Goal: Task Accomplishment & Management: Complete application form

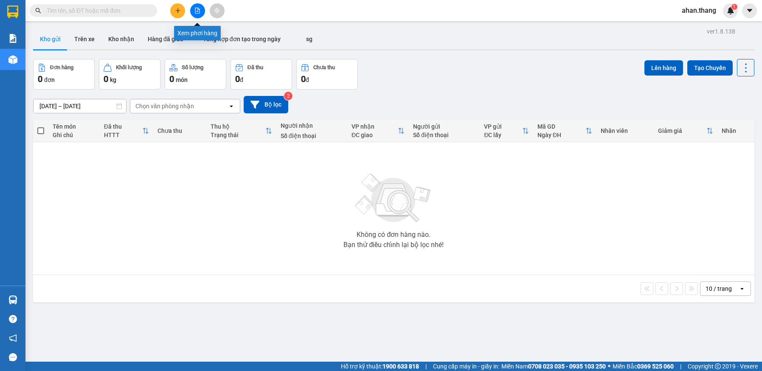
click at [195, 11] on icon "file-add" at bounding box center [198, 11] width 6 height 6
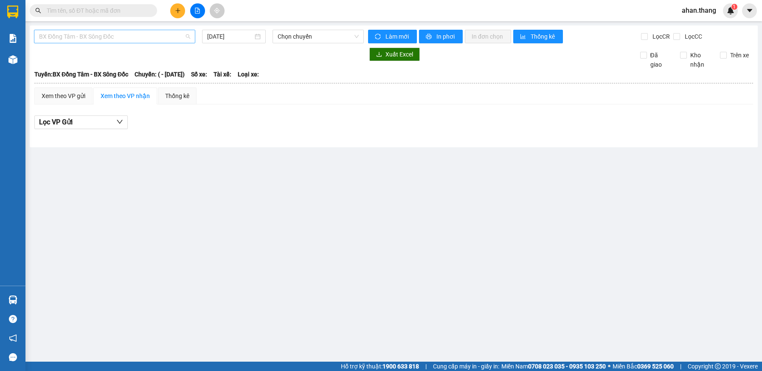
click at [80, 37] on span "BX Đồng Tâm - BX Sông Đốc" at bounding box center [114, 36] width 151 height 13
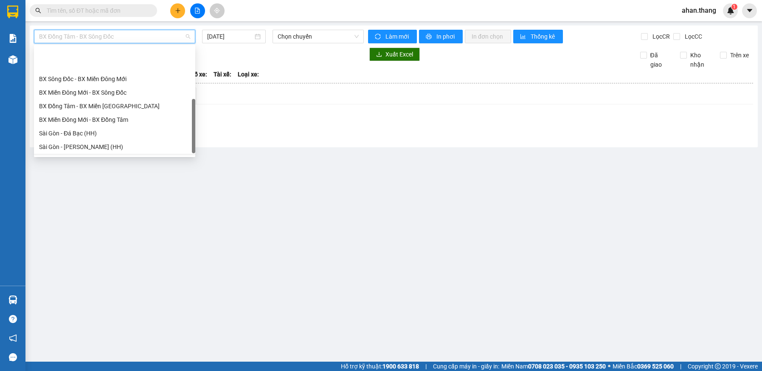
scroll to position [78, 0]
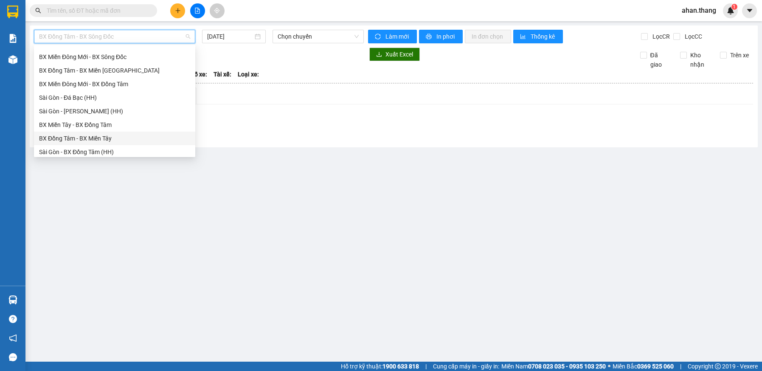
click at [87, 138] on div "BX Đồng Tâm - BX Miền Tây" at bounding box center [114, 138] width 151 height 9
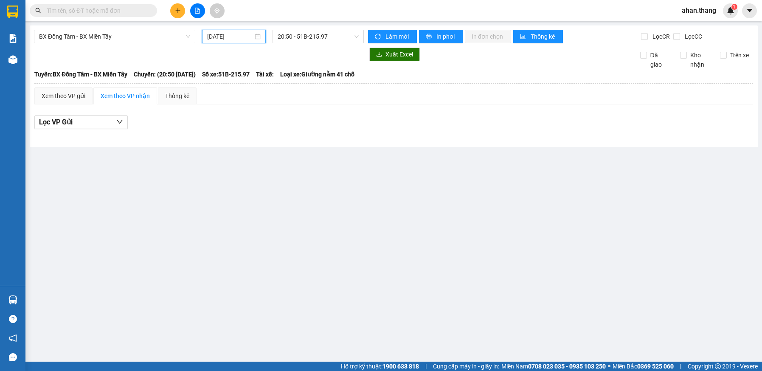
click at [240, 38] on input "[DATE]" at bounding box center [229, 36] width 45 height 9
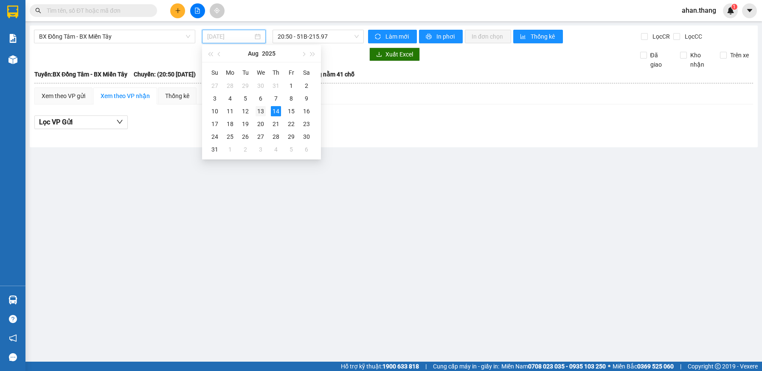
click at [259, 110] on div "13" at bounding box center [261, 111] width 10 height 10
type input "[DATE]"
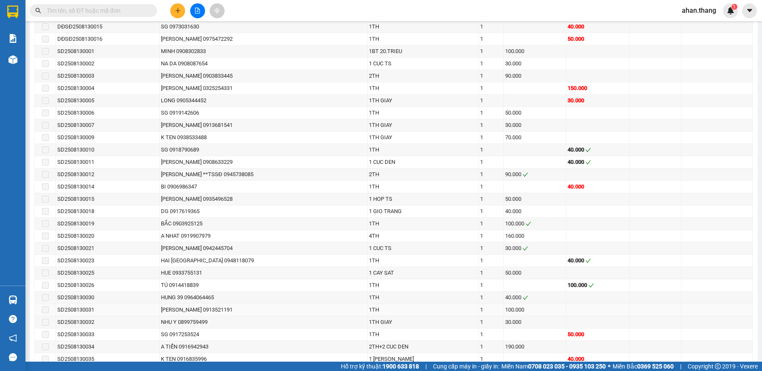
scroll to position [552, 0]
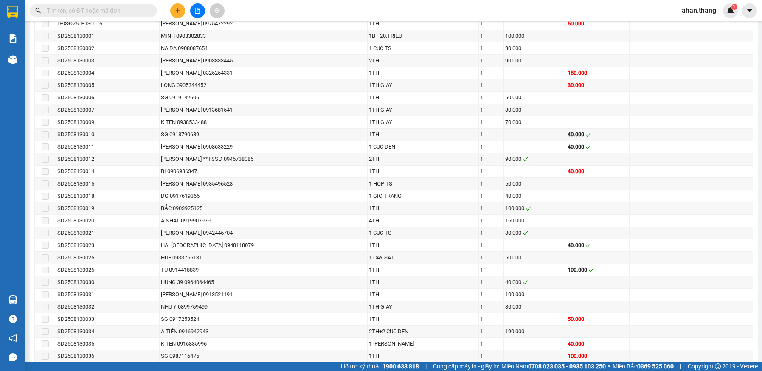
click at [96, 11] on input "text" at bounding box center [97, 10] width 100 height 9
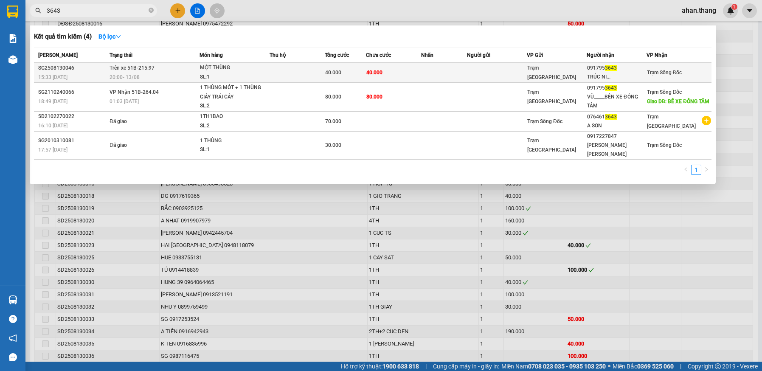
type input "3643"
click at [420, 71] on td "40.000" at bounding box center [393, 73] width 55 height 20
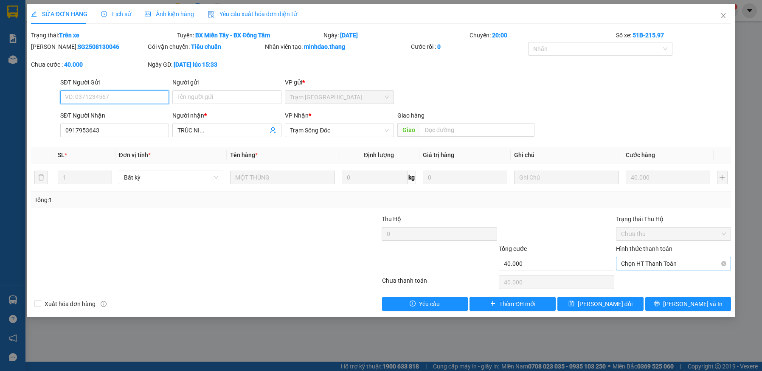
type input "0917953643"
type input "TRÚC NI..."
type input "40.000"
click at [674, 263] on span "Chọn HT Thanh Toán" at bounding box center [673, 263] width 105 height 13
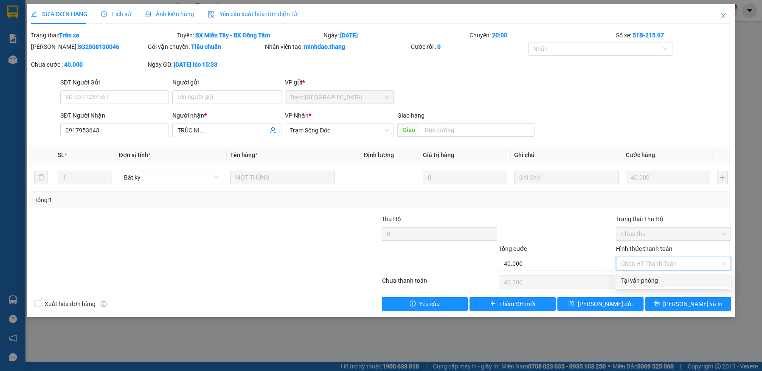
click at [669, 280] on div "Tại văn phòng" at bounding box center [673, 280] width 105 height 9
type input "0"
click at [722, 15] on icon "close" at bounding box center [723, 15] width 7 height 7
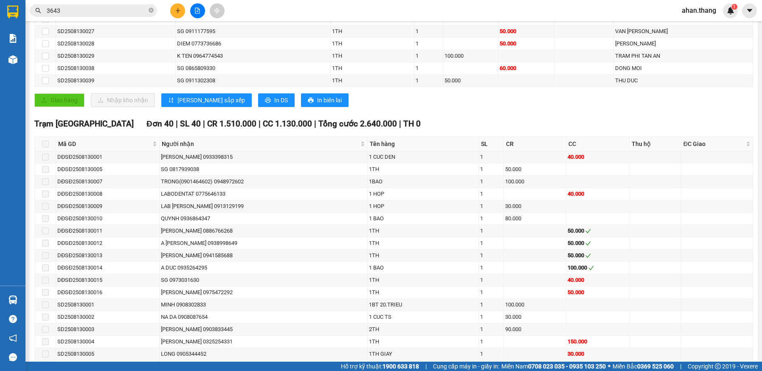
scroll to position [269, 0]
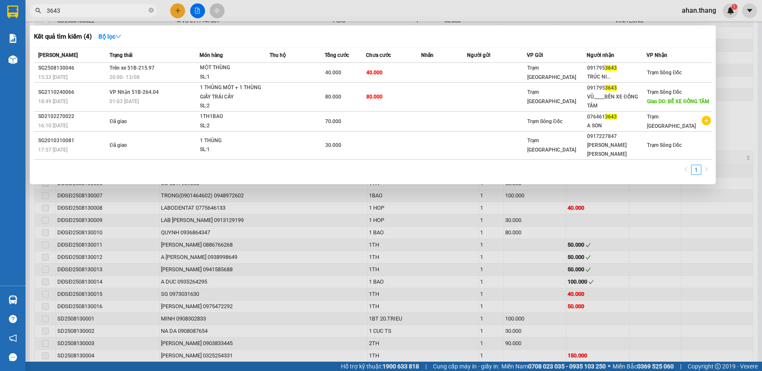
click at [71, 12] on input "3643" at bounding box center [97, 10] width 100 height 9
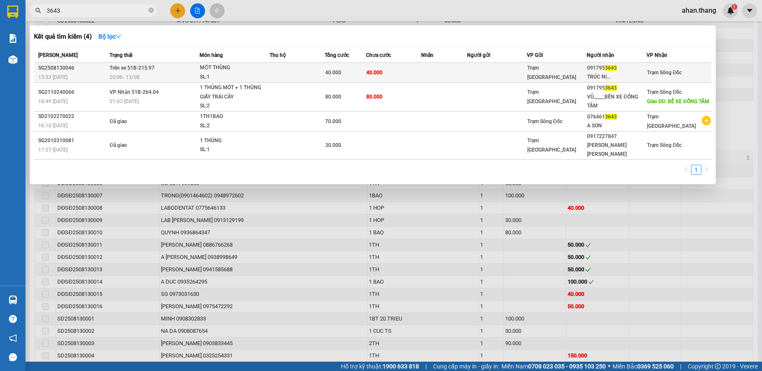
click at [285, 73] on td at bounding box center [297, 73] width 55 height 20
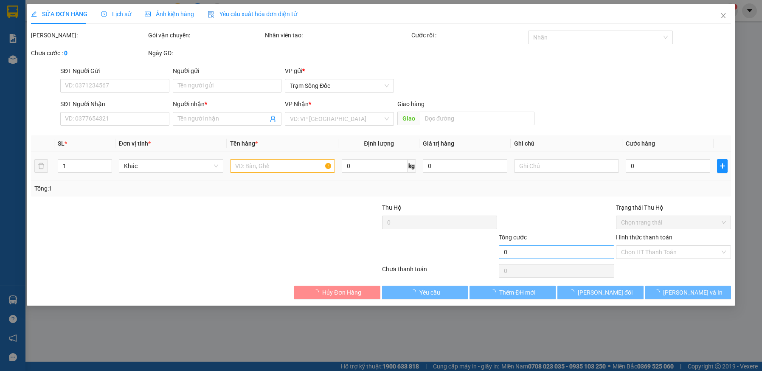
type input "0917953643"
type input "TRÚC NI..."
type input "40.000"
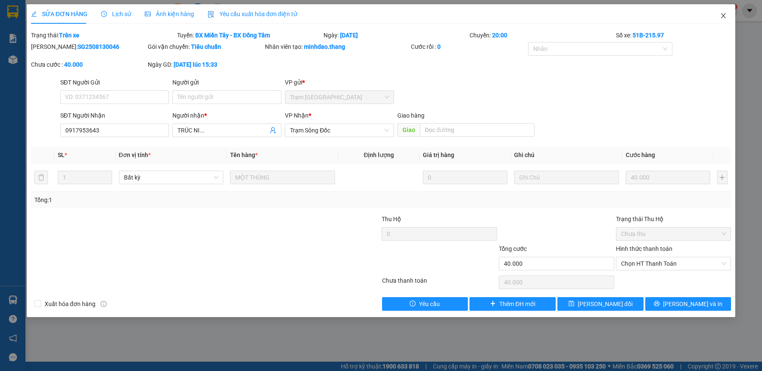
click at [723, 17] on icon "close" at bounding box center [723, 15] width 7 height 7
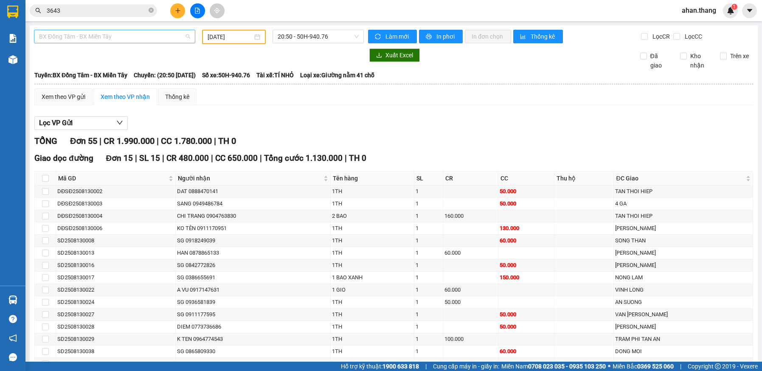
click at [169, 38] on span "BX Đồng Tâm - BX Miền Tây" at bounding box center [114, 36] width 151 height 13
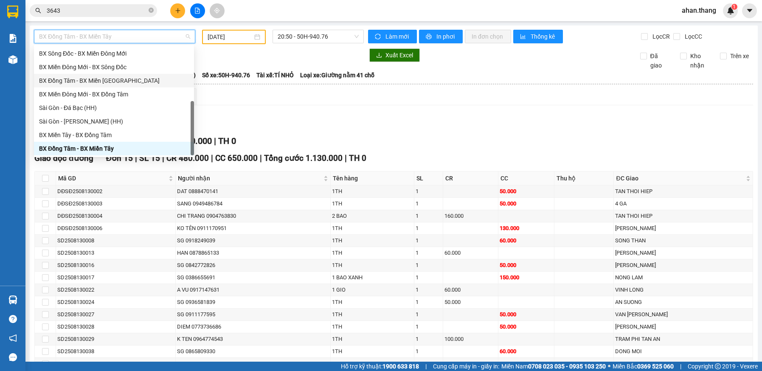
scroll to position [82, 0]
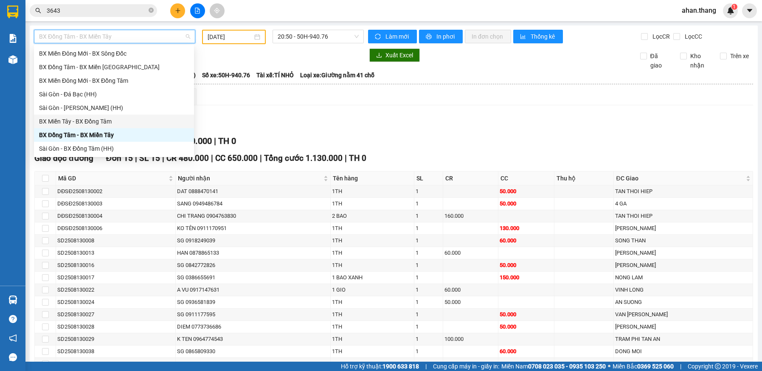
click at [97, 122] on div "BX Miền Tây - BX Đồng Tâm" at bounding box center [114, 121] width 150 height 9
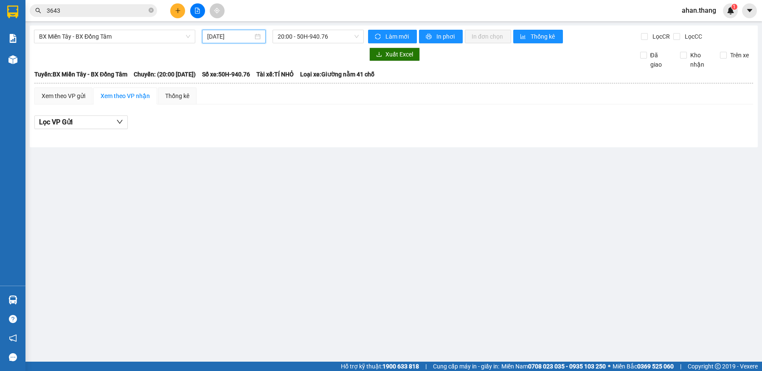
click at [244, 38] on input "[DATE]" at bounding box center [229, 36] width 45 height 9
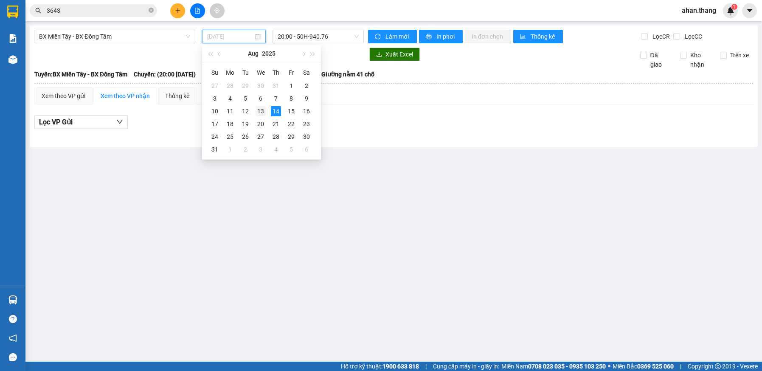
click at [262, 109] on div "13" at bounding box center [261, 111] width 10 height 10
type input "[DATE]"
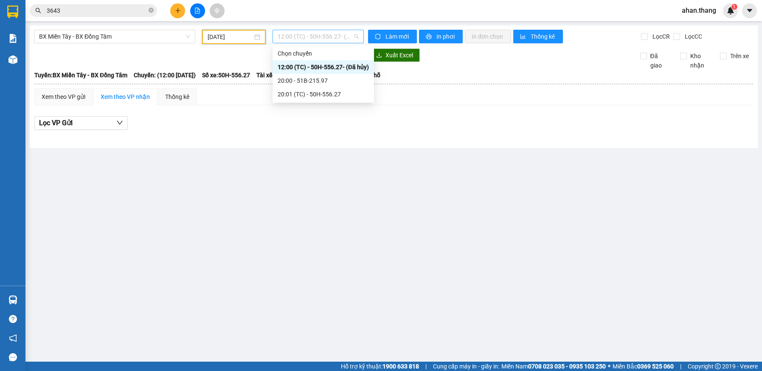
click at [322, 40] on span "12:00 (TC) - 50H-556.27 - (Đã [PERSON_NAME])" at bounding box center [318, 36] width 81 height 13
click at [313, 79] on div "20:00 - 51B-215.97" at bounding box center [323, 80] width 91 height 9
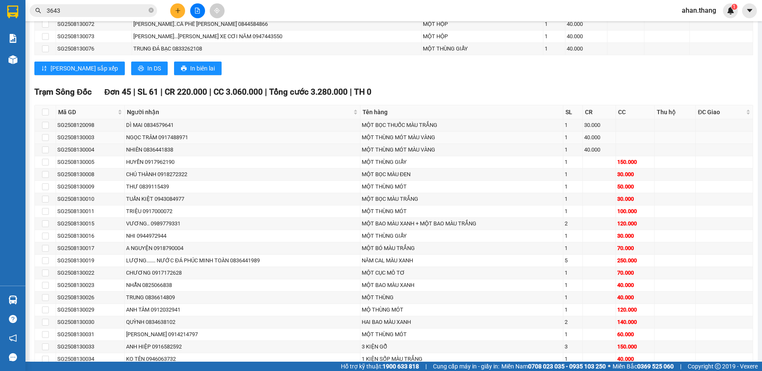
scroll to position [552, 0]
click at [46, 112] on input "checkbox" at bounding box center [45, 111] width 7 height 7
checkbox input "true"
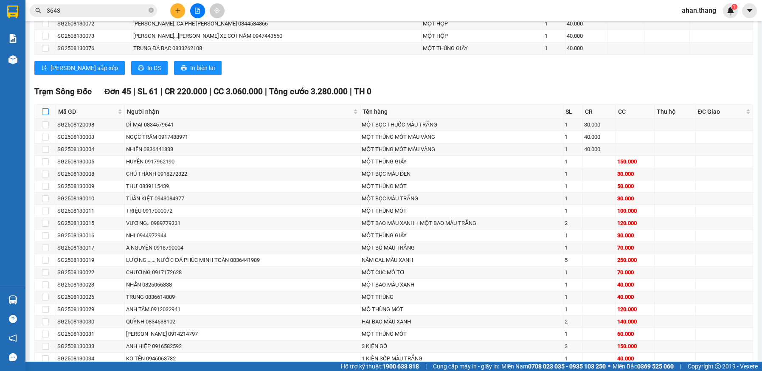
checkbox input "true"
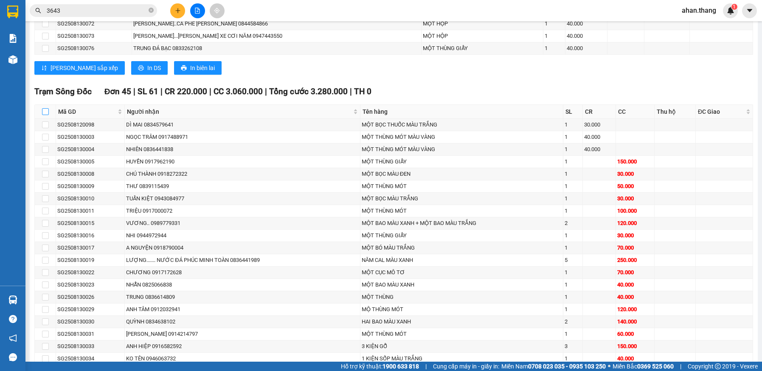
checkbox input "true"
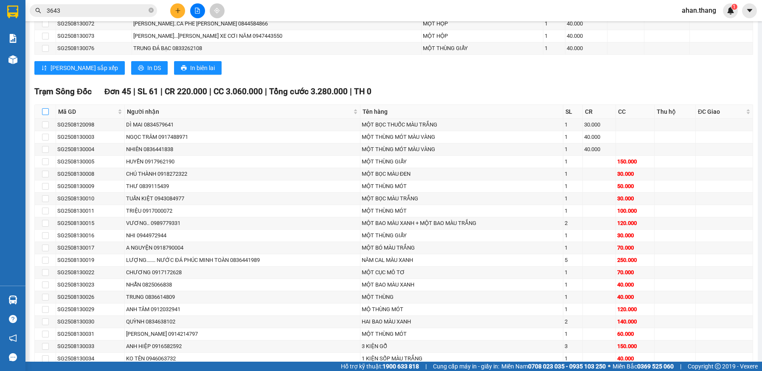
checkbox input "true"
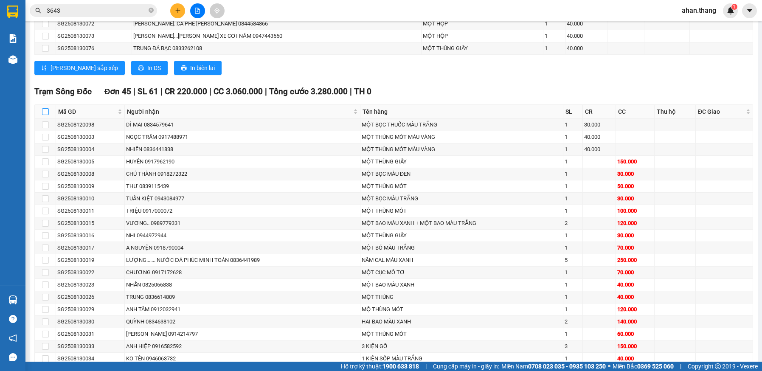
checkbox input "true"
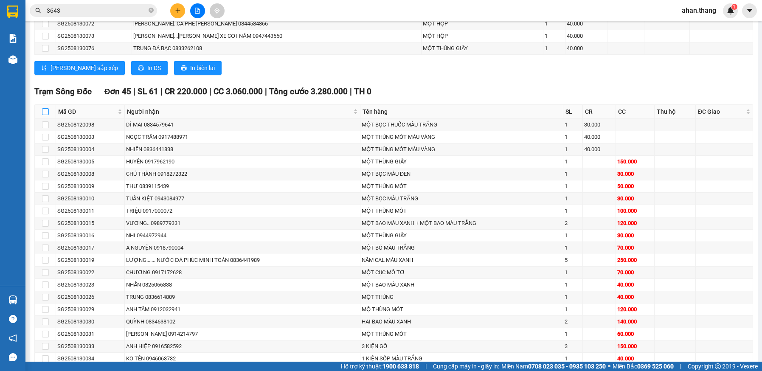
checkbox input "true"
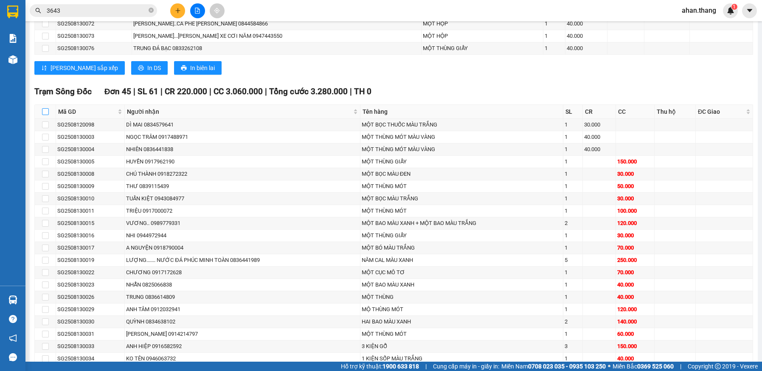
checkbox input "true"
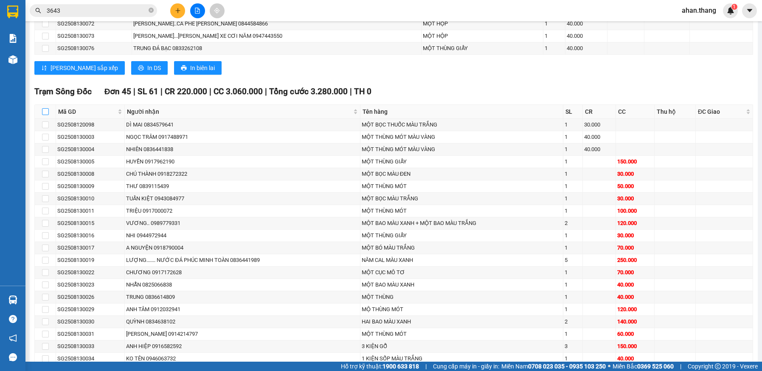
checkbox input "true"
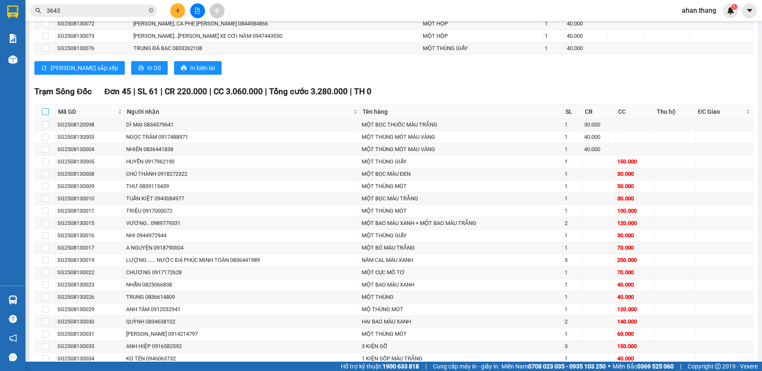
checkbox input "true"
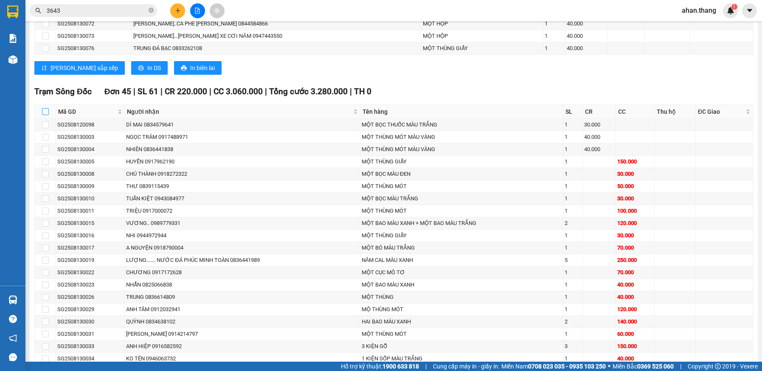
checkbox input "true"
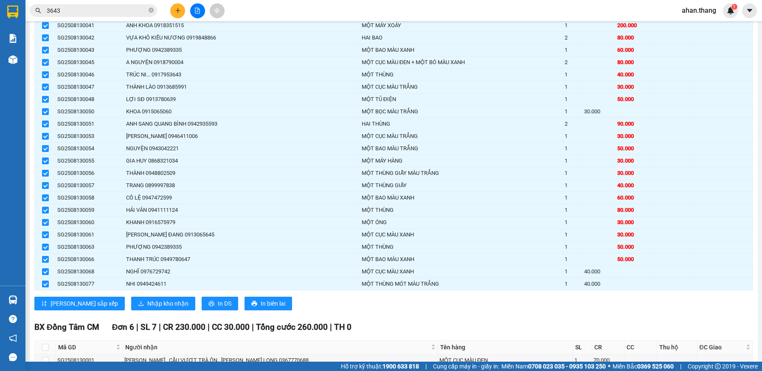
scroll to position [977, 0]
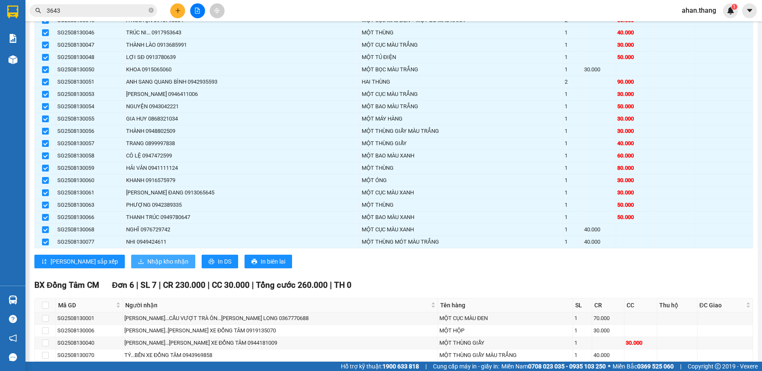
click at [147, 262] on span "Nhập kho nhận" at bounding box center [167, 261] width 41 height 9
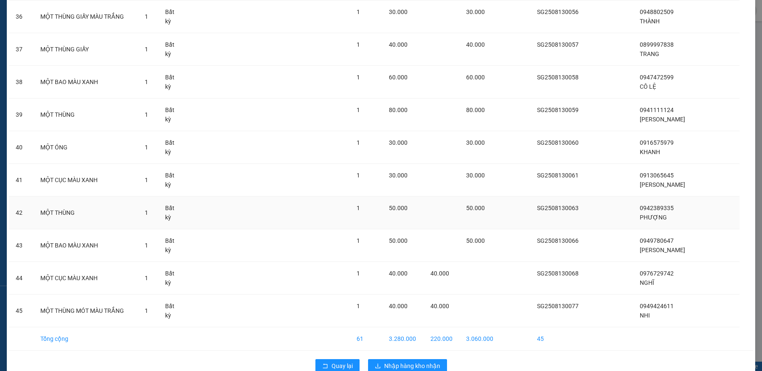
scroll to position [1243, 0]
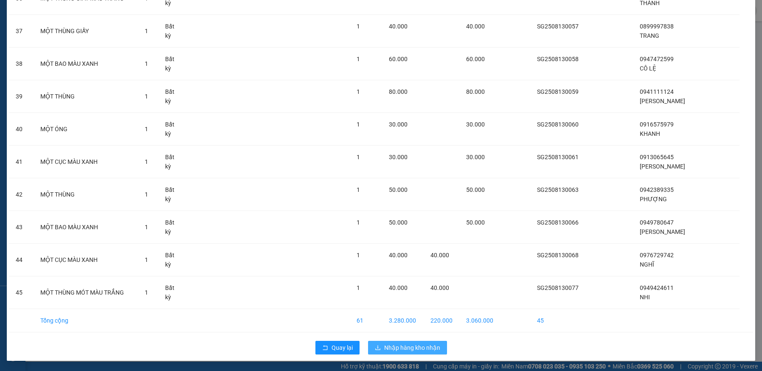
click at [410, 349] on span "Nhập hàng kho nhận" at bounding box center [412, 347] width 56 height 9
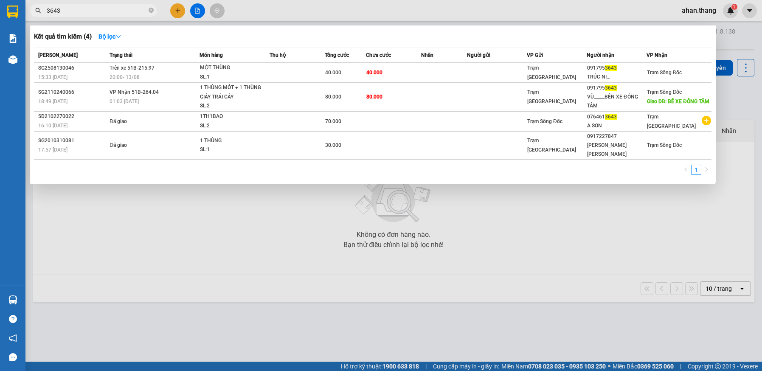
click at [57, 11] on input "3643" at bounding box center [97, 10] width 100 height 9
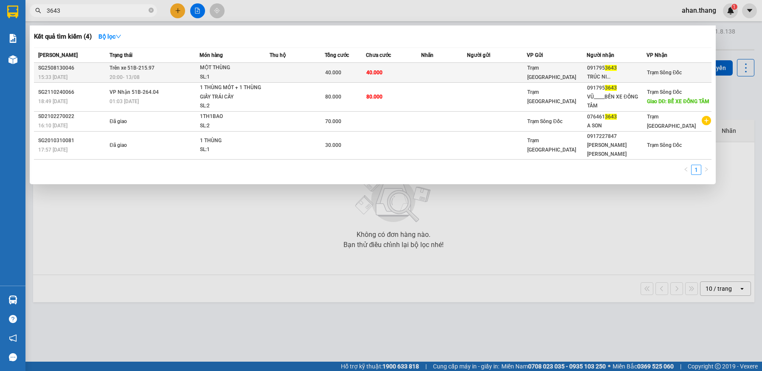
click at [455, 72] on td at bounding box center [444, 73] width 46 height 20
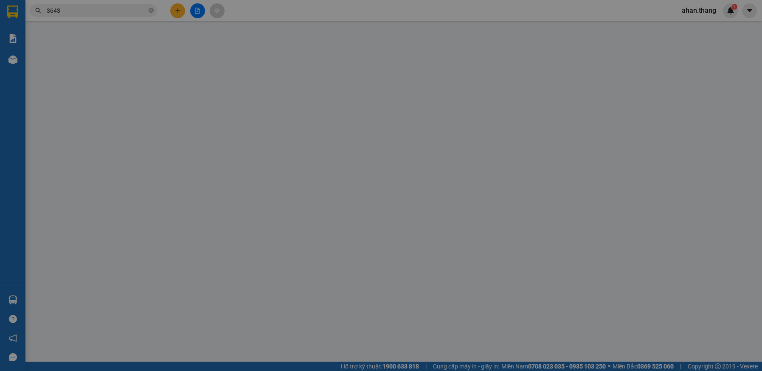
type input "0917953643"
type input "TRÚC NI..."
type input "40.000"
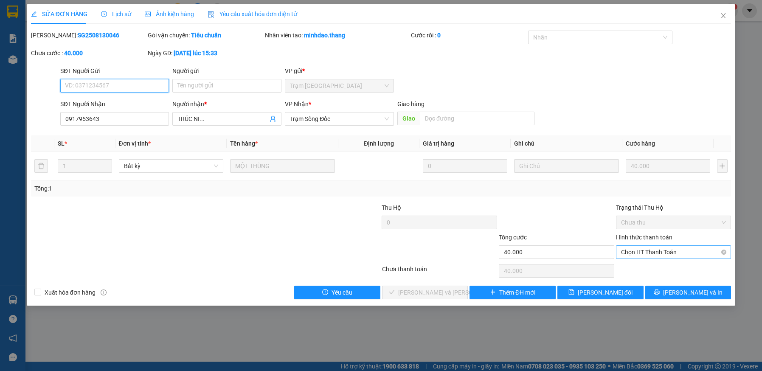
click at [674, 252] on span "Chọn HT Thanh Toán" at bounding box center [673, 252] width 105 height 13
click at [669, 267] on div "Tại văn phòng" at bounding box center [673, 269] width 105 height 9
type input "0"
click at [434, 290] on span "[PERSON_NAME] và [PERSON_NAME] hàng" at bounding box center [455, 292] width 115 height 9
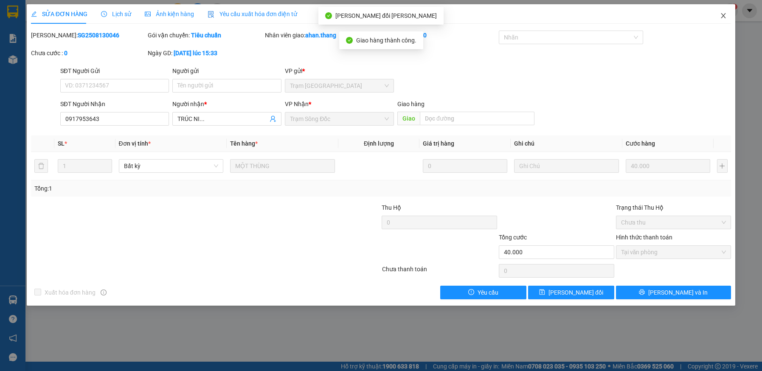
click at [723, 15] on icon "close" at bounding box center [724, 15] width 5 height 5
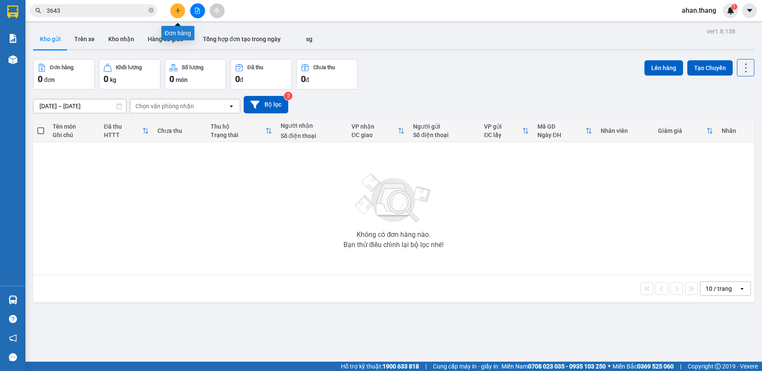
click at [176, 15] on button at bounding box center [177, 10] width 15 height 15
click at [195, 13] on icon "file-add" at bounding box center [198, 11] width 6 height 6
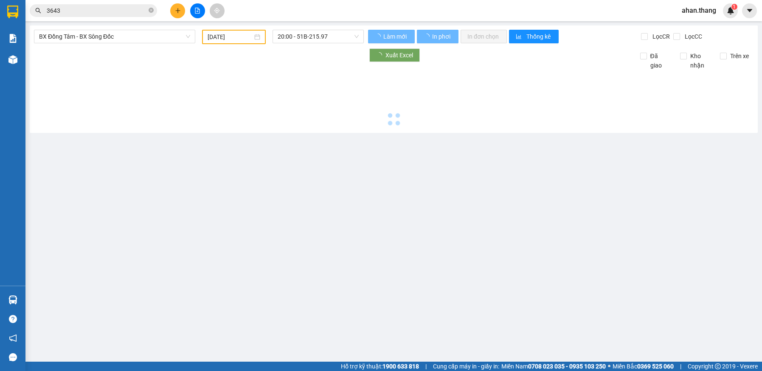
type input "[DATE]"
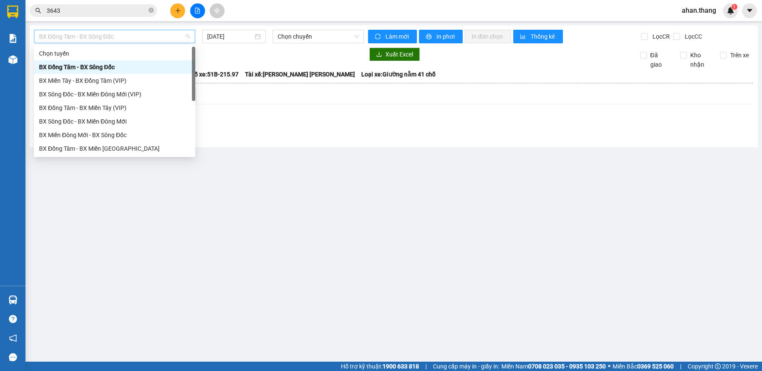
click at [104, 39] on span "BX Đồng Tâm - BX Sông Đốc" at bounding box center [114, 36] width 151 height 13
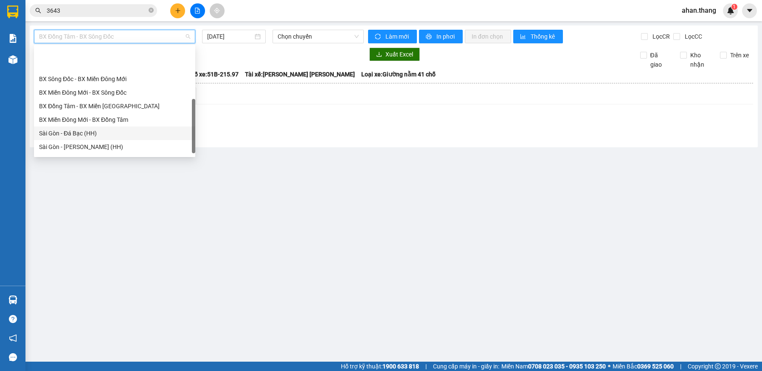
scroll to position [78, 0]
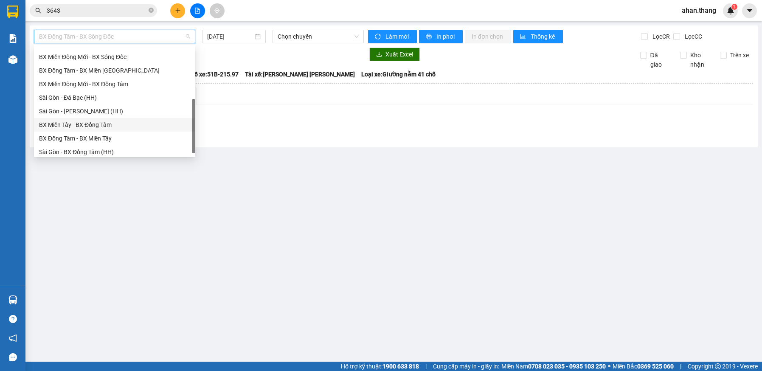
click at [72, 125] on div "BX Miền Tây - BX Đồng Tâm" at bounding box center [114, 124] width 151 height 9
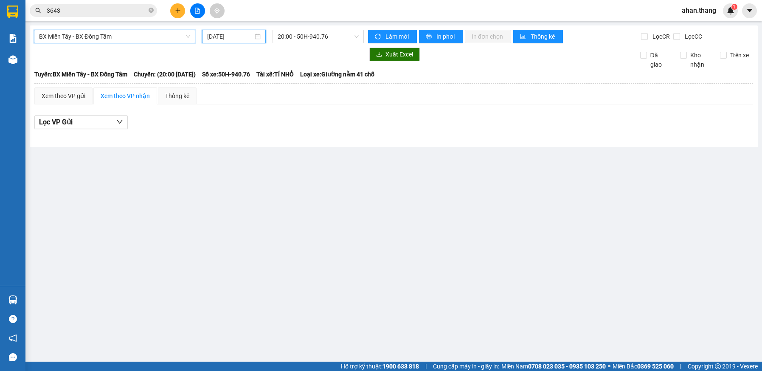
click at [232, 37] on input "[DATE]" at bounding box center [229, 36] width 45 height 9
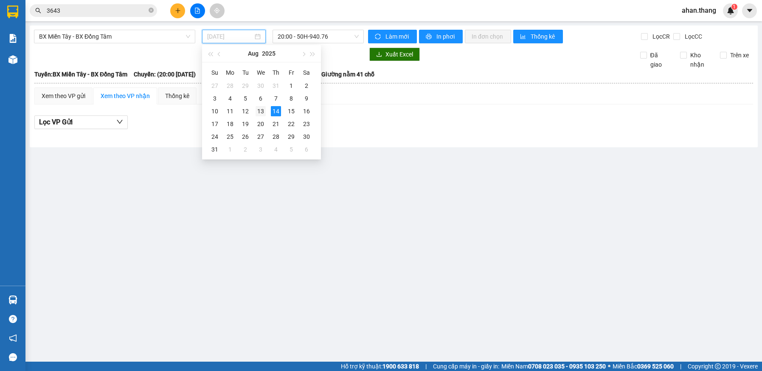
click at [257, 110] on div "13" at bounding box center [261, 111] width 10 height 10
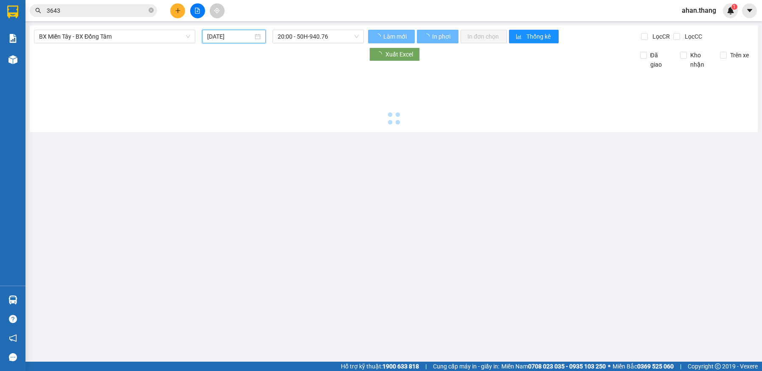
type input "[DATE]"
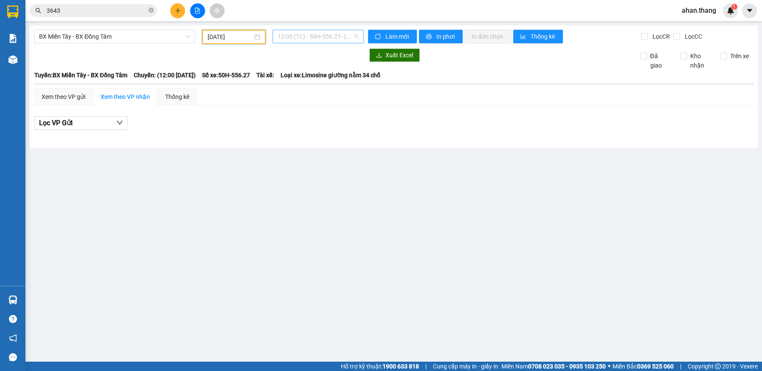
click at [305, 40] on span "12:00 (TC) - 50H-556.27 - (Đã [PERSON_NAME])" at bounding box center [318, 36] width 81 height 13
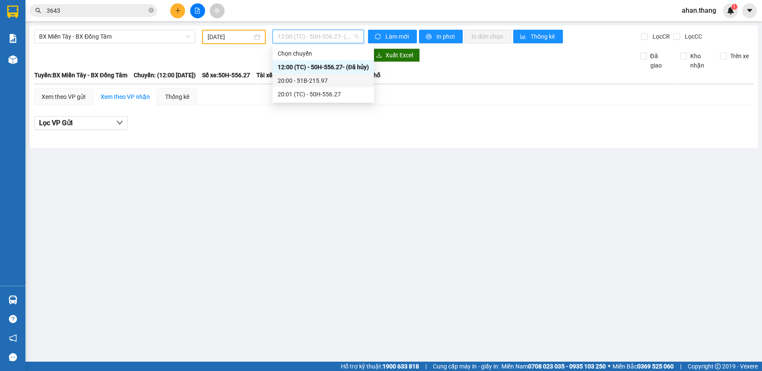
click at [305, 79] on div "20:00 - 51B-215.97" at bounding box center [323, 80] width 91 height 9
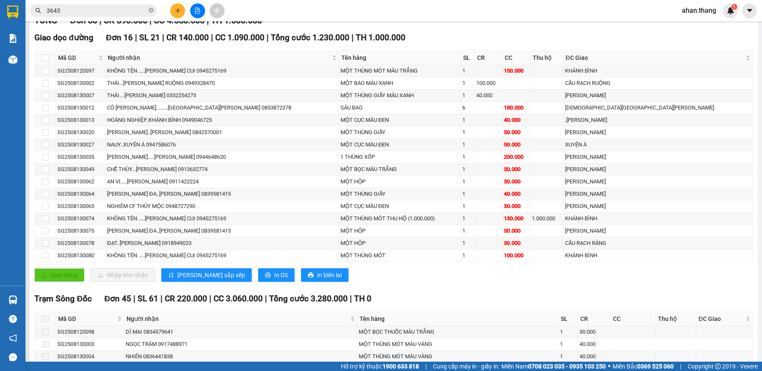
scroll to position [42, 0]
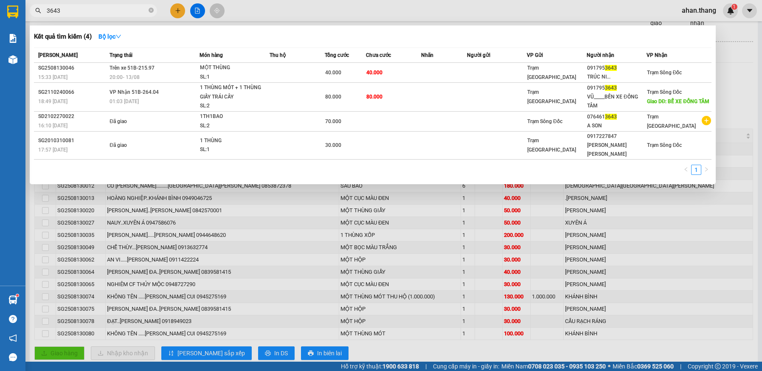
click at [65, 11] on input "3643" at bounding box center [97, 10] width 100 height 9
type input "3"
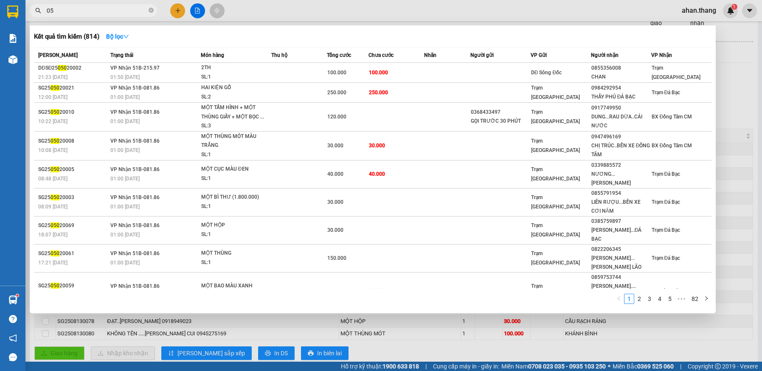
type input "0"
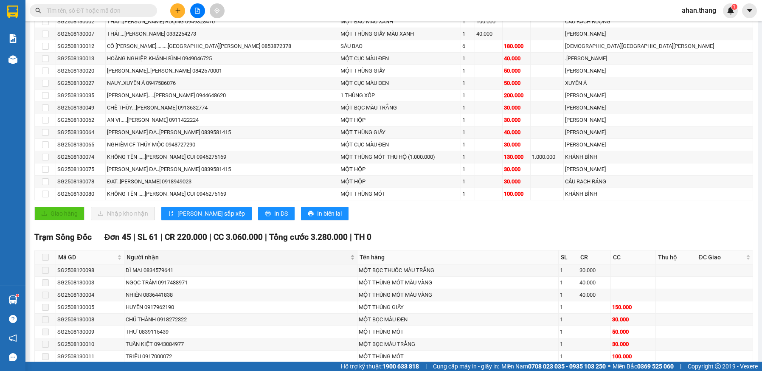
scroll to position [212, 0]
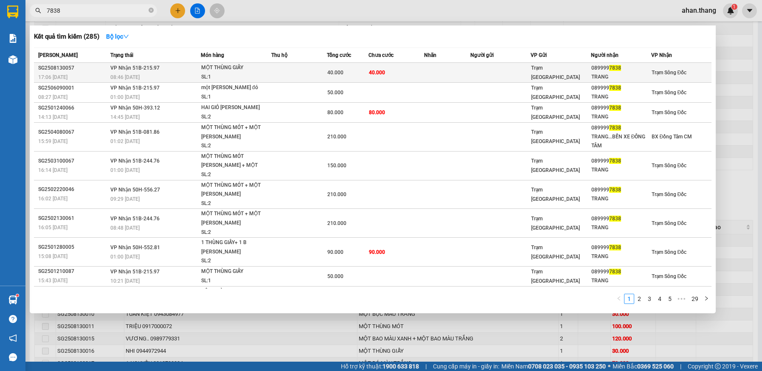
type input "7838"
click at [464, 72] on td at bounding box center [447, 73] width 46 height 20
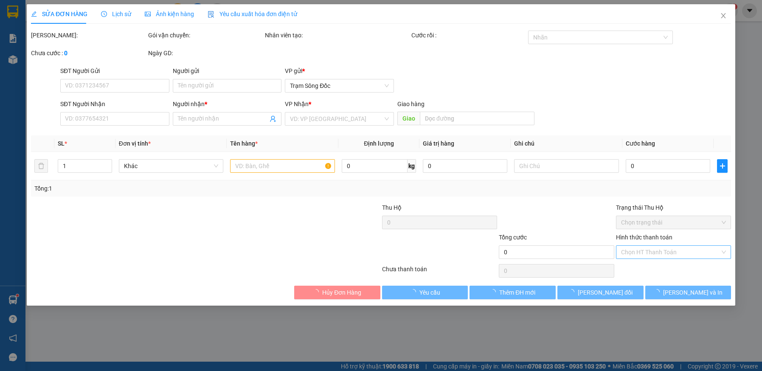
type input "0899997838"
type input "TRANG"
type input "40.000"
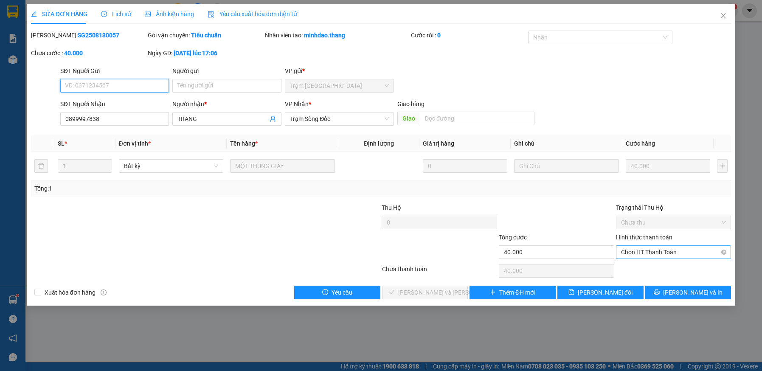
click at [683, 251] on span "Chọn HT Thanh Toán" at bounding box center [673, 252] width 105 height 13
click at [676, 270] on div "Tại văn phòng" at bounding box center [673, 269] width 105 height 9
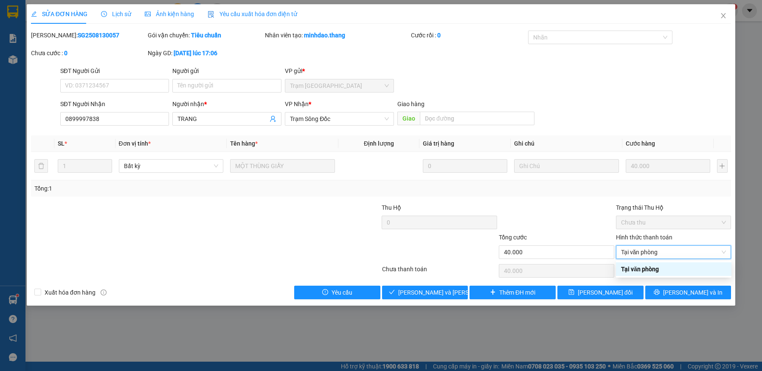
type input "0"
click at [447, 290] on span "[PERSON_NAME] và [PERSON_NAME] hàng" at bounding box center [455, 292] width 115 height 9
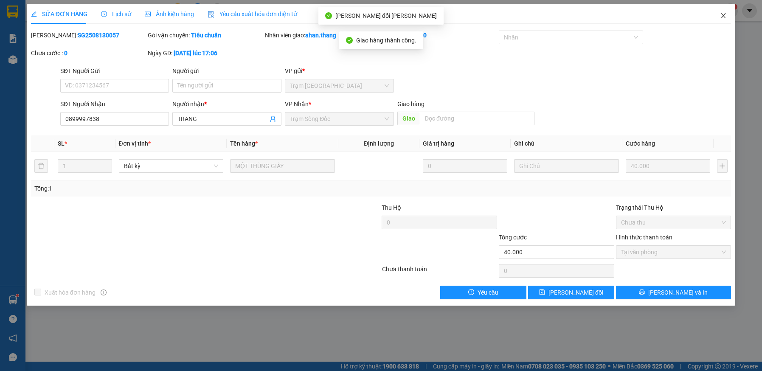
click at [724, 14] on icon "close" at bounding box center [723, 15] width 7 height 7
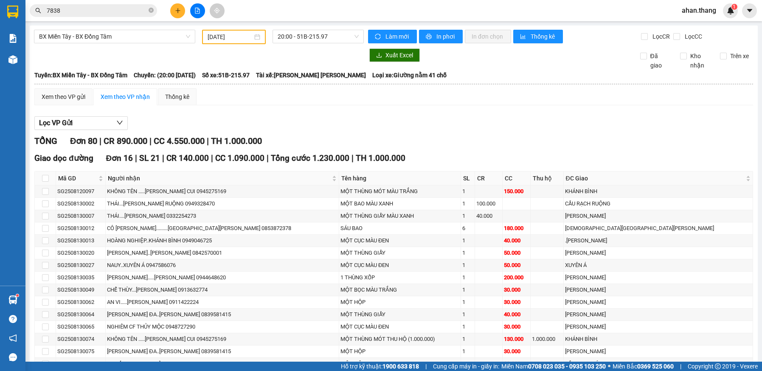
click at [67, 14] on input "7838" at bounding box center [97, 10] width 100 height 9
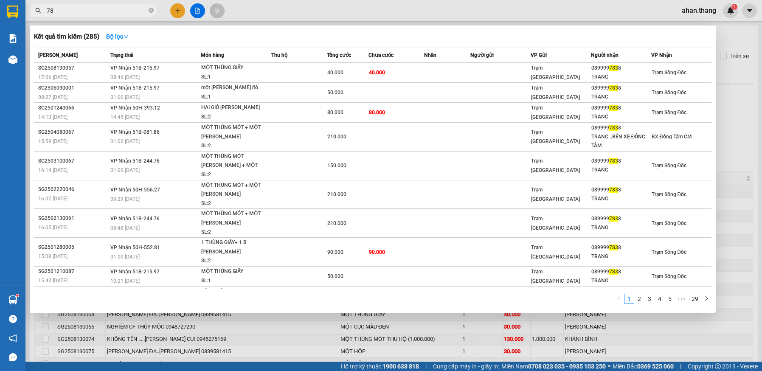
type input "7"
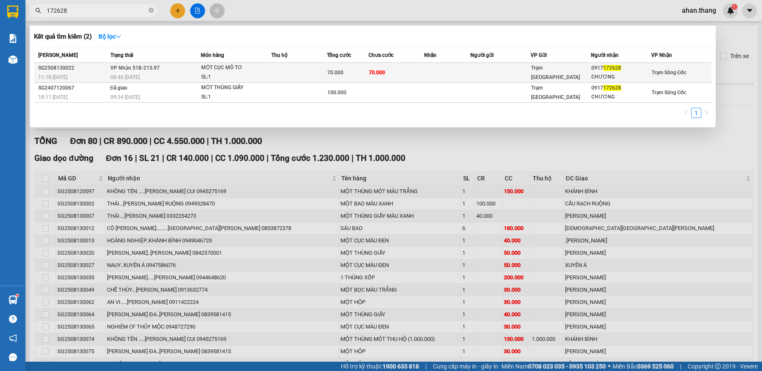
type input "172628"
click at [413, 74] on td "70.000" at bounding box center [397, 73] width 56 height 20
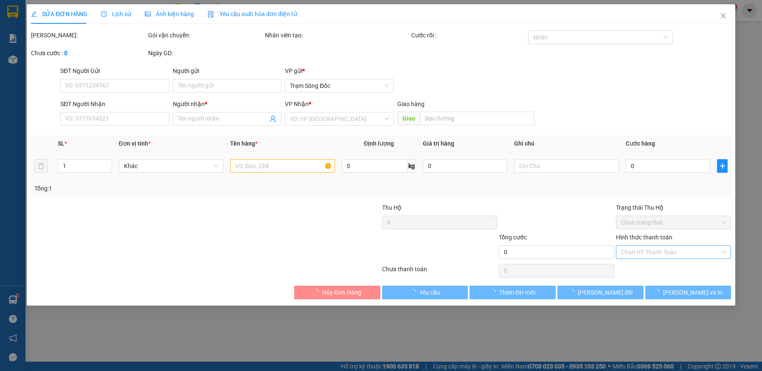
type input "0917172628"
type input "CHƯƠNG"
type input "70.000"
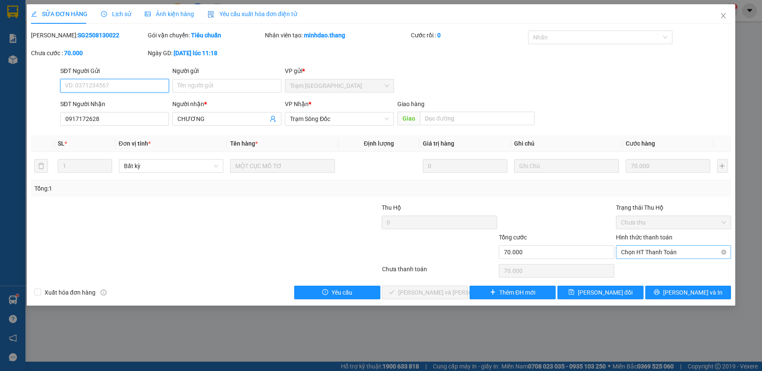
click at [668, 253] on span "Chọn HT Thanh Toán" at bounding box center [673, 252] width 105 height 13
click at [661, 268] on div "Tại văn phòng" at bounding box center [673, 269] width 105 height 9
type input "0"
click at [449, 289] on span "[PERSON_NAME] và [PERSON_NAME] hàng" at bounding box center [455, 292] width 115 height 9
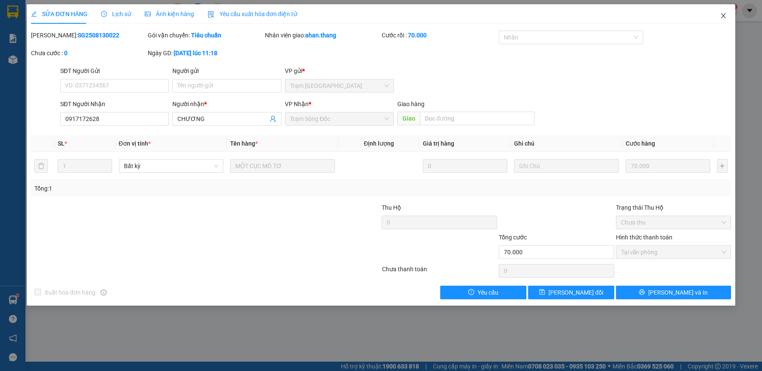
click at [722, 14] on icon "close" at bounding box center [724, 15] width 5 height 5
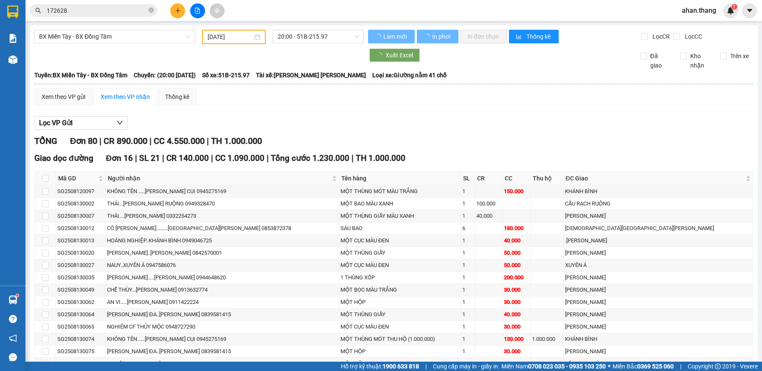
click at [85, 11] on input "172628" at bounding box center [97, 10] width 100 height 9
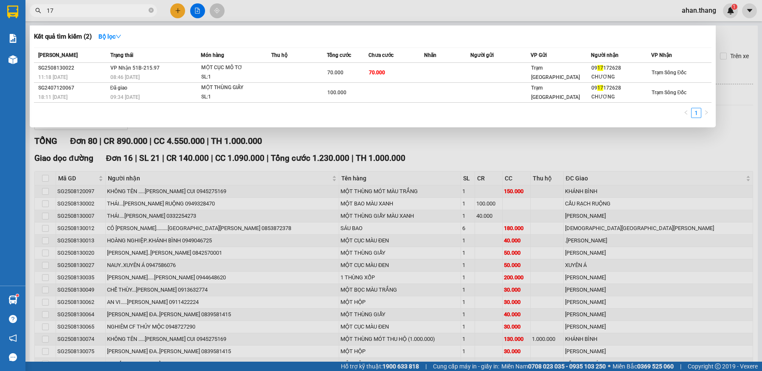
type input "1"
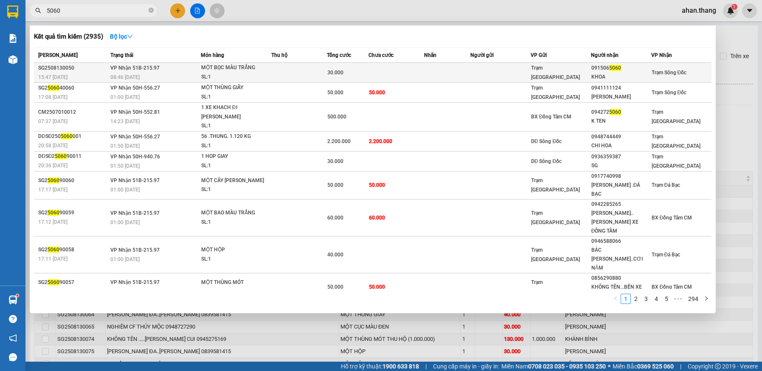
click at [430, 70] on td at bounding box center [447, 73] width 46 height 20
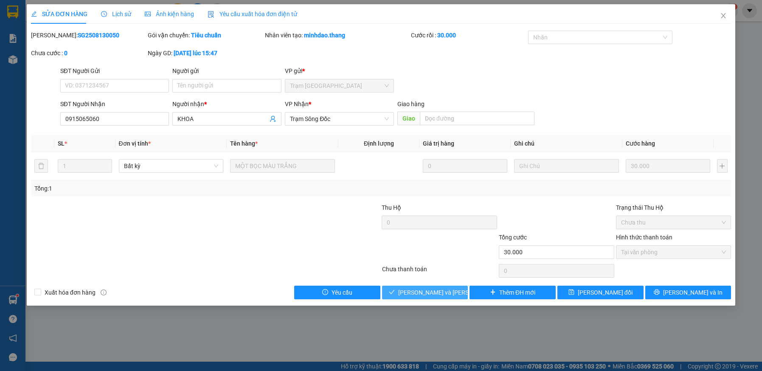
click at [432, 293] on span "[PERSON_NAME] và [PERSON_NAME] hàng" at bounding box center [455, 292] width 115 height 9
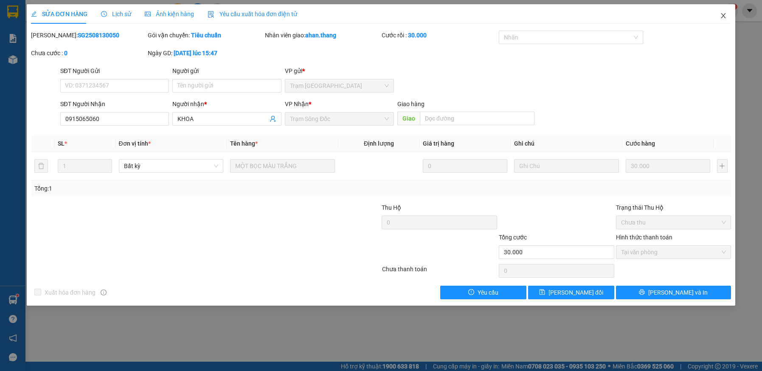
click at [723, 16] on icon "close" at bounding box center [723, 15] width 7 height 7
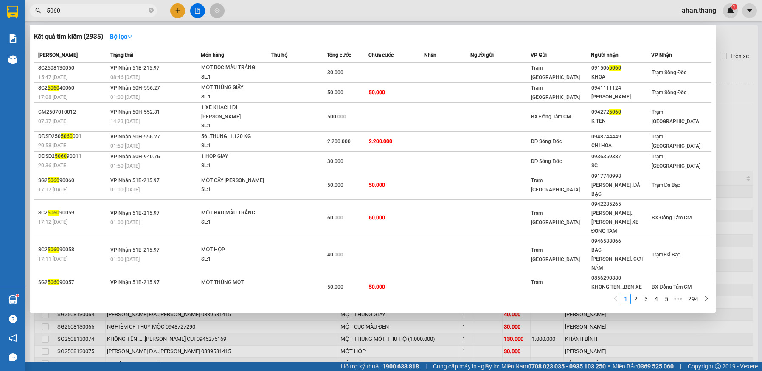
click at [89, 13] on input "5060" at bounding box center [97, 10] width 100 height 9
type input "5"
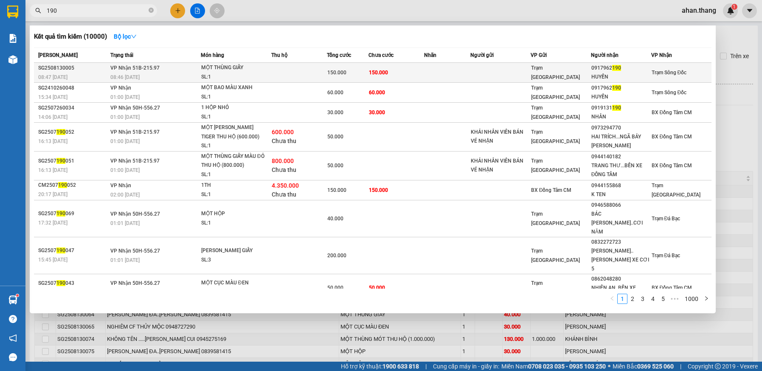
type input "190"
click at [414, 73] on td "150.000" at bounding box center [397, 73] width 56 height 20
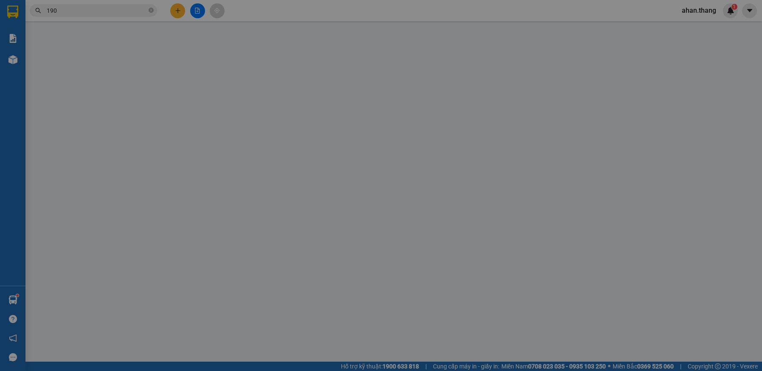
type input "0917962190"
type input "HUYỀN"
type input "150.000"
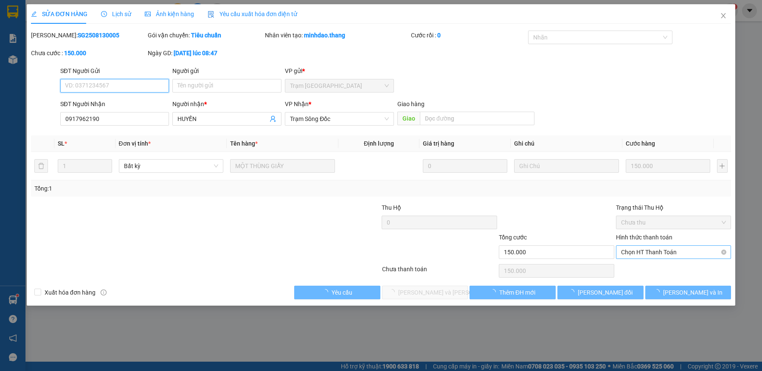
click at [670, 248] on span "Chọn HT Thanh Toán" at bounding box center [673, 252] width 105 height 13
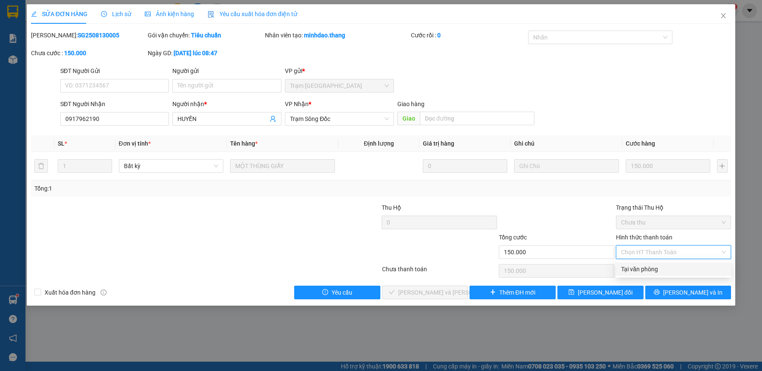
click at [662, 267] on div "Tại văn phòng" at bounding box center [673, 269] width 105 height 9
type input "0"
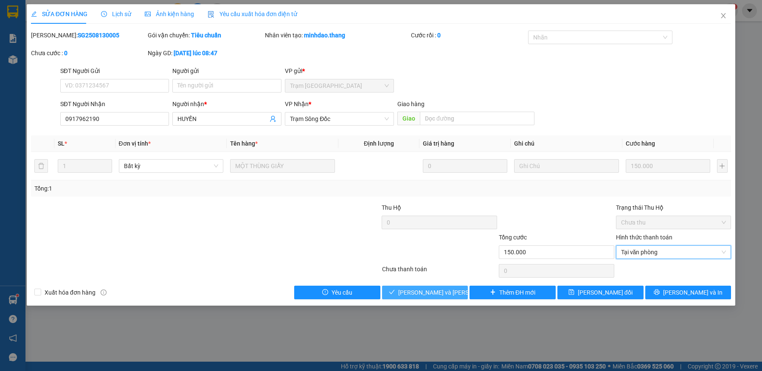
click at [438, 294] on span "[PERSON_NAME] và [PERSON_NAME] hàng" at bounding box center [455, 292] width 115 height 9
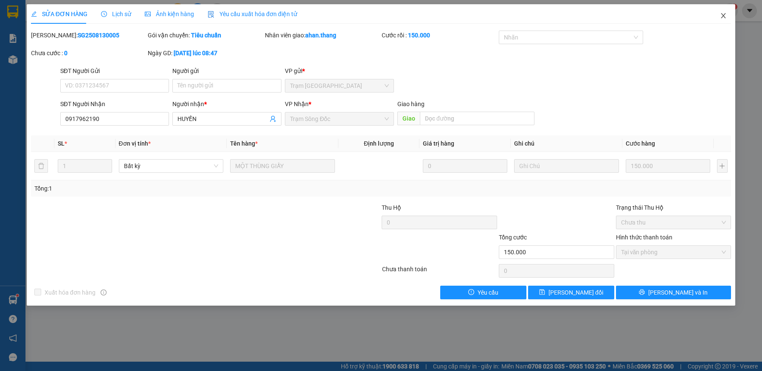
click at [725, 16] on icon "close" at bounding box center [723, 15] width 7 height 7
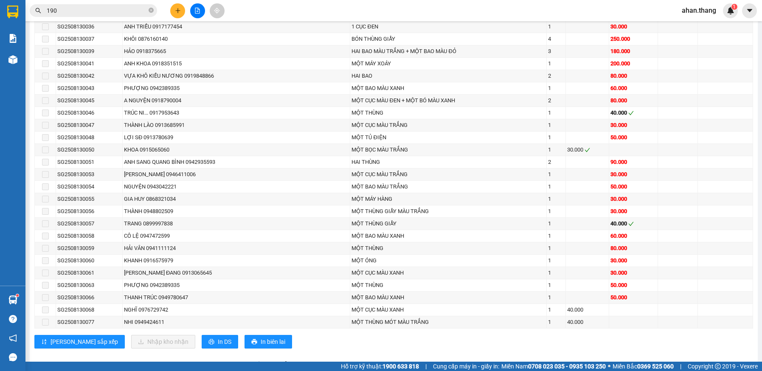
scroll to position [722, 0]
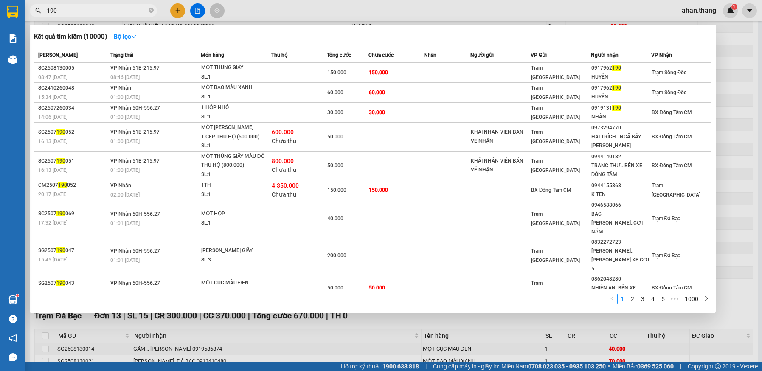
click at [118, 5] on span "190" at bounding box center [93, 10] width 127 height 13
click at [127, 11] on input "190" at bounding box center [97, 10] width 100 height 9
type input "1"
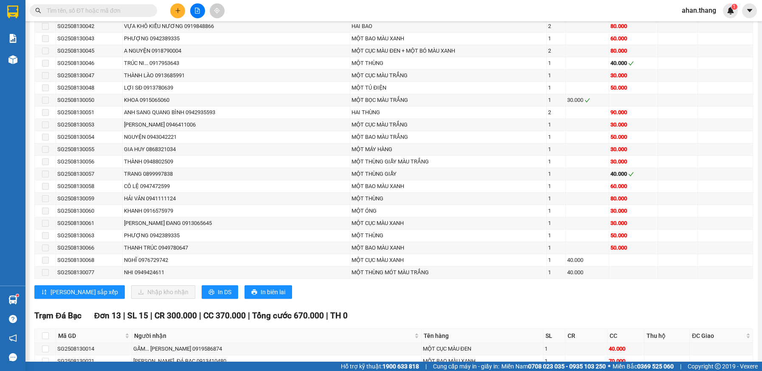
drag, startPoint x: 127, startPoint y: 11, endPoint x: 89, endPoint y: 8, distance: 37.9
click at [89, 8] on input "text" at bounding box center [97, 10] width 100 height 9
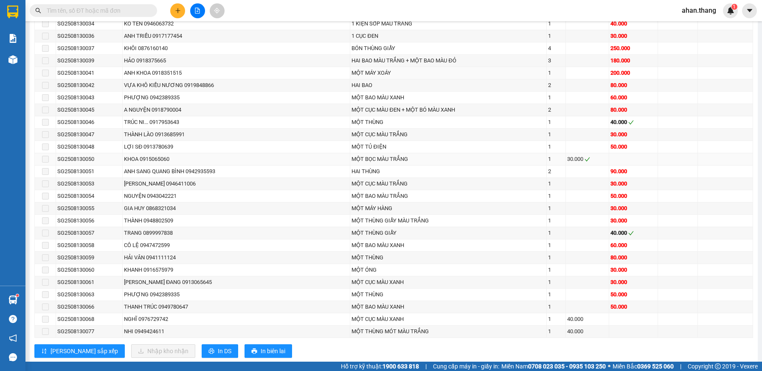
scroll to position [621, 0]
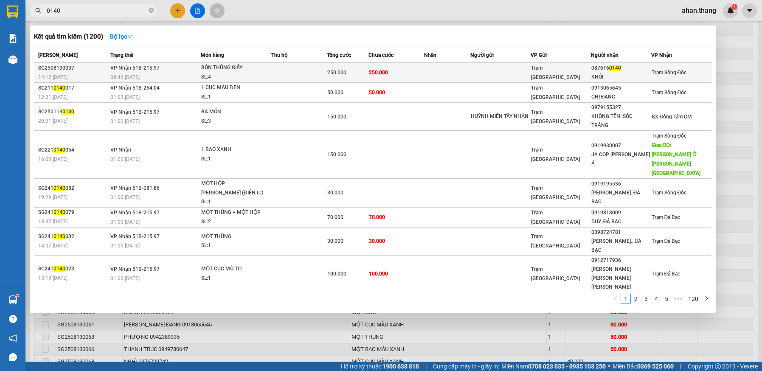
type input "0140"
click at [404, 76] on td "250.000" at bounding box center [397, 73] width 56 height 20
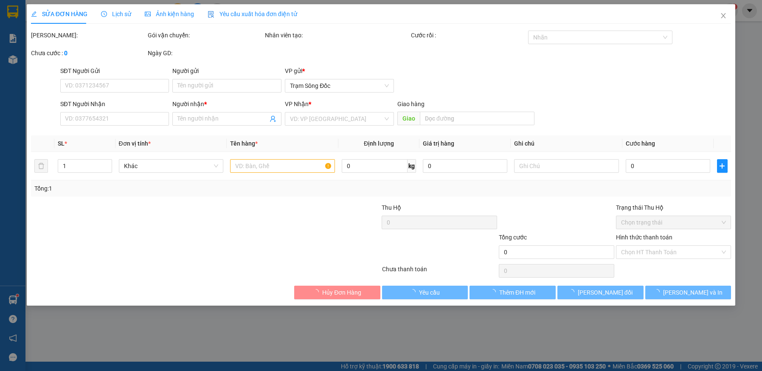
type input "0876160140"
type input "KHÔI"
type input "250.000"
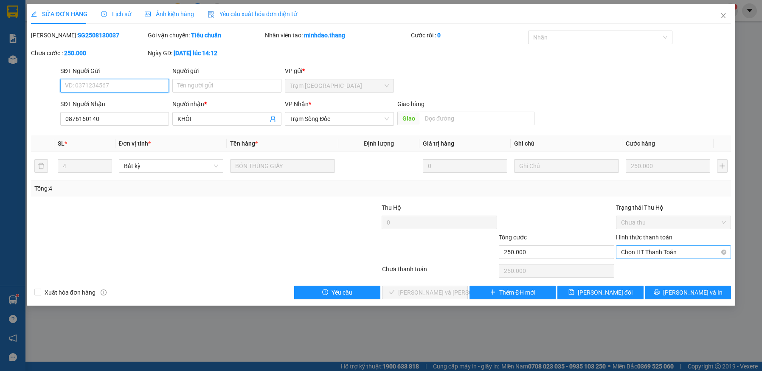
click at [663, 252] on span "Chọn HT Thanh Toán" at bounding box center [673, 252] width 105 height 13
click at [663, 269] on div "Tại văn phòng" at bounding box center [673, 269] width 105 height 9
type input "0"
click at [438, 294] on span "[PERSON_NAME] và [PERSON_NAME] hàng" at bounding box center [455, 292] width 115 height 9
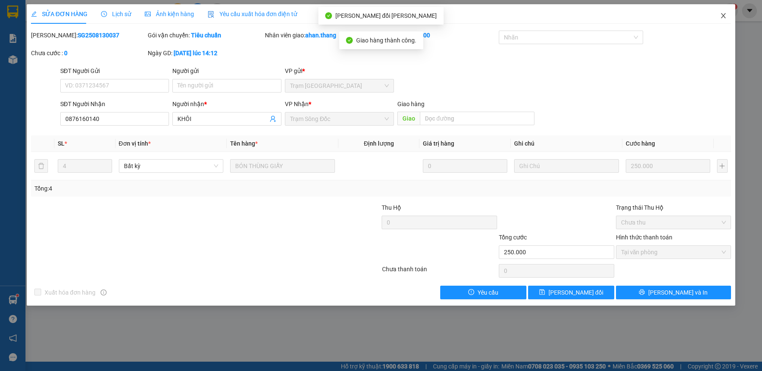
click at [724, 16] on icon "close" at bounding box center [724, 15] width 5 height 5
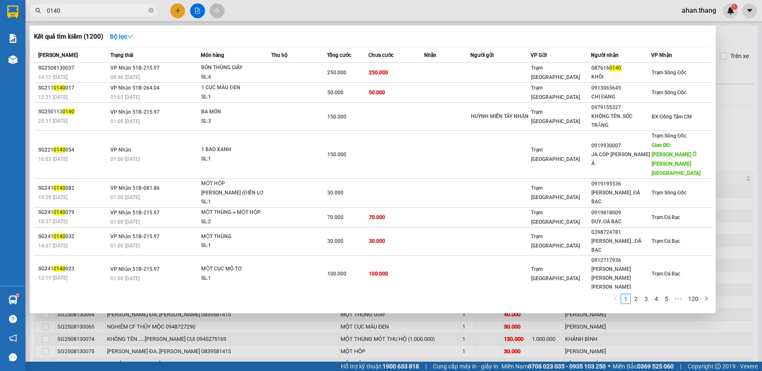
click at [125, 9] on input "0140" at bounding box center [97, 10] width 100 height 9
type input "0"
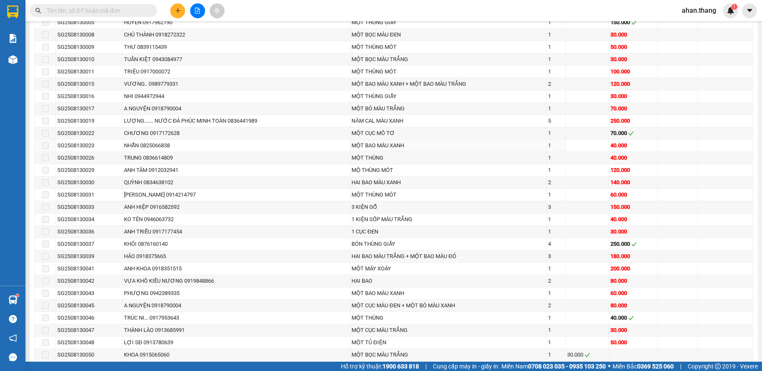
scroll to position [510, 0]
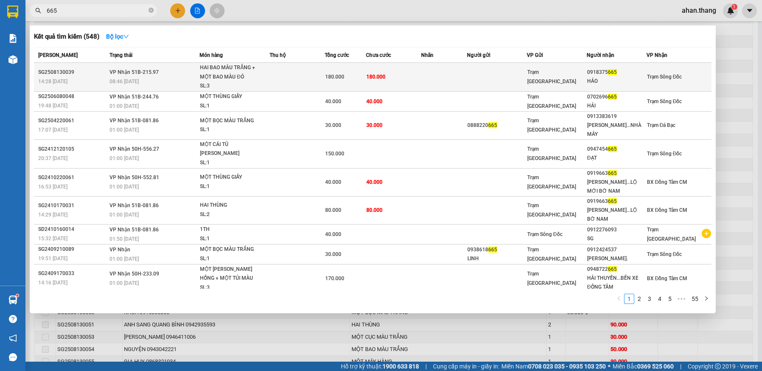
type input "665"
click at [447, 81] on td at bounding box center [444, 77] width 46 height 29
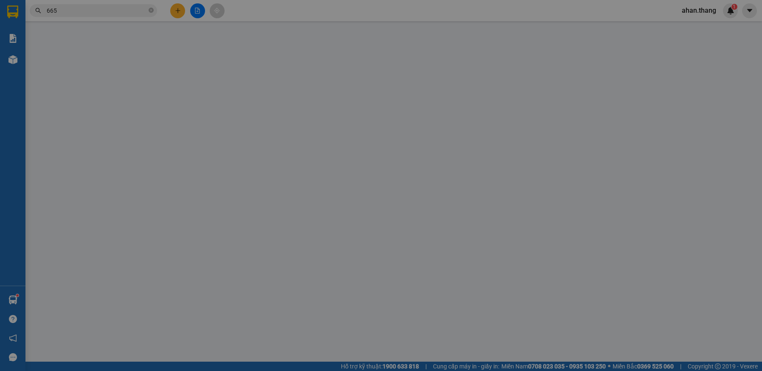
type input "0918375665"
type input "HẢO"
type input "180.000"
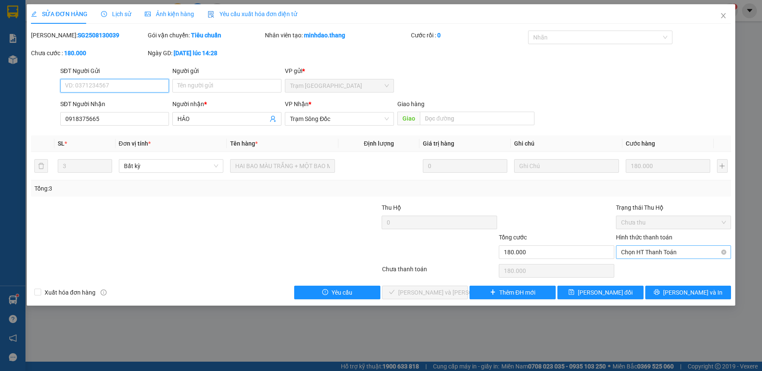
click at [663, 251] on span "Chọn HT Thanh Toán" at bounding box center [673, 252] width 105 height 13
click at [663, 270] on div "Tại văn phòng" at bounding box center [673, 269] width 105 height 9
type input "0"
click at [435, 291] on span "[PERSON_NAME] và [PERSON_NAME] hàng" at bounding box center [455, 292] width 115 height 9
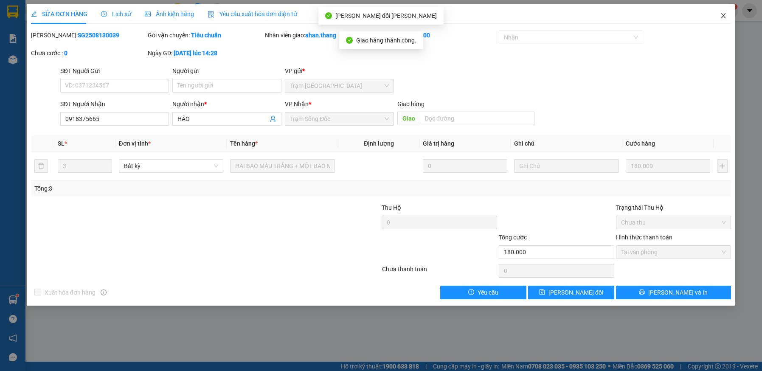
click at [725, 15] on icon "close" at bounding box center [723, 15] width 7 height 7
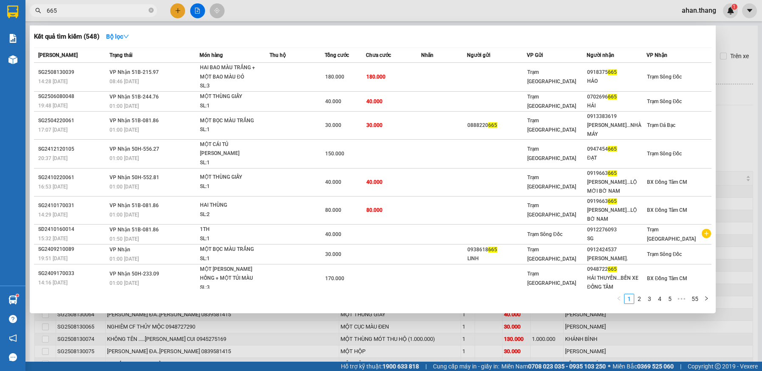
click at [136, 9] on input "665" at bounding box center [97, 10] width 100 height 9
type input "6"
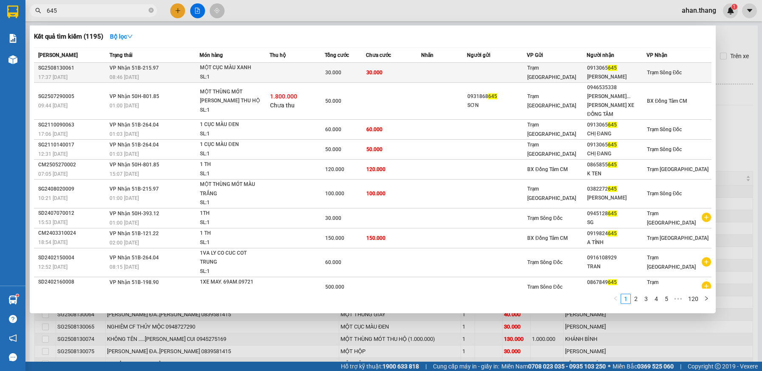
type input "645"
click at [366, 64] on td "30.000" at bounding box center [345, 73] width 41 height 20
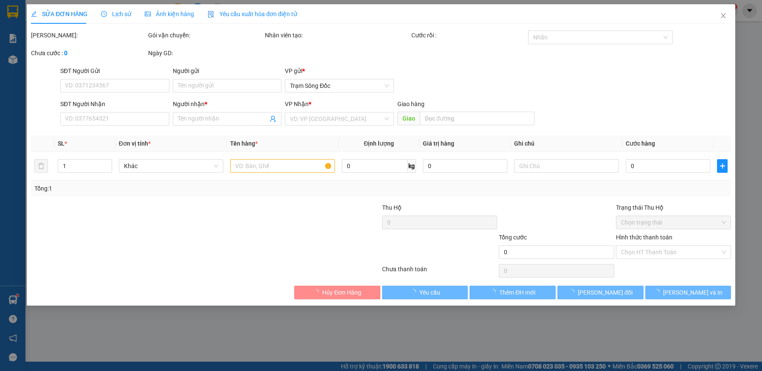
type input "0913065645"
type input "[PERSON_NAME]"
type input "30.000"
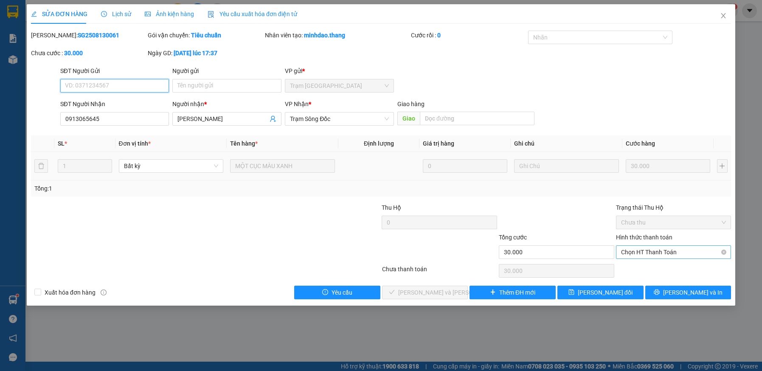
click at [640, 251] on span "Chọn HT Thanh Toán" at bounding box center [673, 252] width 105 height 13
click at [643, 269] on div "Tại văn phòng" at bounding box center [673, 269] width 105 height 9
type input "0"
click at [456, 294] on button "[PERSON_NAME] và [PERSON_NAME] hàng" at bounding box center [425, 293] width 86 height 14
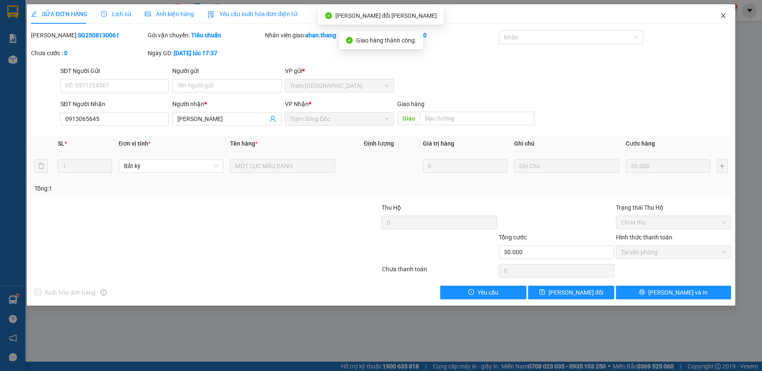
click at [725, 16] on icon "close" at bounding box center [723, 15] width 7 height 7
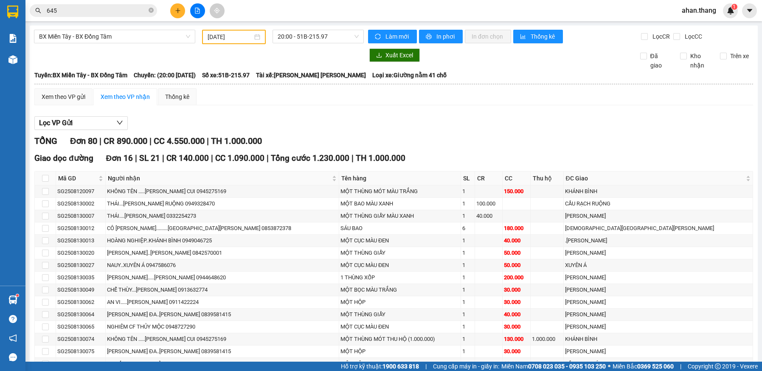
click at [85, 12] on input "645" at bounding box center [97, 10] width 100 height 9
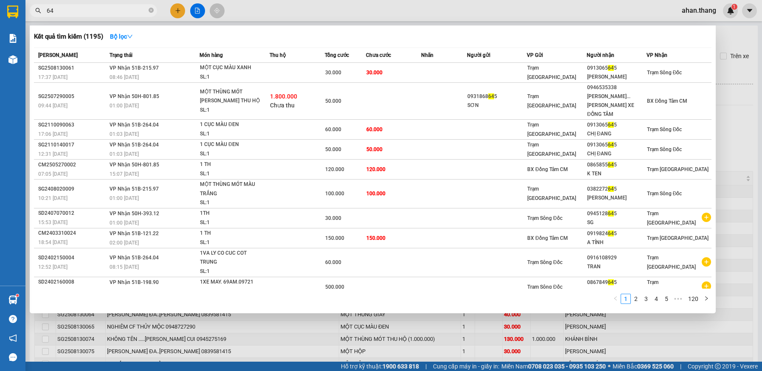
type input "6"
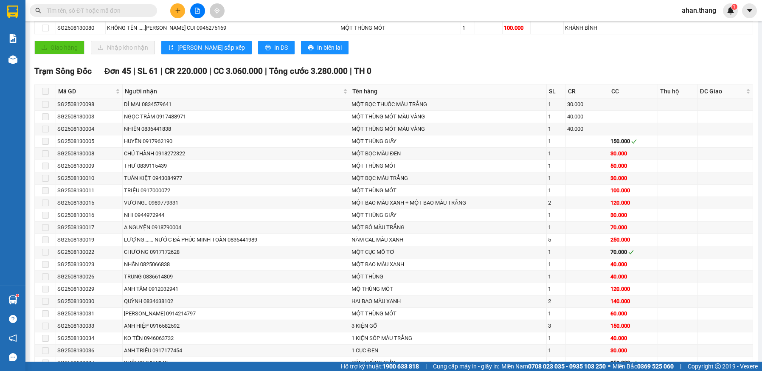
scroll to position [323, 0]
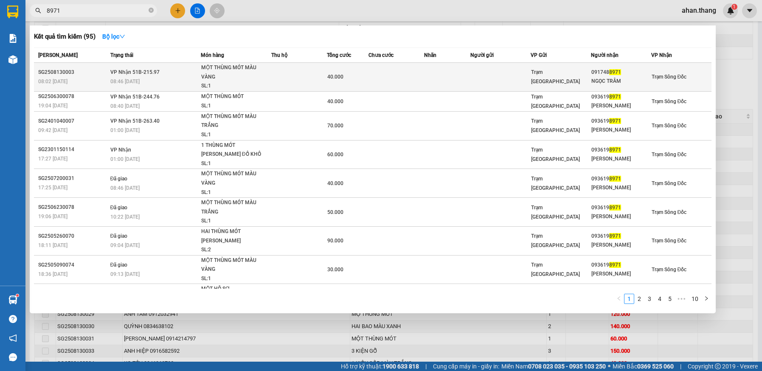
type input "8971"
click at [426, 74] on td at bounding box center [447, 77] width 46 height 29
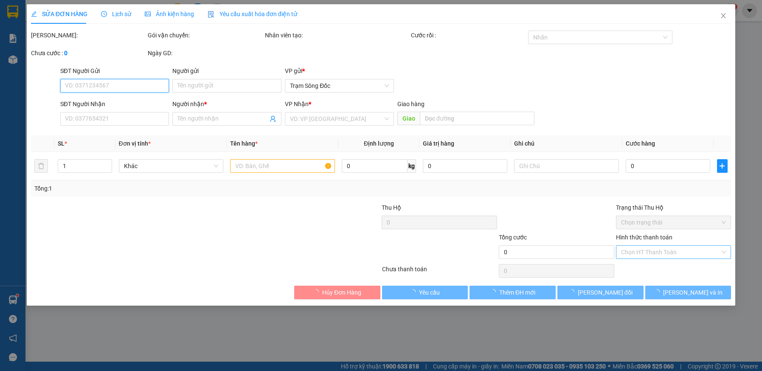
type input "0917488971"
type input "NGỌC TRÂM"
type input "40.000"
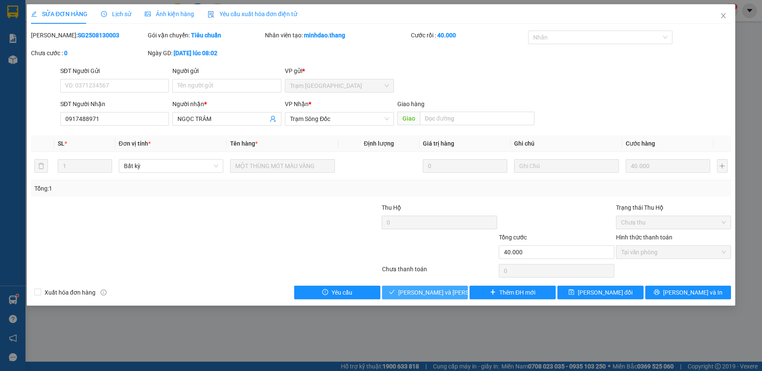
click at [461, 296] on button "[PERSON_NAME] và [PERSON_NAME] hàng" at bounding box center [425, 293] width 86 height 14
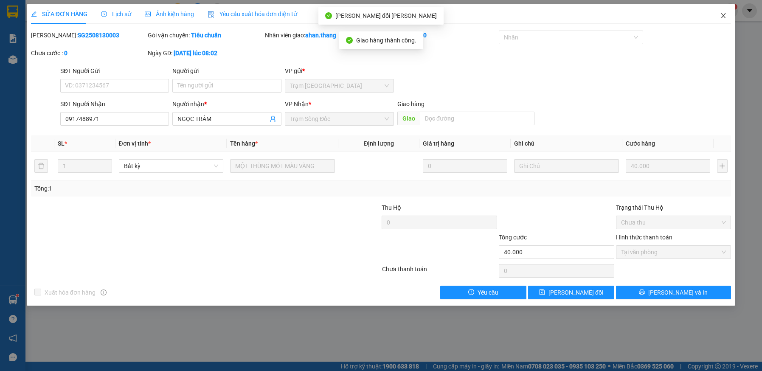
click at [724, 17] on icon "close" at bounding box center [724, 15] width 5 height 5
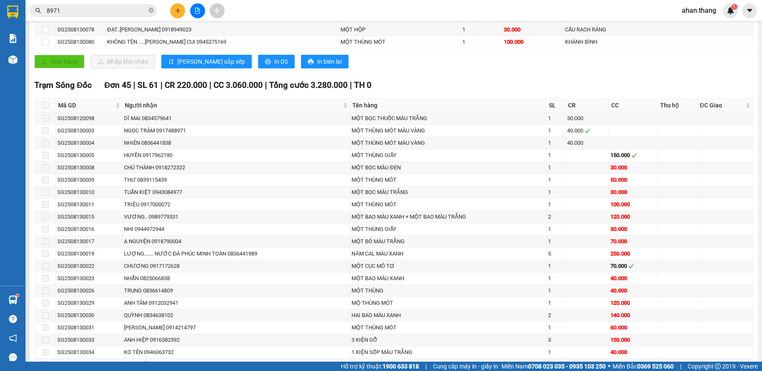
scroll to position [340, 0]
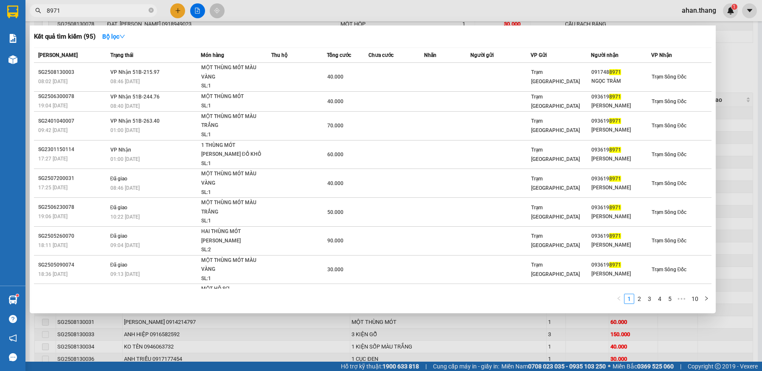
click at [63, 11] on input "8971" at bounding box center [97, 10] width 100 height 9
type input "8"
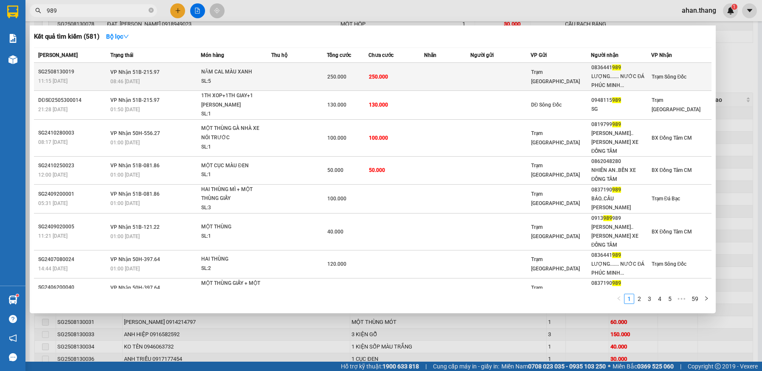
type input "989"
click at [477, 76] on td at bounding box center [501, 77] width 60 height 28
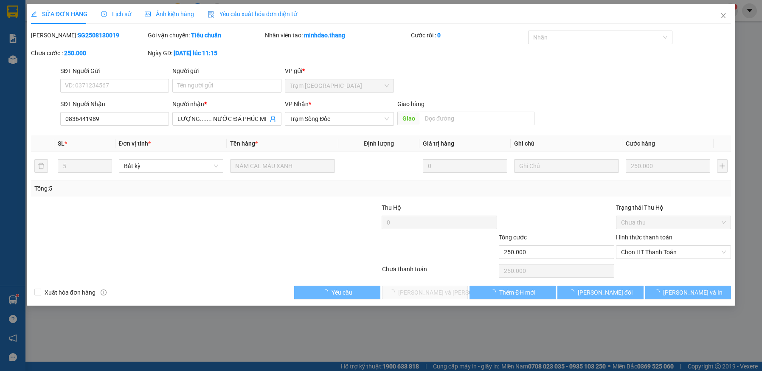
type input "0836441989"
type input "LƯỢNG....... NƯỚC ĐÁ PHÚC MINH TOÀN"
type input "250.000"
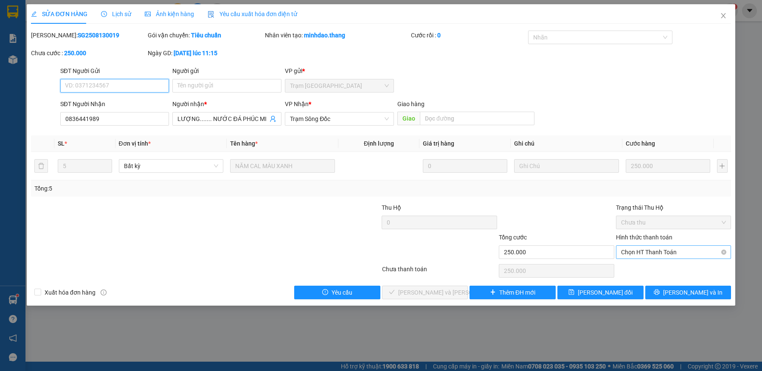
click at [649, 252] on span "Chọn HT Thanh Toán" at bounding box center [673, 252] width 105 height 13
click at [654, 268] on div "Tại văn phòng" at bounding box center [673, 269] width 105 height 9
type input "0"
click at [442, 294] on span "[PERSON_NAME] và [PERSON_NAME] hàng" at bounding box center [455, 292] width 115 height 9
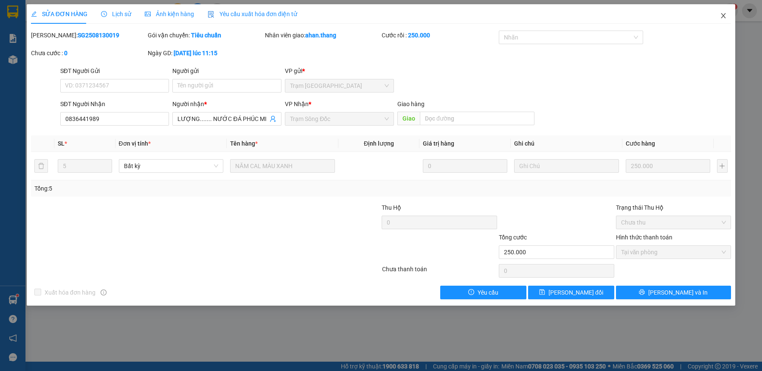
click at [725, 16] on icon "close" at bounding box center [723, 15] width 7 height 7
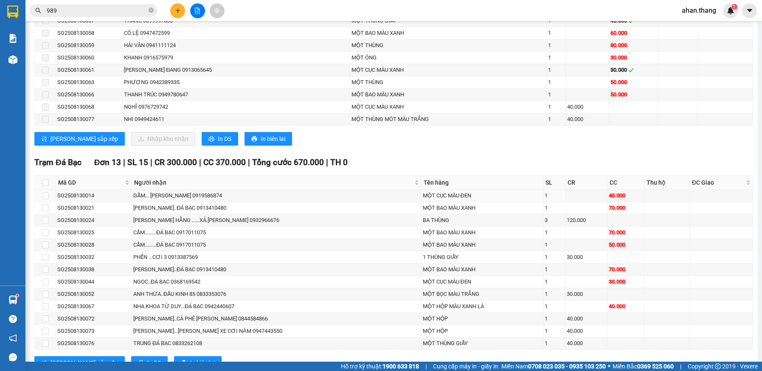
scroll to position [833, 0]
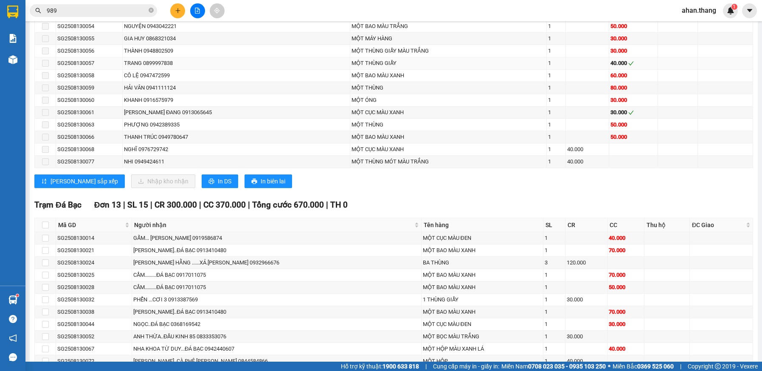
click at [679, 64] on td at bounding box center [678, 63] width 40 height 12
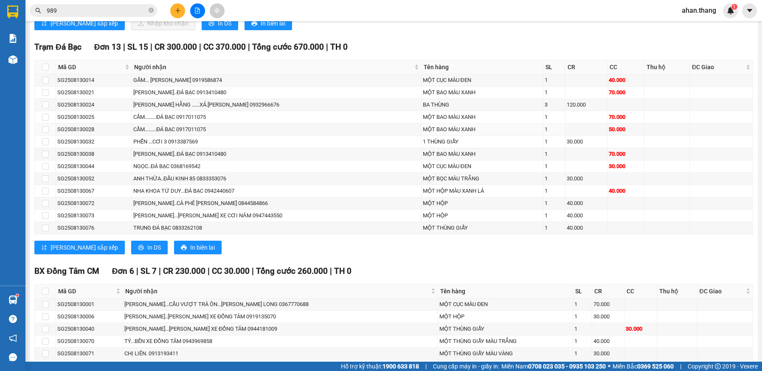
scroll to position [1045, 0]
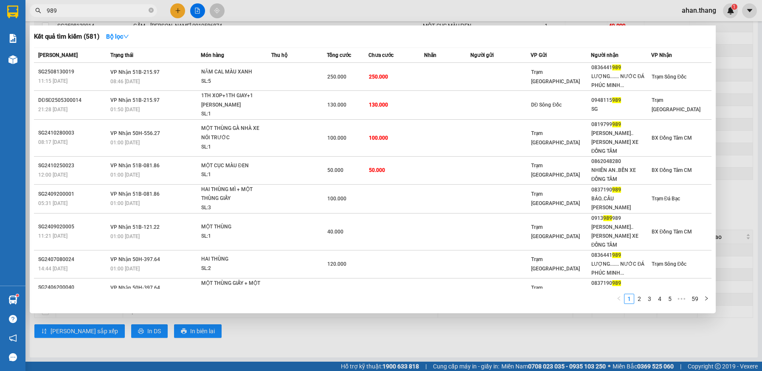
click at [134, 8] on input "989" at bounding box center [97, 10] width 100 height 9
type input "9"
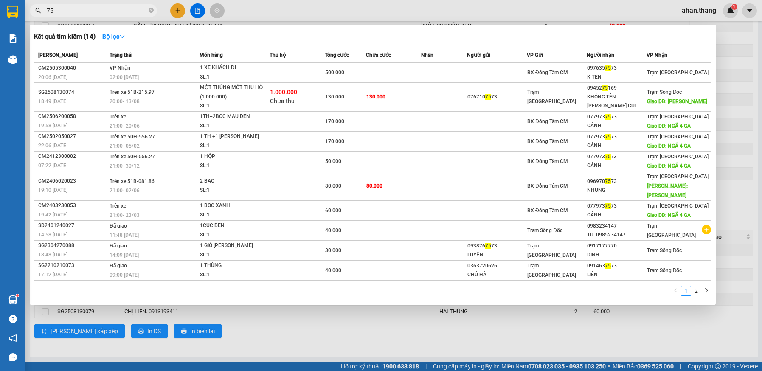
type input "7"
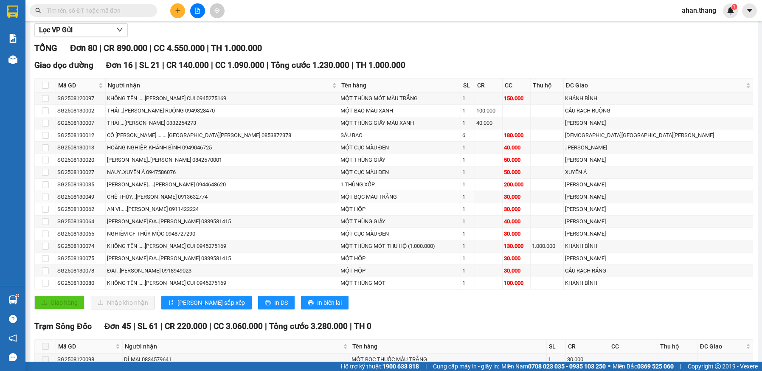
scroll to position [68, 0]
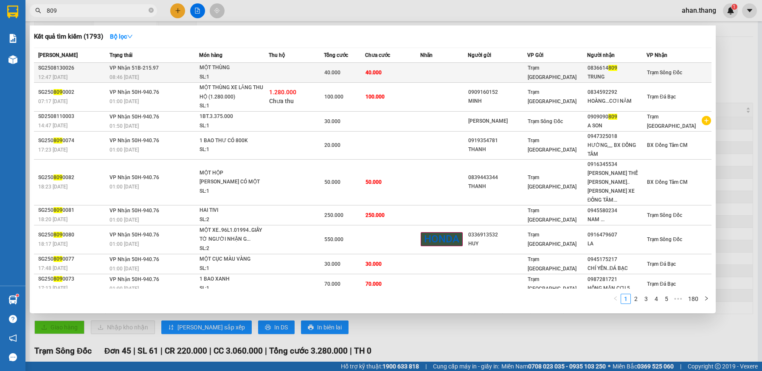
type input "809"
click at [421, 71] on td at bounding box center [444, 73] width 48 height 20
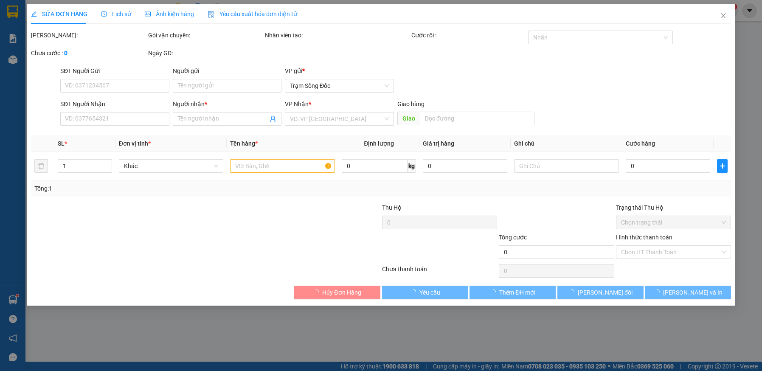
type input "0836614809"
type input "TRUNG"
type input "40.000"
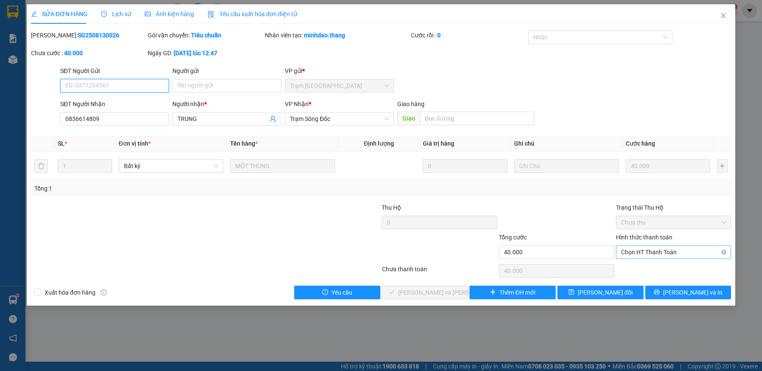
click at [654, 254] on span "Chọn HT Thanh Toán" at bounding box center [673, 252] width 105 height 13
click at [647, 271] on div "Tại văn phòng" at bounding box center [673, 269] width 105 height 9
type input "0"
click at [449, 299] on button "[PERSON_NAME] và [PERSON_NAME] hàng" at bounding box center [425, 293] width 86 height 14
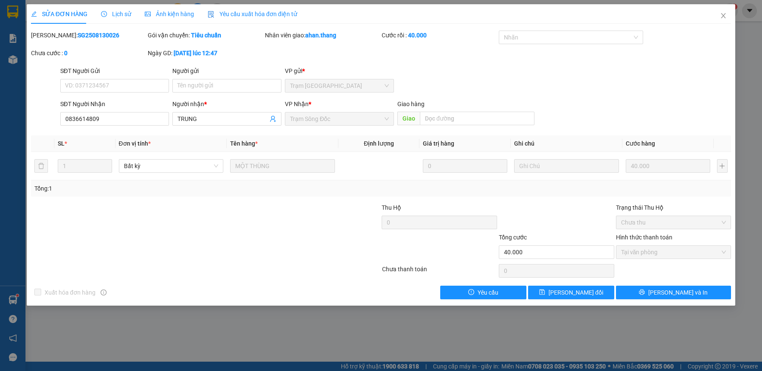
drag, startPoint x: 449, startPoint y: 299, endPoint x: 459, endPoint y: 314, distance: 17.7
click at [459, 314] on div "SỬA ĐƠN HÀNG Lịch sử [PERSON_NAME] hàng Yêu cầu xuất [PERSON_NAME] điện tử Tota…" at bounding box center [381, 185] width 762 height 371
click at [723, 14] on icon "close" at bounding box center [723, 15] width 7 height 7
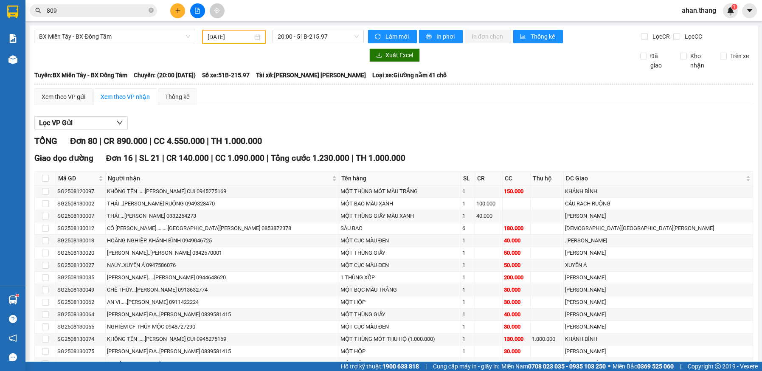
click at [96, 11] on input "809" at bounding box center [97, 10] width 100 height 9
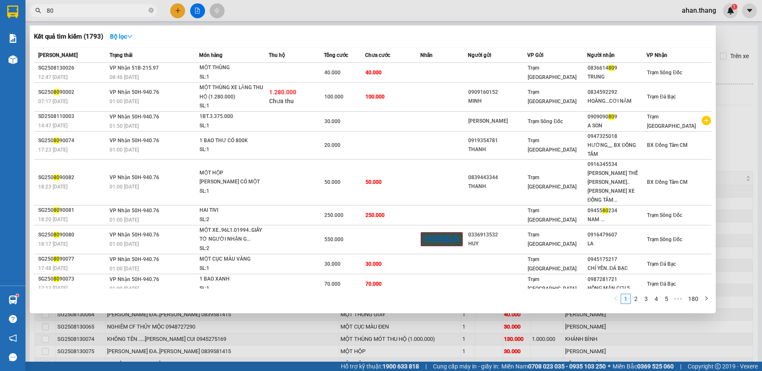
type input "8"
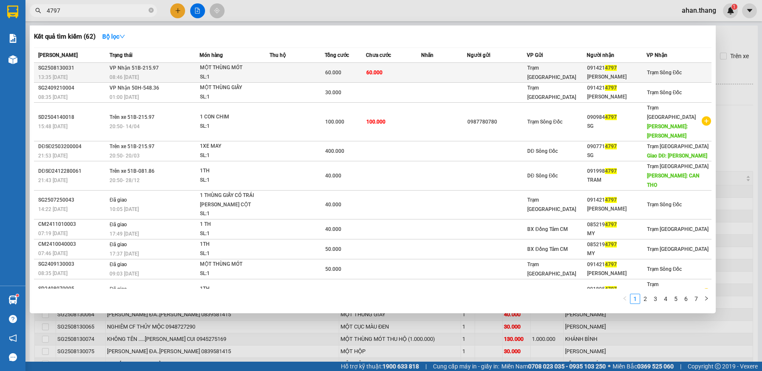
type input "4797"
click at [272, 71] on td at bounding box center [297, 73] width 55 height 20
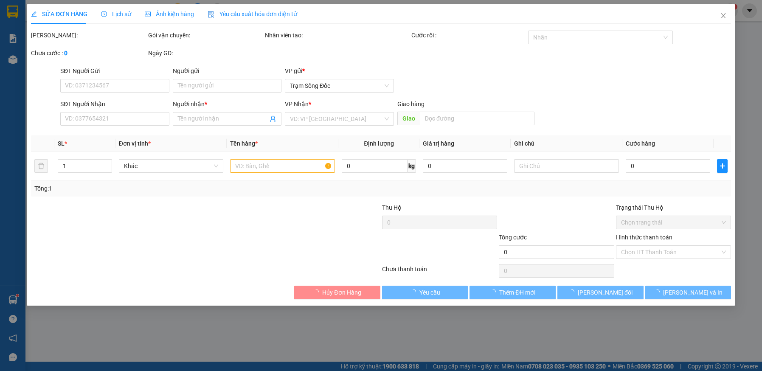
type input "0914214797"
type input "[PERSON_NAME]"
type input "60.000"
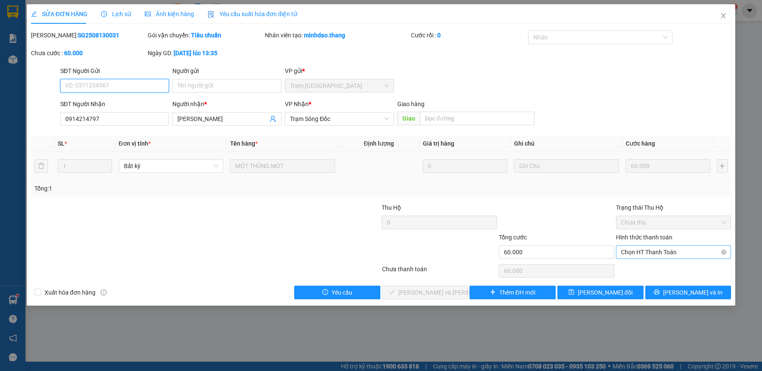
click at [636, 254] on span "Chọn HT Thanh Toán" at bounding box center [673, 252] width 105 height 13
click at [648, 271] on div "Tại văn phòng" at bounding box center [673, 269] width 105 height 9
type input "0"
click at [453, 288] on button "[PERSON_NAME] và [PERSON_NAME] hàng" at bounding box center [425, 293] width 86 height 14
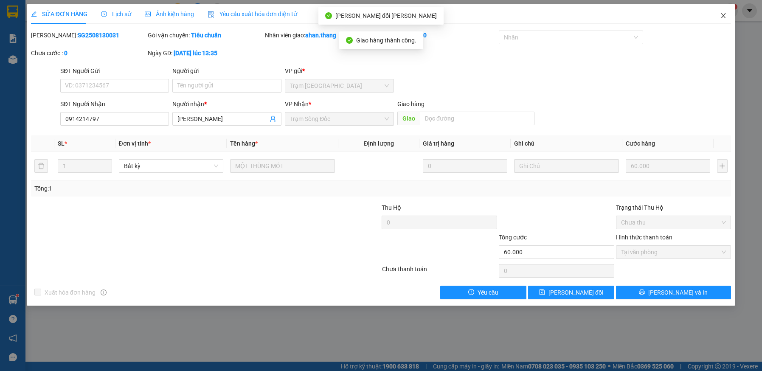
click at [724, 16] on icon "close" at bounding box center [724, 15] width 5 height 5
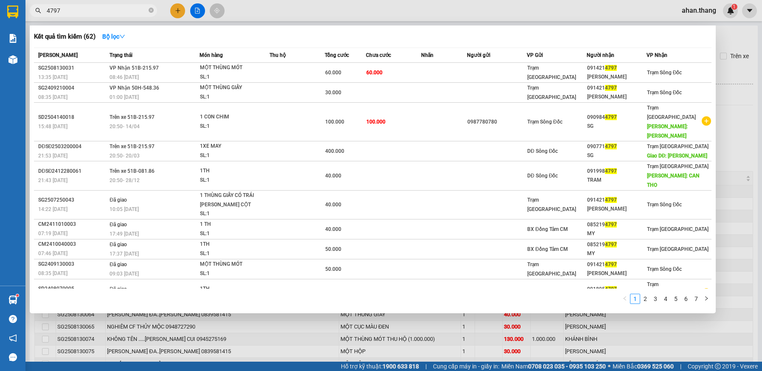
click at [119, 10] on input "4797" at bounding box center [97, 10] width 100 height 9
type input "4"
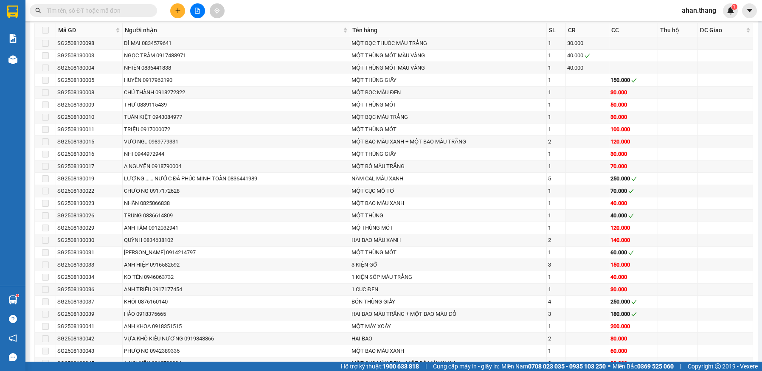
scroll to position [425, 0]
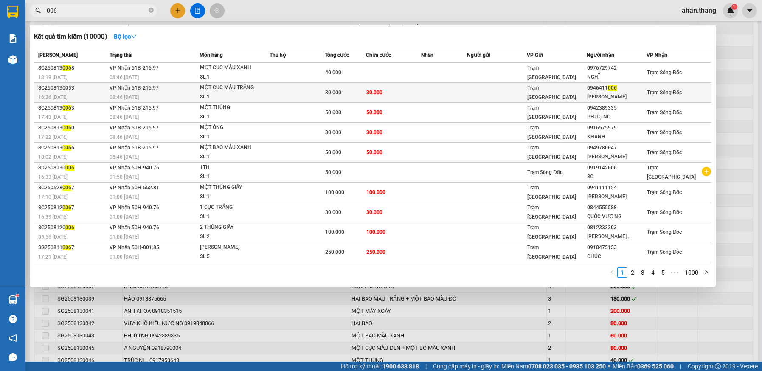
type input "006"
click at [316, 96] on td at bounding box center [297, 93] width 55 height 20
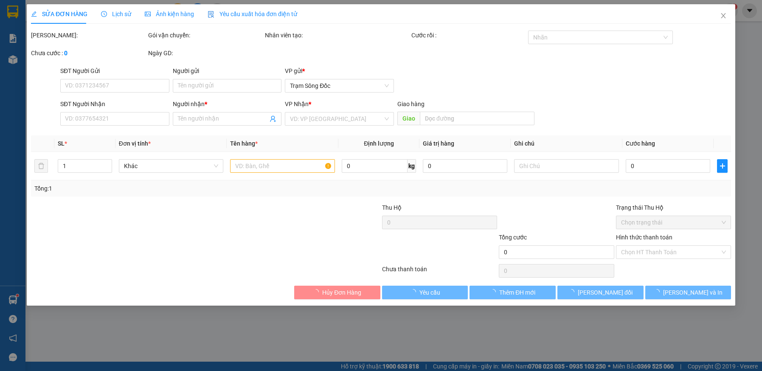
type input "0946411006"
type input "[PERSON_NAME]"
type input "30.000"
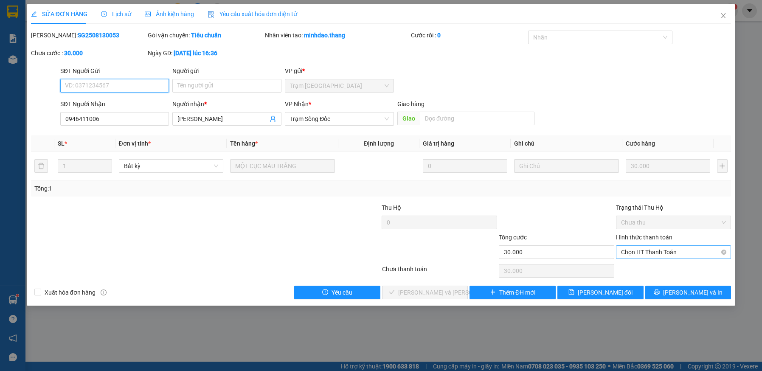
click at [667, 252] on span "Chọn HT Thanh Toán" at bounding box center [673, 252] width 105 height 13
drag, startPoint x: 660, startPoint y: 268, endPoint x: 546, endPoint y: 277, distance: 115.0
click at [660, 269] on div "Tại văn phòng" at bounding box center [673, 269] width 105 height 9
type input "0"
click at [449, 289] on span "[PERSON_NAME] và [PERSON_NAME] hàng" at bounding box center [455, 292] width 115 height 9
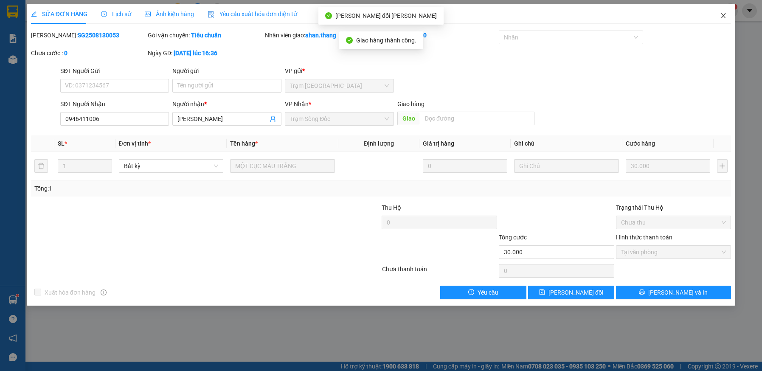
click at [725, 14] on icon "close" at bounding box center [723, 15] width 7 height 7
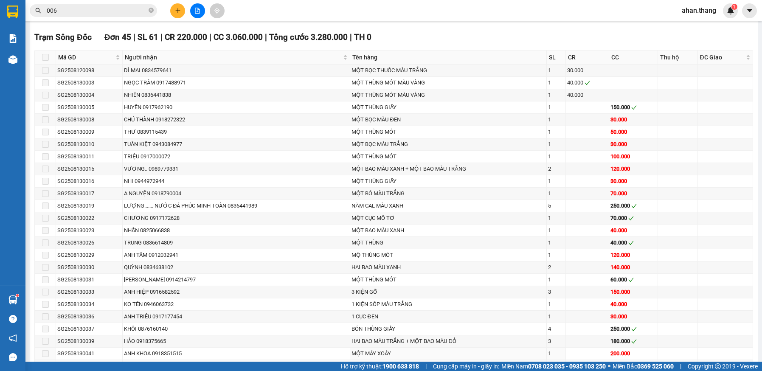
scroll to position [340, 0]
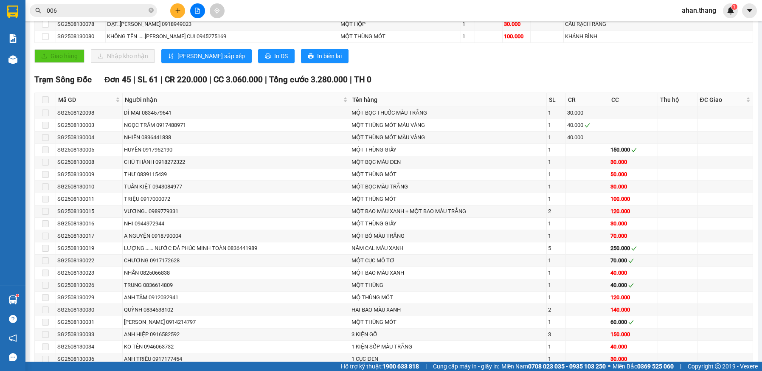
click at [126, 5] on span "006" at bounding box center [93, 10] width 127 height 13
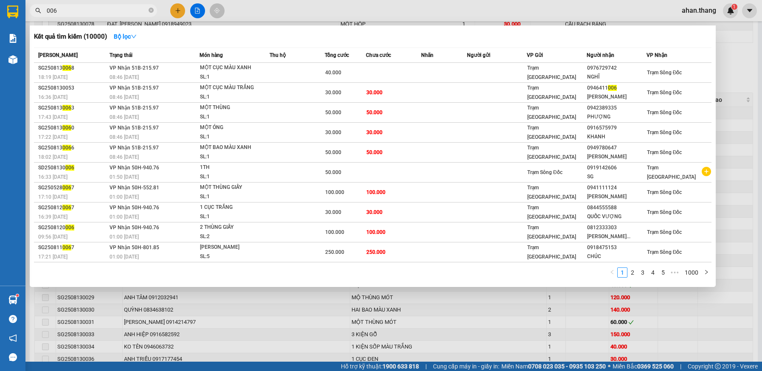
click at [125, 14] on input "006" at bounding box center [97, 10] width 100 height 9
type input "0"
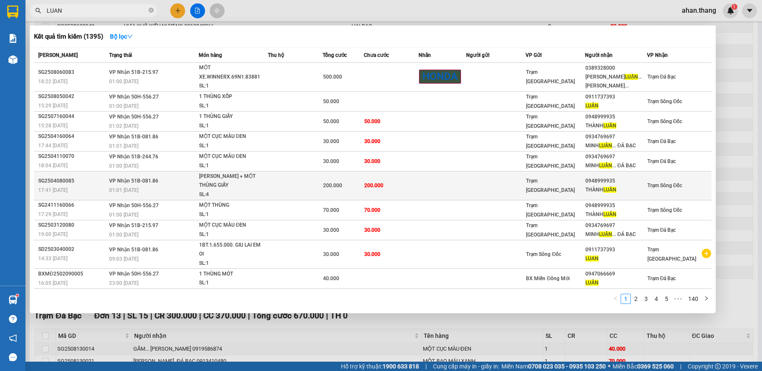
scroll to position [0, 0]
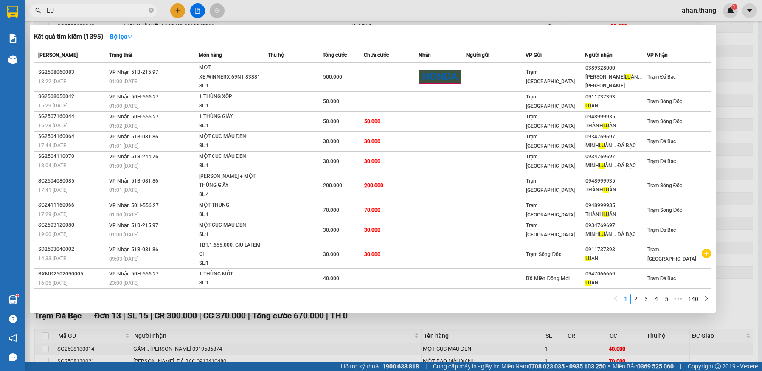
type input "L"
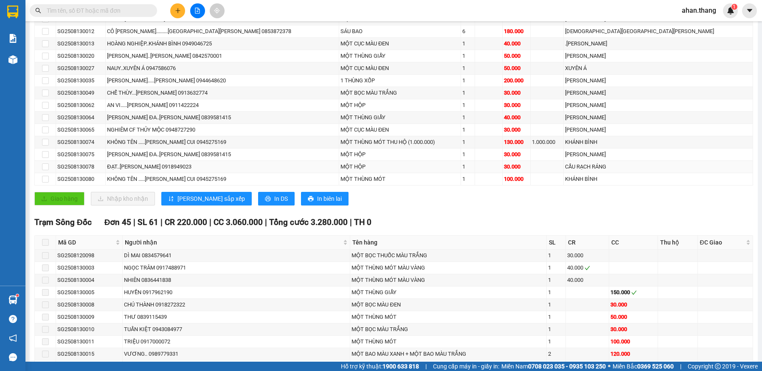
scroll to position [212, 0]
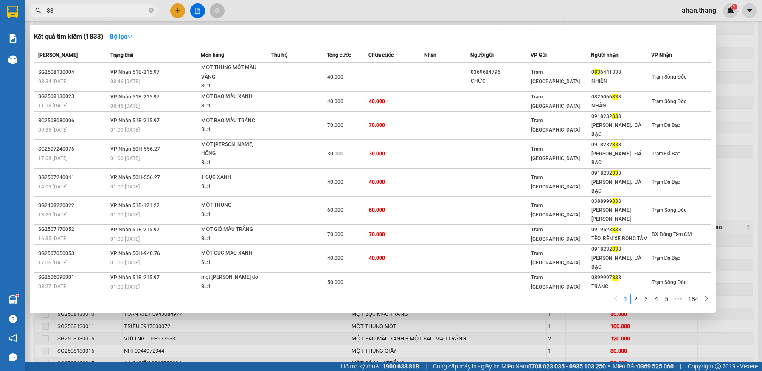
type input "8"
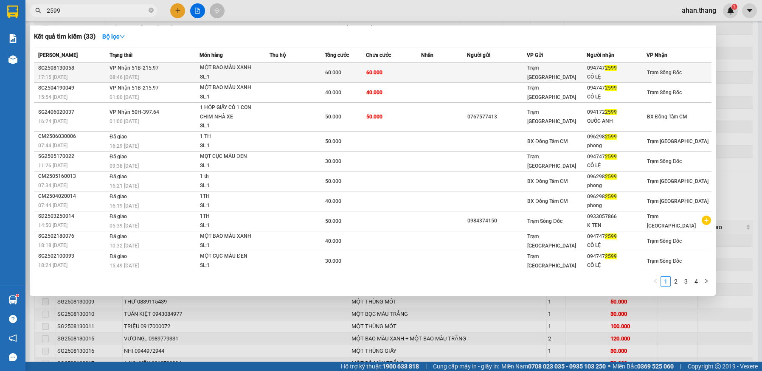
type input "2599"
click at [527, 71] on td at bounding box center [497, 73] width 60 height 20
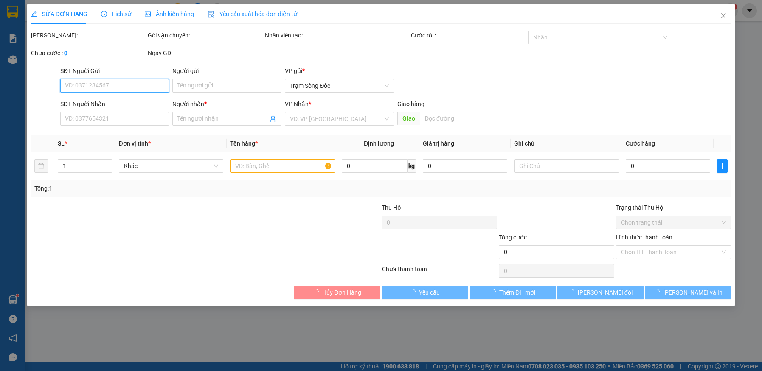
type input "0947472599"
type input "CÔ LỆ"
type input "60.000"
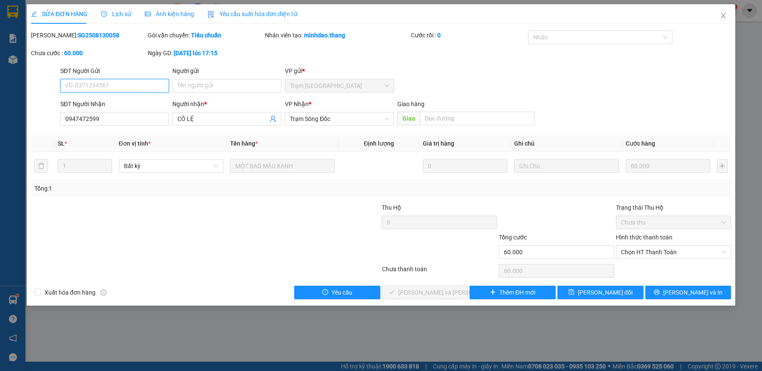
drag, startPoint x: 633, startPoint y: 253, endPoint x: 655, endPoint y: 275, distance: 31.2
click at [634, 252] on span "Chọn HT Thanh Toán" at bounding box center [673, 252] width 105 height 13
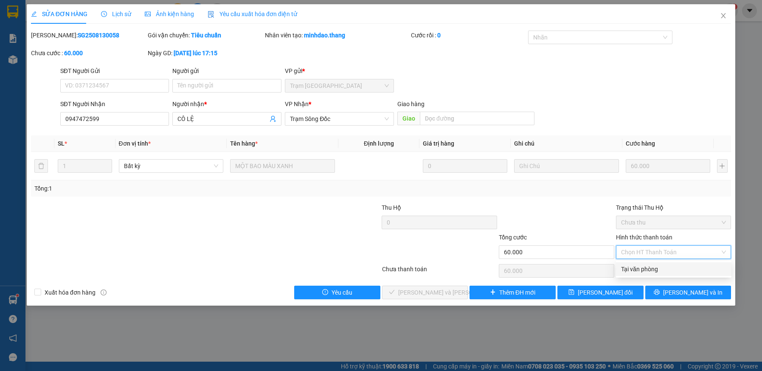
drag, startPoint x: 662, startPoint y: 270, endPoint x: 552, endPoint y: 275, distance: 110.1
click at [661, 270] on div "Tại văn phòng" at bounding box center [673, 269] width 105 height 9
type input "0"
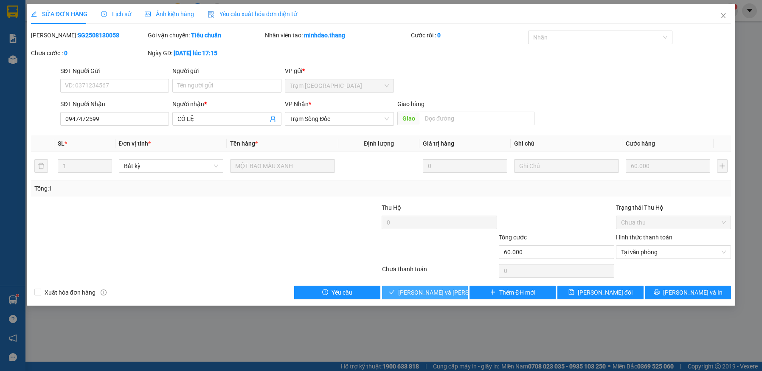
click at [421, 291] on span "[PERSON_NAME] và [PERSON_NAME] hàng" at bounding box center [455, 292] width 115 height 9
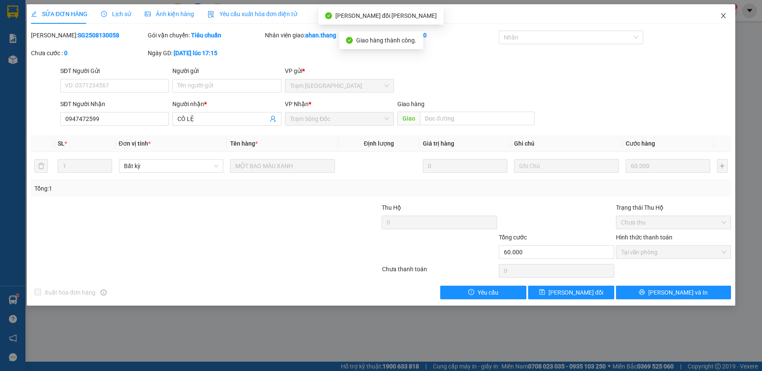
click at [722, 16] on icon "close" at bounding box center [723, 15] width 7 height 7
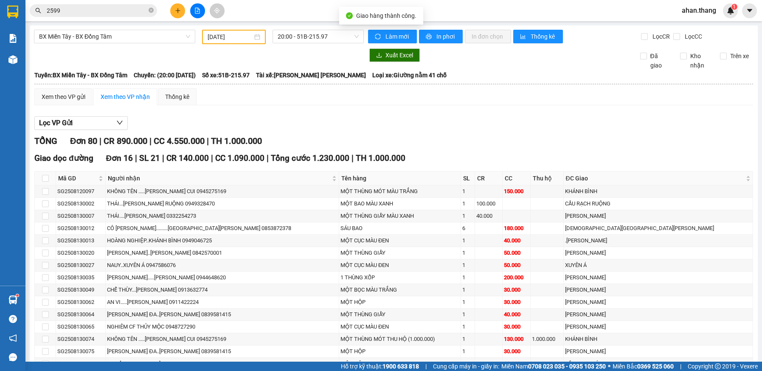
click at [111, 10] on input "2599" at bounding box center [97, 10] width 100 height 9
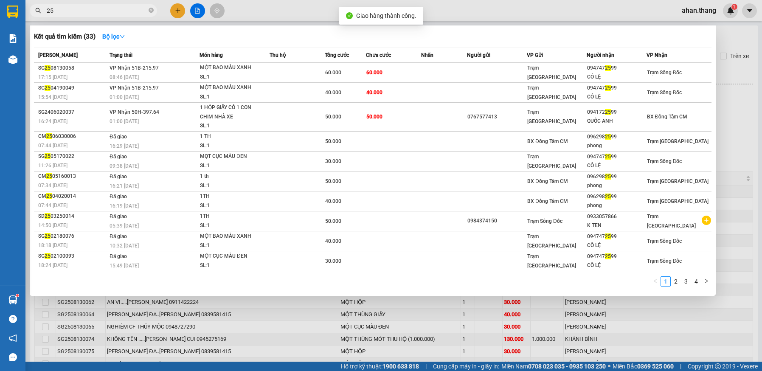
type input "2"
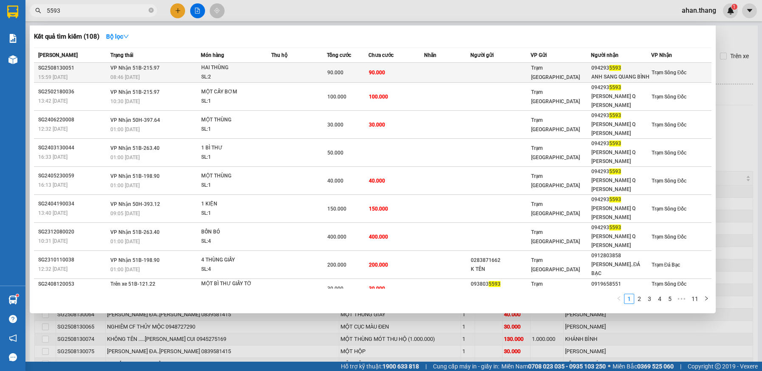
type input "5593"
click at [408, 74] on td "90.000" at bounding box center [397, 73] width 56 height 20
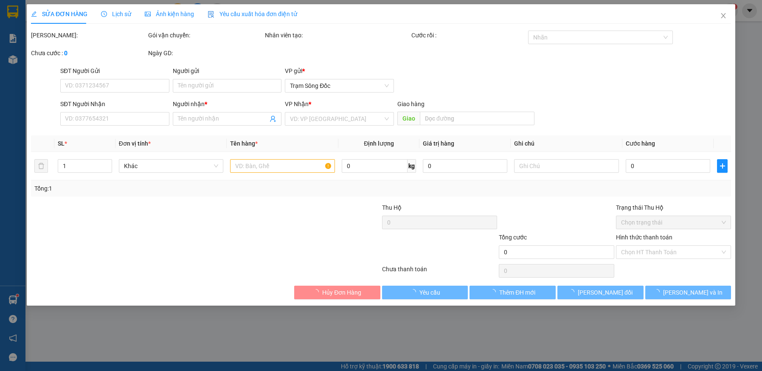
type input "0942935593"
type input "ANH SANG QUANG BÌNH"
type input "90.000"
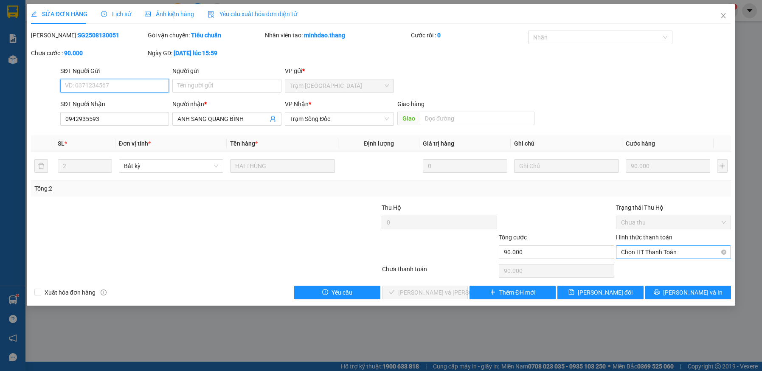
click at [658, 254] on span "Chọn HT Thanh Toán" at bounding box center [673, 252] width 105 height 13
click at [664, 269] on div "Tại văn phòng" at bounding box center [673, 269] width 105 height 9
type input "0"
click at [413, 293] on span "[PERSON_NAME] và [PERSON_NAME] hàng" at bounding box center [455, 292] width 115 height 9
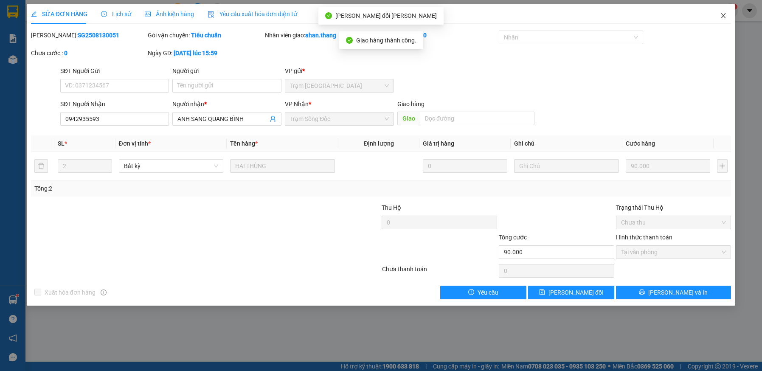
click at [724, 15] on icon "close" at bounding box center [723, 15] width 7 height 7
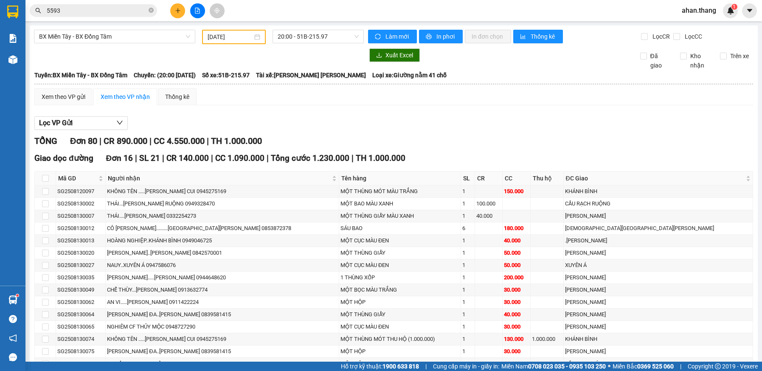
click at [130, 6] on input "5593" at bounding box center [97, 10] width 100 height 9
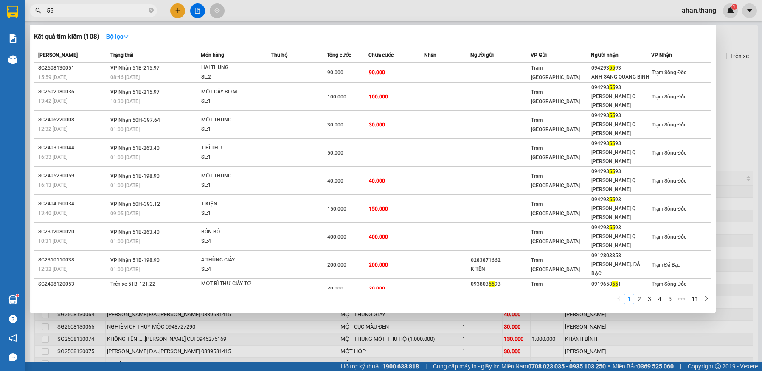
type input "5"
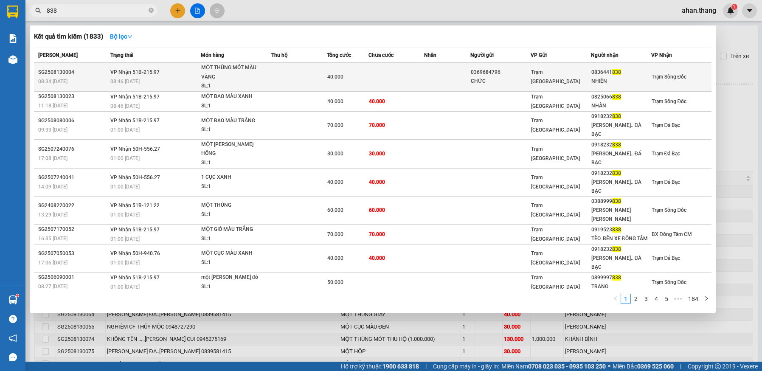
type input "838"
click at [465, 82] on td at bounding box center [447, 77] width 46 height 29
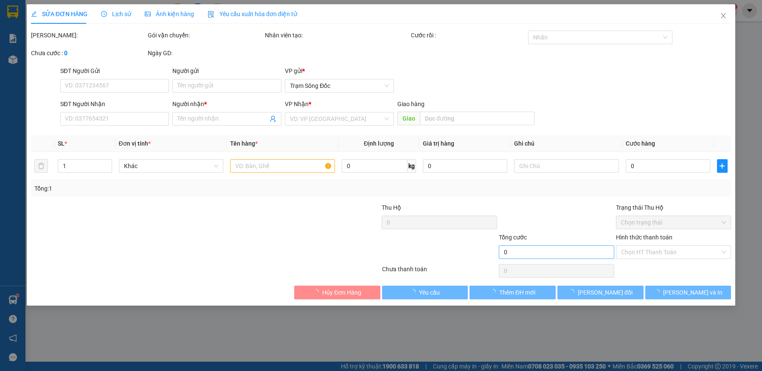
type input "0369684796"
type input "CHỨC"
type input "0836441838"
type input "NHIÊN"
type input "40.000"
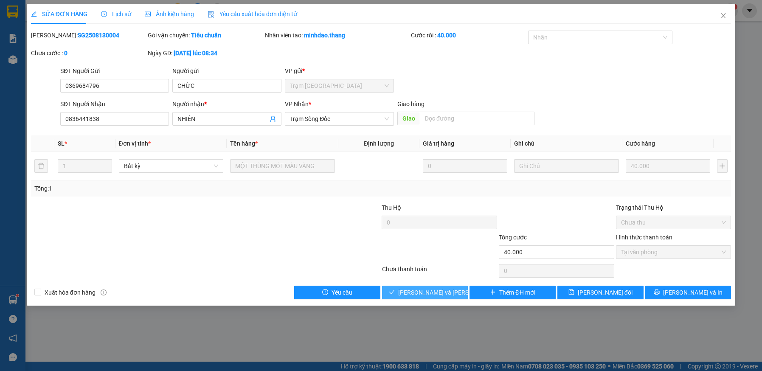
click at [454, 289] on button "[PERSON_NAME] và [PERSON_NAME] hàng" at bounding box center [425, 293] width 86 height 14
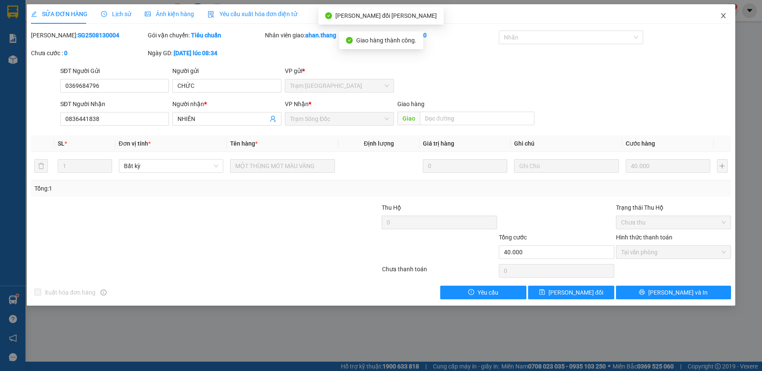
click at [723, 14] on icon "close" at bounding box center [723, 15] width 7 height 7
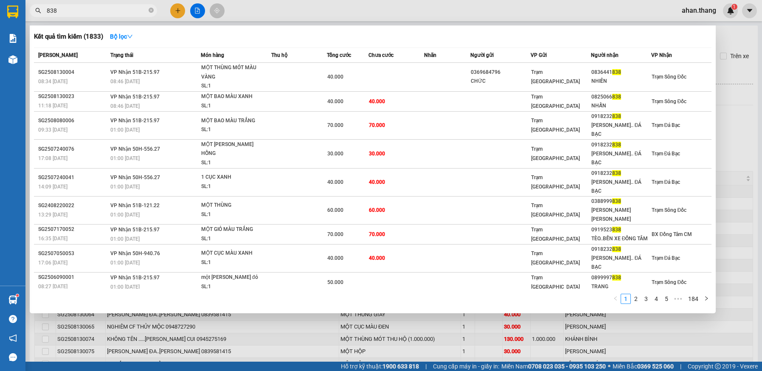
click at [114, 6] on span "838" at bounding box center [93, 10] width 127 height 13
click at [115, 10] on input "838" at bounding box center [97, 10] width 100 height 9
type input "8"
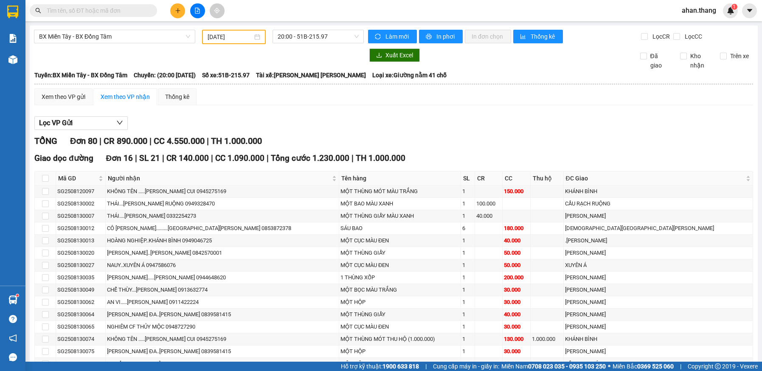
click at [115, 10] on input "text" at bounding box center [97, 10] width 100 height 9
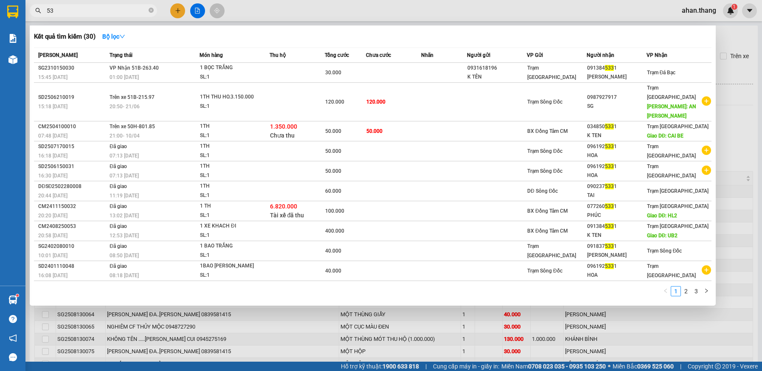
type input "5"
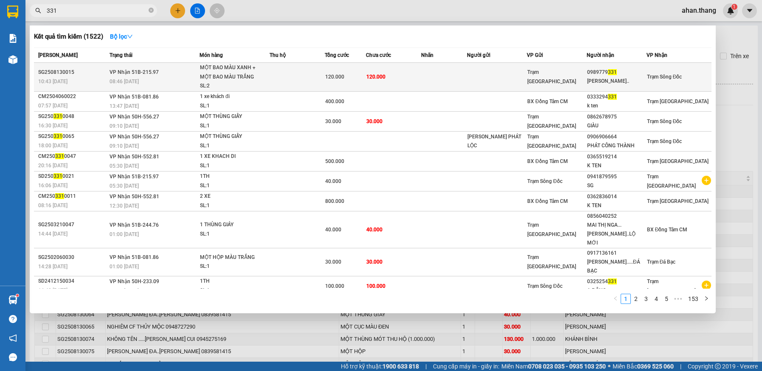
type input "331"
click at [443, 79] on td at bounding box center [444, 77] width 46 height 29
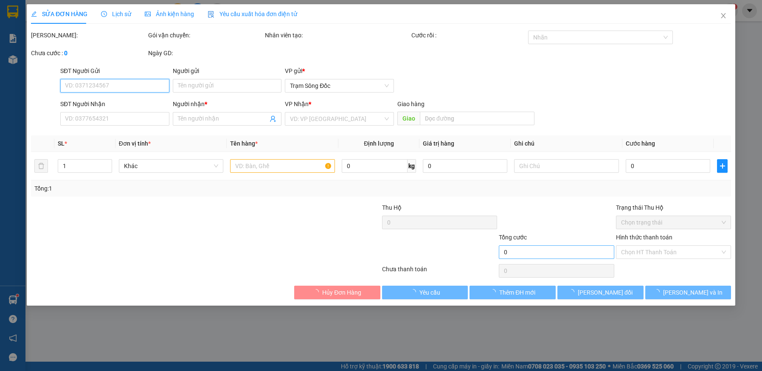
type input "0989779331"
type input "[PERSON_NAME].."
type input "120.000"
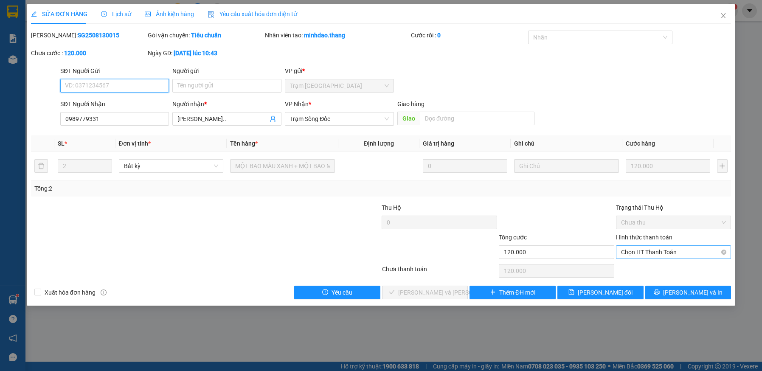
click at [646, 252] on span "Chọn HT Thanh Toán" at bounding box center [673, 252] width 105 height 13
click at [639, 268] on div "Tại văn phòng" at bounding box center [673, 269] width 105 height 9
type input "0"
click at [456, 291] on button "[PERSON_NAME] và [PERSON_NAME] hàng" at bounding box center [425, 293] width 86 height 14
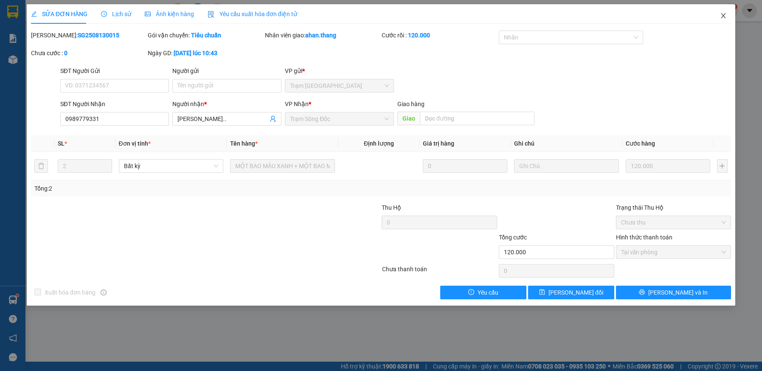
click at [723, 16] on icon "close" at bounding box center [723, 15] width 7 height 7
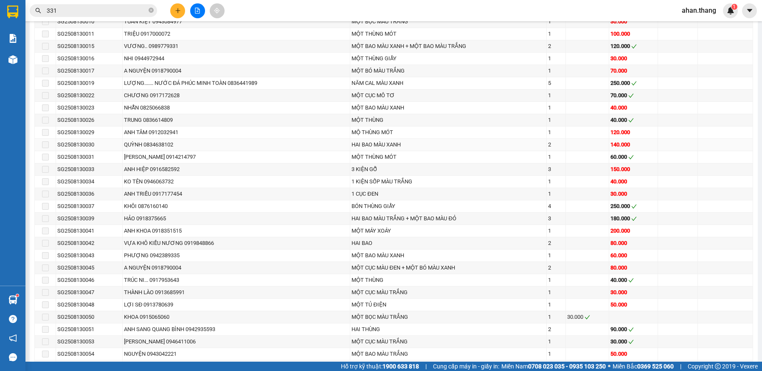
scroll to position [510, 0]
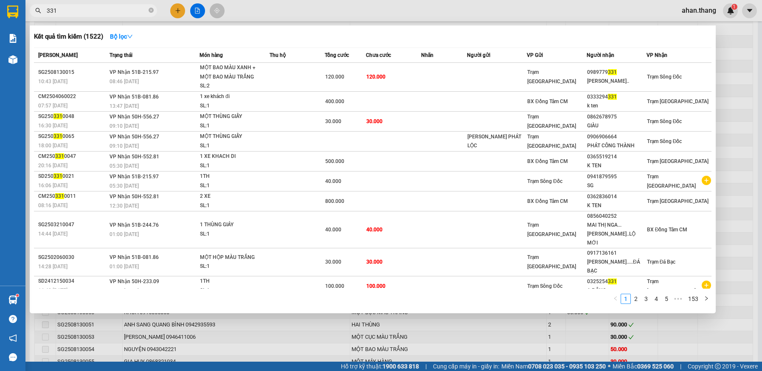
click at [75, 10] on input "331" at bounding box center [97, 10] width 100 height 9
type input "3"
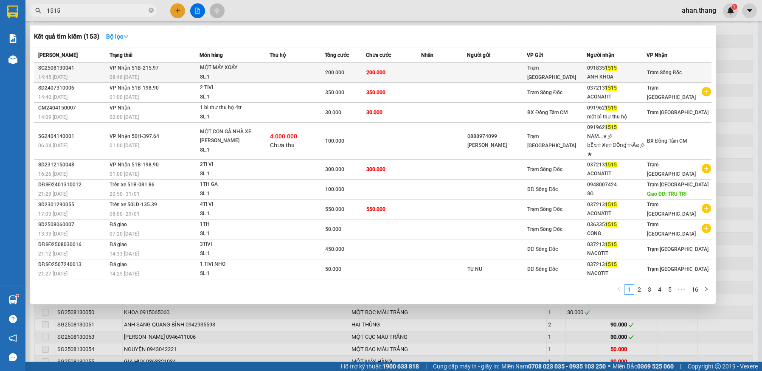
type input "1515"
click at [455, 71] on td at bounding box center [444, 73] width 46 height 20
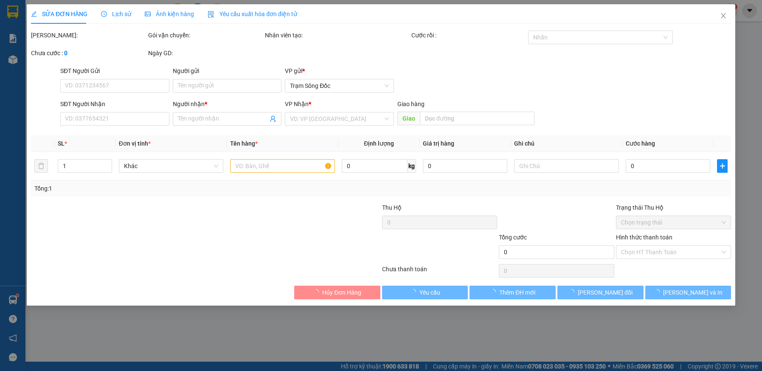
type input "0918351515"
type input "ANH KHOA"
type input "200.000"
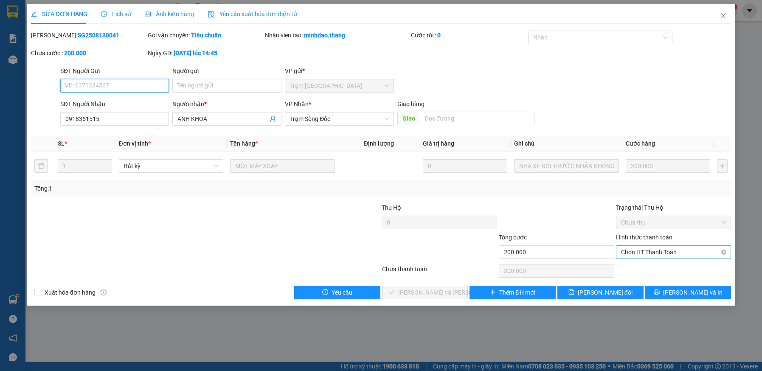
click at [647, 252] on span "Chọn HT Thanh Toán" at bounding box center [673, 252] width 105 height 13
click at [646, 269] on div "Tại văn phòng" at bounding box center [673, 269] width 105 height 9
type input "0"
click at [444, 296] on span "[PERSON_NAME] và [PERSON_NAME] hàng" at bounding box center [455, 292] width 115 height 9
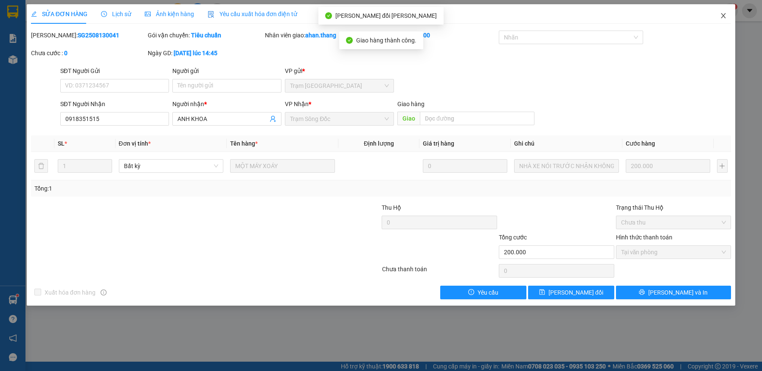
click at [724, 13] on icon "close" at bounding box center [723, 15] width 7 height 7
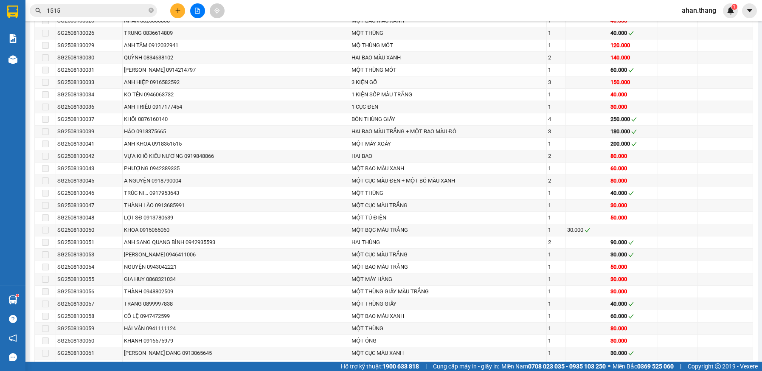
scroll to position [595, 0]
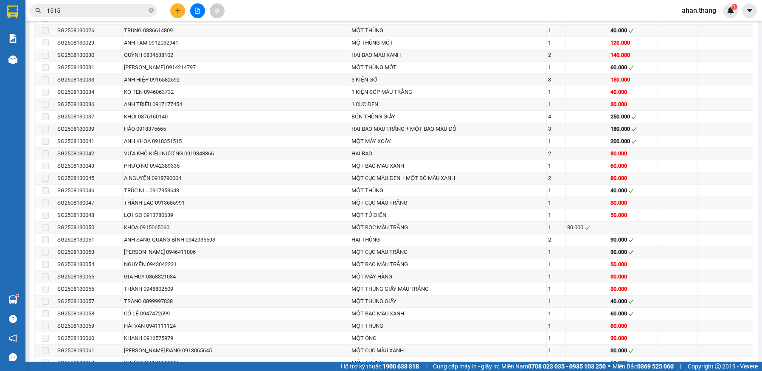
click at [89, 12] on input "1515" at bounding box center [97, 10] width 100 height 9
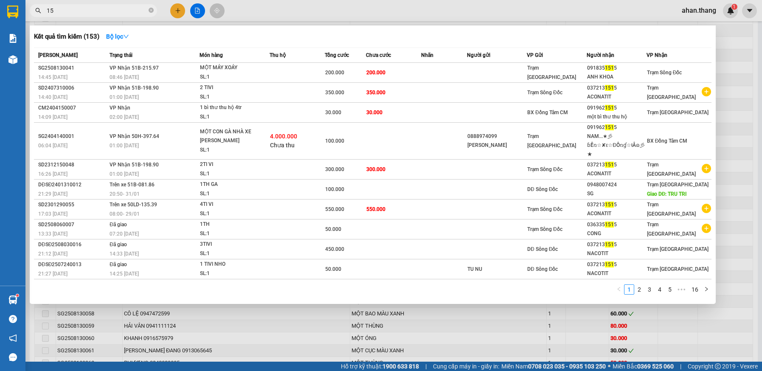
type input "1"
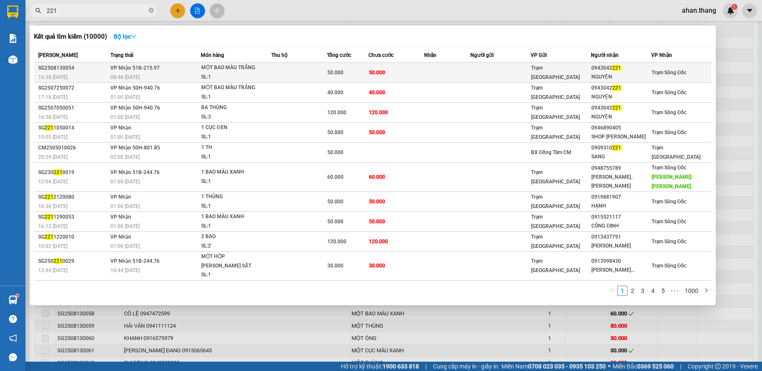
type input "221"
click at [430, 70] on td at bounding box center [447, 73] width 46 height 20
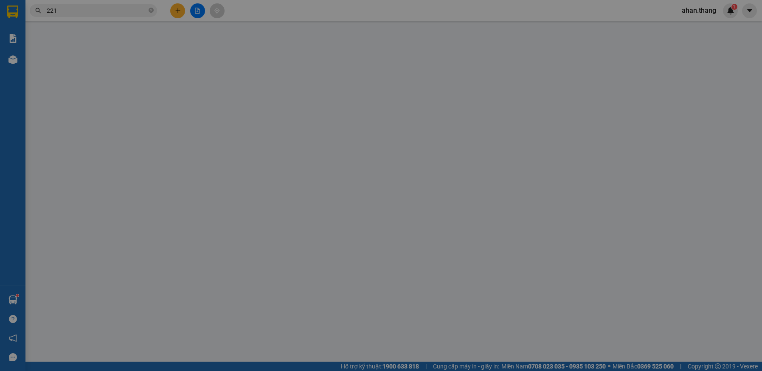
type input "0943042221"
type input "NGUYỆN"
type input "50.000"
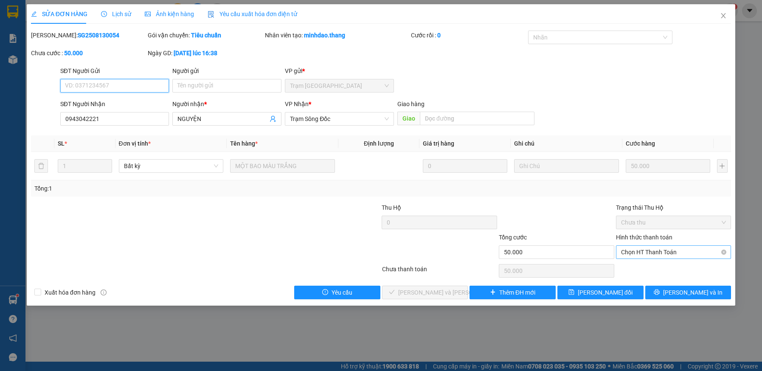
click at [664, 251] on span "Chọn HT Thanh Toán" at bounding box center [673, 252] width 105 height 13
drag, startPoint x: 658, startPoint y: 269, endPoint x: 637, endPoint y: 269, distance: 21.2
click at [657, 269] on div "Tại văn phòng" at bounding box center [673, 269] width 105 height 9
type input "0"
click at [439, 293] on span "[PERSON_NAME] và [PERSON_NAME] hàng" at bounding box center [455, 292] width 115 height 9
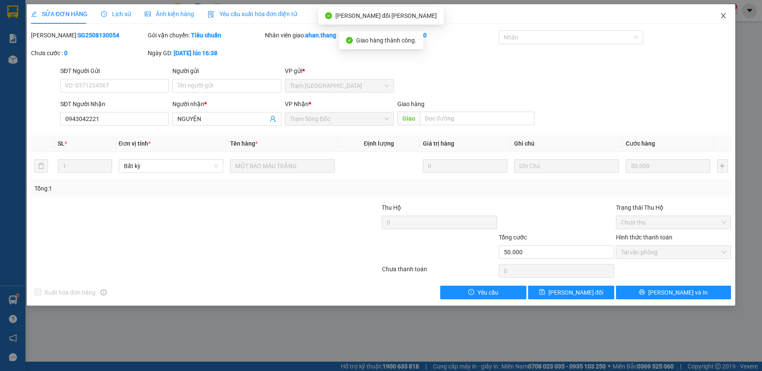
click at [722, 14] on icon "close" at bounding box center [723, 15] width 7 height 7
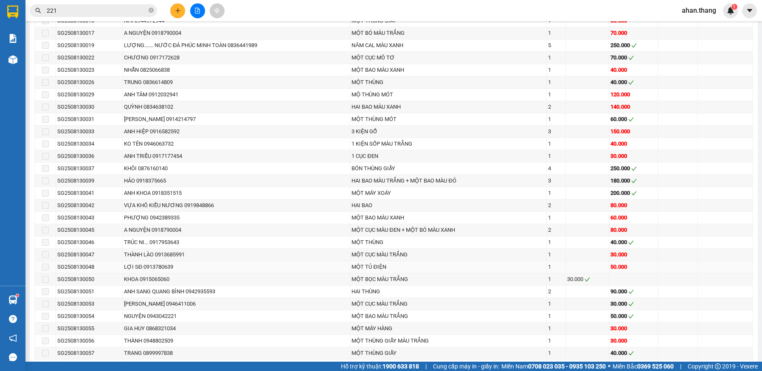
scroll to position [552, 0]
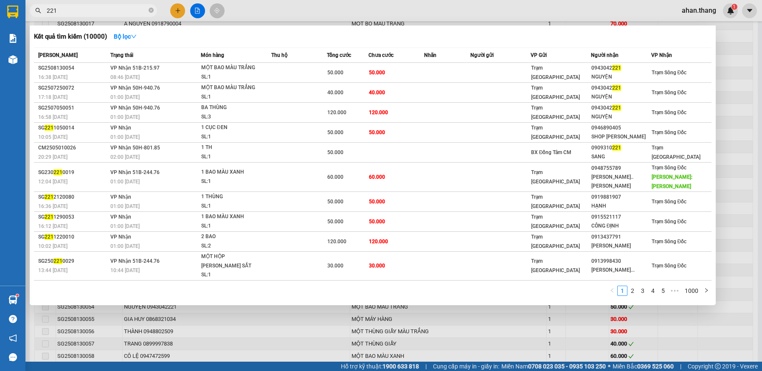
click at [86, 12] on input "221" at bounding box center [97, 10] width 100 height 9
type input "2"
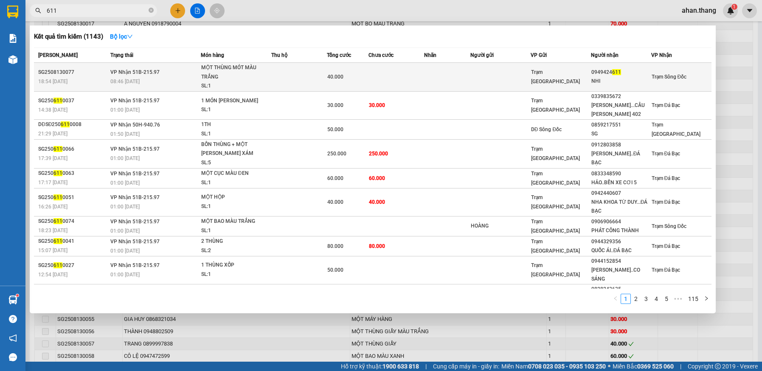
type input "611"
click at [290, 75] on td at bounding box center [299, 77] width 56 height 29
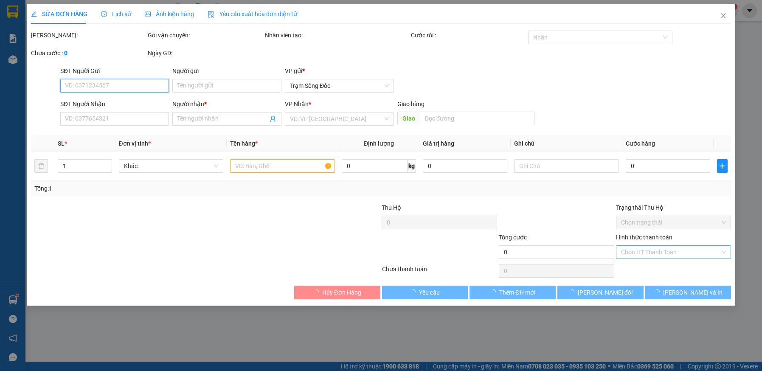
type input "0949424611"
type input "NHI"
type input "40.000"
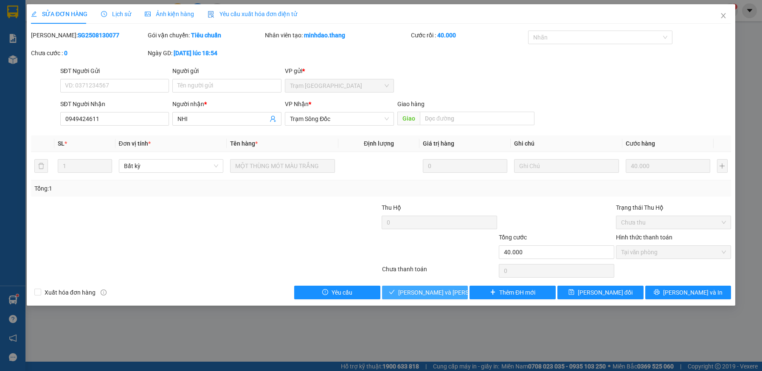
click at [408, 295] on span "[PERSON_NAME] và [PERSON_NAME] hàng" at bounding box center [455, 292] width 115 height 9
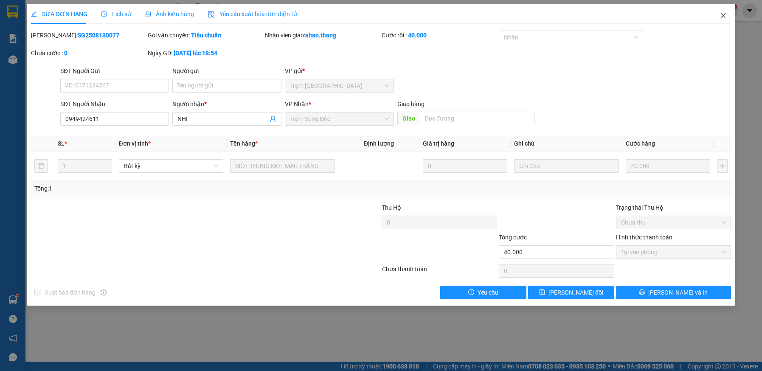
click at [722, 11] on span "Close" at bounding box center [724, 16] width 24 height 24
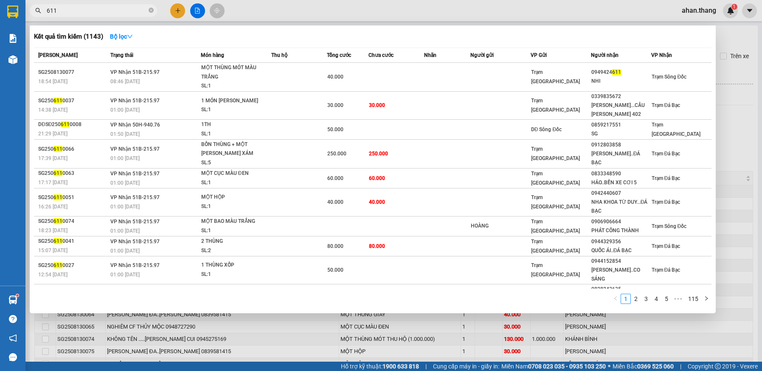
click at [88, 9] on input "611" at bounding box center [97, 10] width 100 height 9
type input "6"
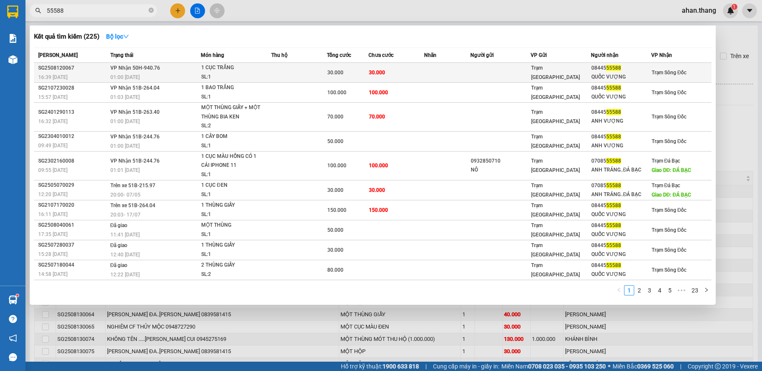
type input "55588"
click at [438, 72] on td at bounding box center [447, 73] width 46 height 20
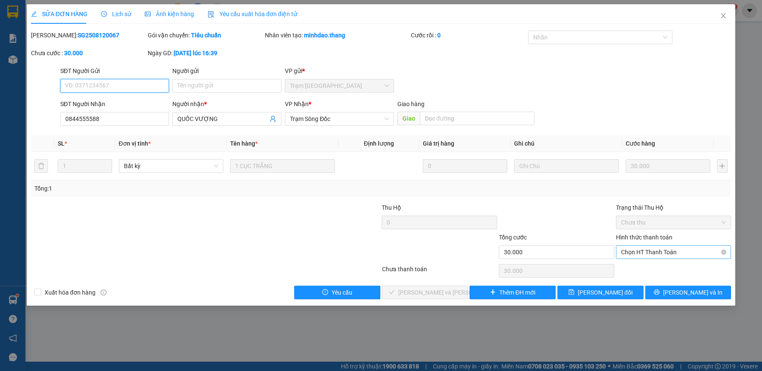
click at [648, 249] on span "Chọn HT Thanh Toán" at bounding box center [673, 252] width 105 height 13
click at [648, 264] on div "Tại văn phòng" at bounding box center [674, 269] width 116 height 14
type input "0"
click at [457, 291] on button "[PERSON_NAME] và [PERSON_NAME] hàng" at bounding box center [425, 293] width 86 height 14
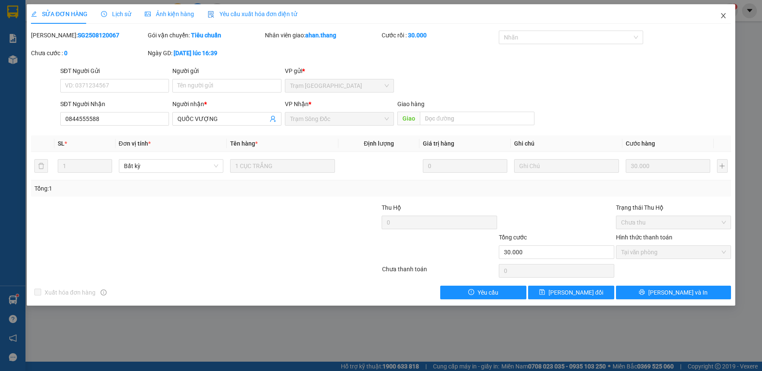
click at [725, 17] on icon "close" at bounding box center [723, 15] width 7 height 7
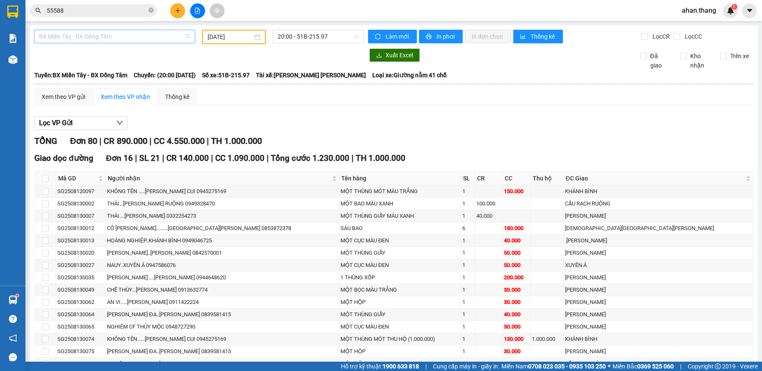
click at [93, 38] on span "BX Miền Tây - BX Đồng Tâm" at bounding box center [114, 36] width 151 height 13
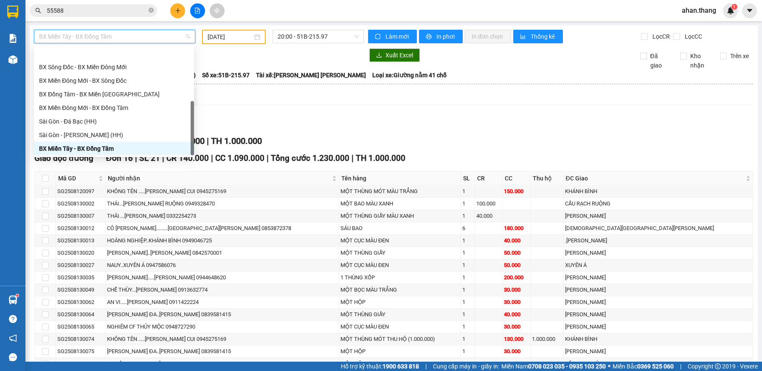
scroll to position [82, 0]
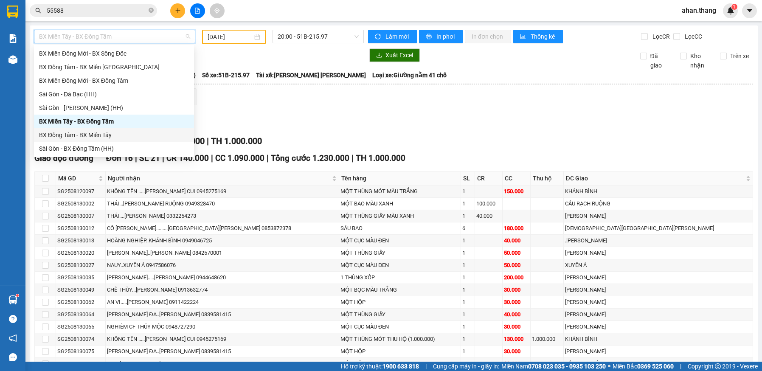
click at [74, 135] on div "BX Đồng Tâm - BX Miền Tây" at bounding box center [114, 134] width 150 height 9
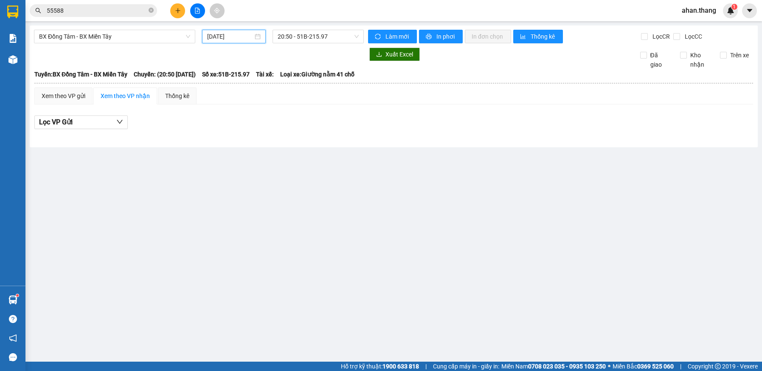
click at [233, 32] on input "[DATE]" at bounding box center [229, 36] width 45 height 9
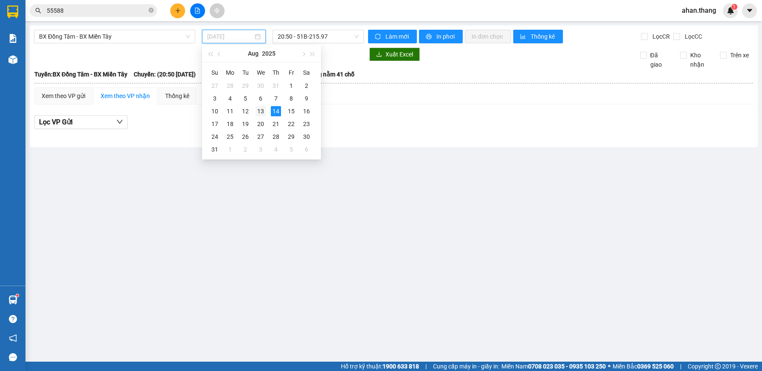
click at [259, 112] on div "13" at bounding box center [261, 111] width 10 height 10
type input "[DATE]"
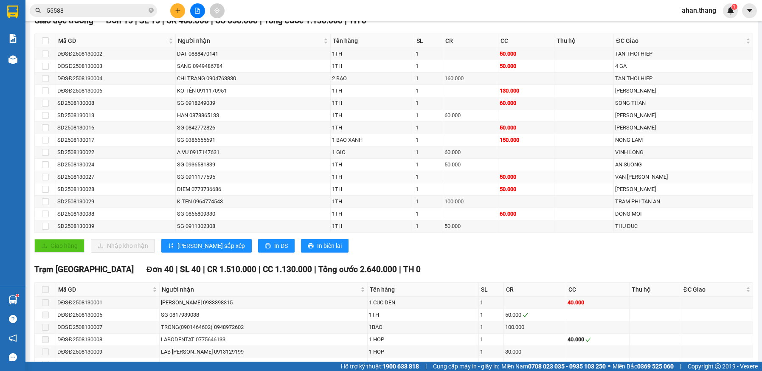
scroll to position [99, 0]
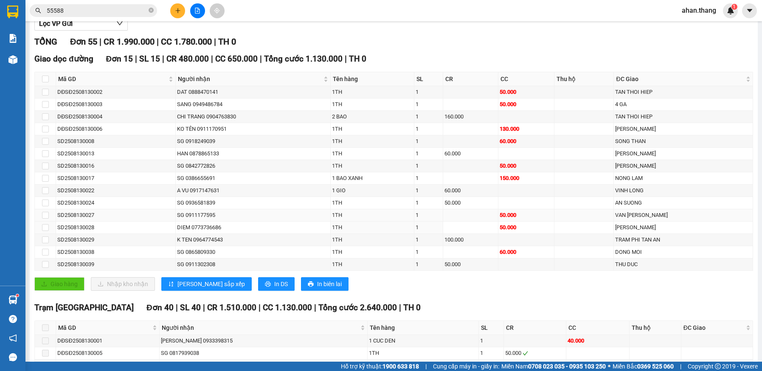
click at [413, 225] on div "1TH" at bounding box center [372, 227] width 81 height 8
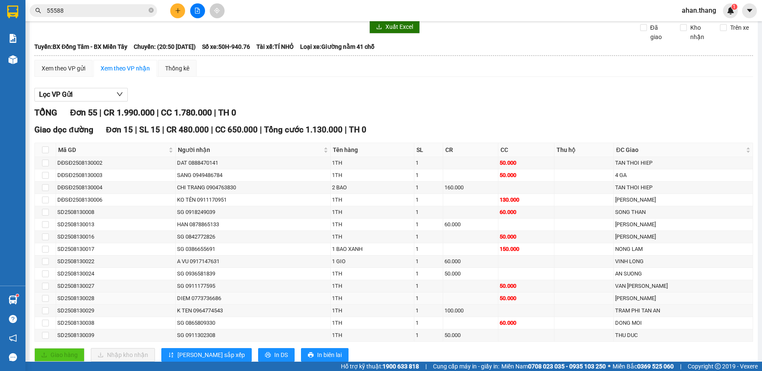
scroll to position [0, 0]
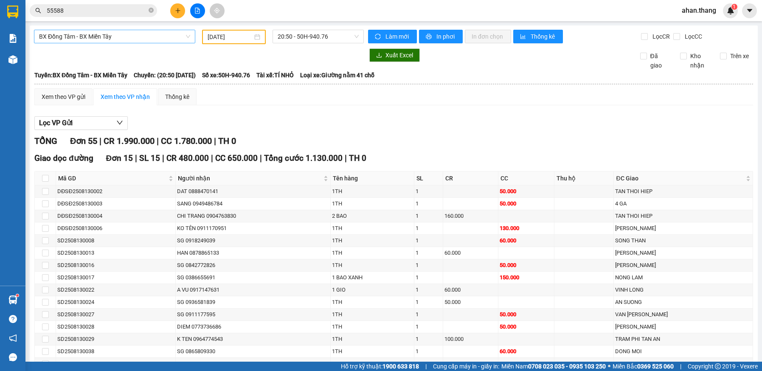
click at [142, 37] on span "BX Đồng Tâm - BX Miền Tây" at bounding box center [114, 36] width 151 height 13
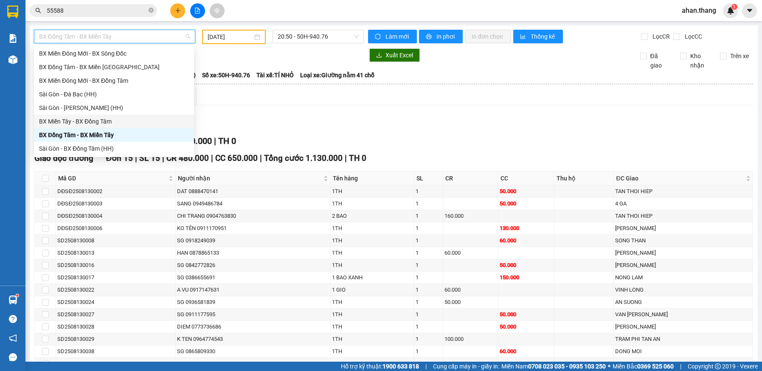
click at [70, 123] on div "BX Miền Tây - BX Đồng Tâm" at bounding box center [114, 121] width 150 height 9
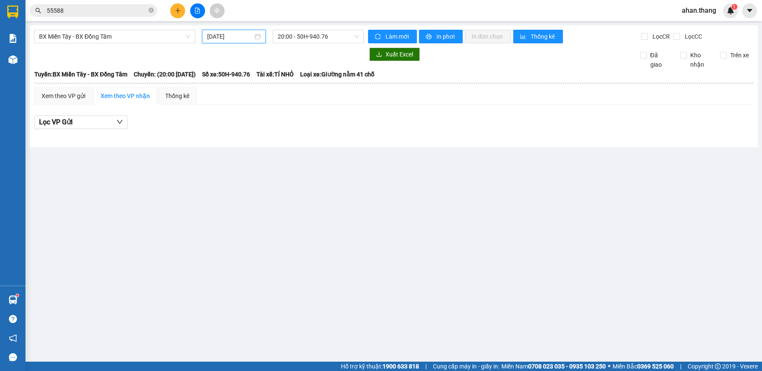
click at [226, 38] on input "[DATE]" at bounding box center [229, 36] width 45 height 9
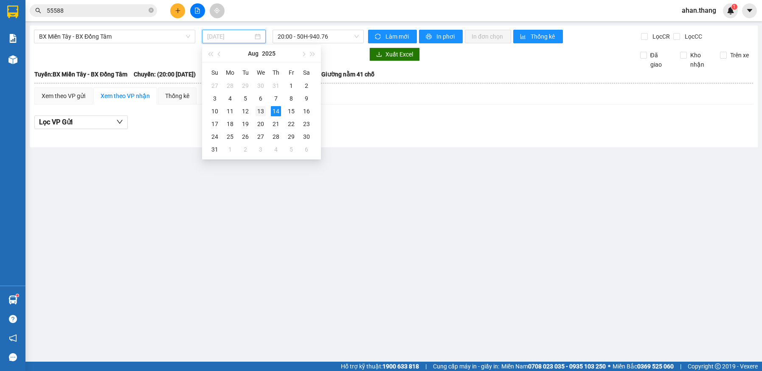
click at [261, 107] on div "13" at bounding box center [261, 111] width 10 height 10
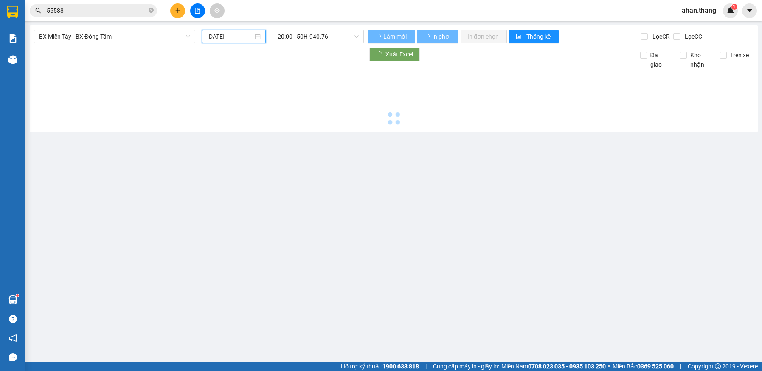
type input "[DATE]"
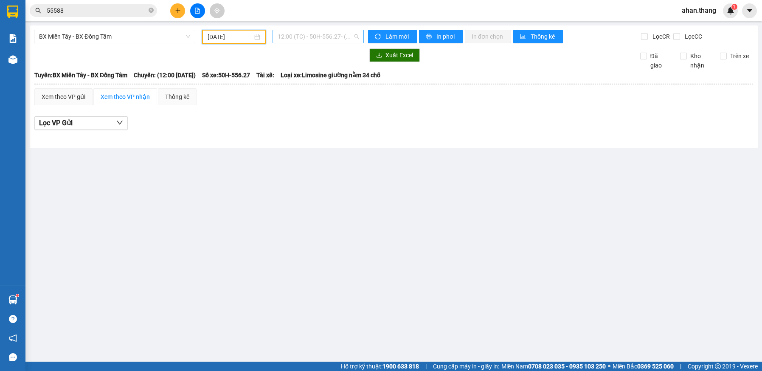
click at [300, 35] on span "12:00 (TC) - 50H-556.27 - (Đã [PERSON_NAME])" at bounding box center [318, 36] width 81 height 13
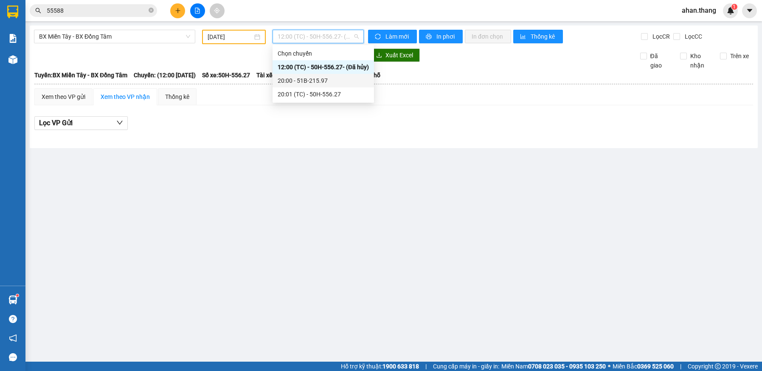
click at [300, 80] on div "20:00 - 51B-215.97" at bounding box center [323, 80] width 91 height 9
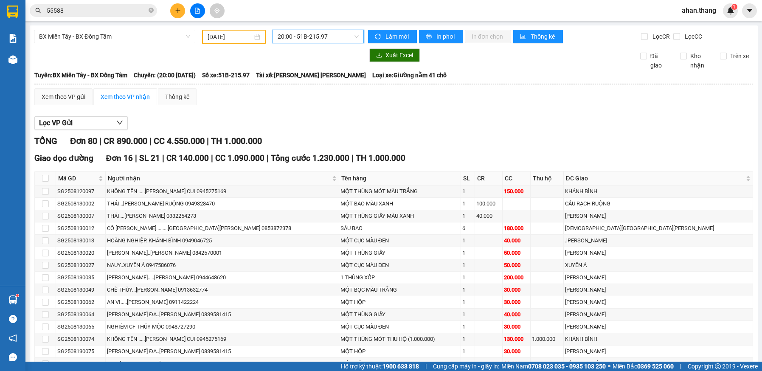
click at [96, 11] on input "55588" at bounding box center [97, 10] width 100 height 9
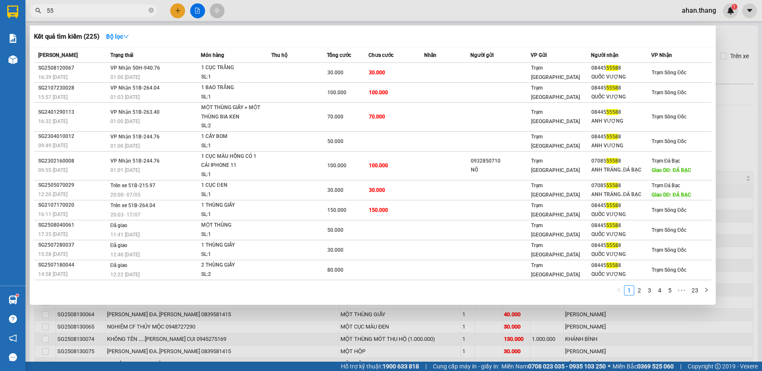
type input "5"
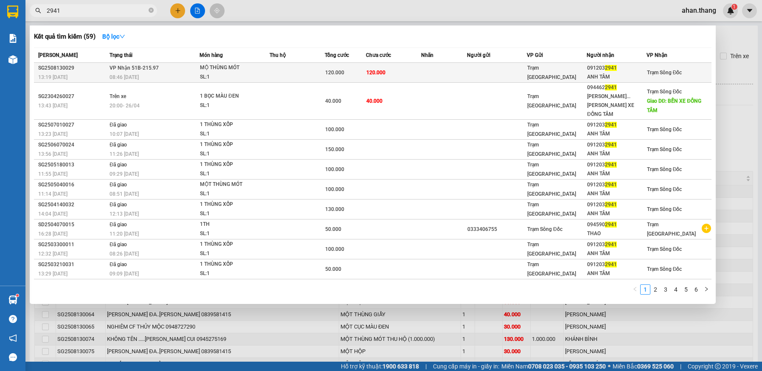
type input "2941"
click at [290, 73] on td at bounding box center [297, 73] width 55 height 20
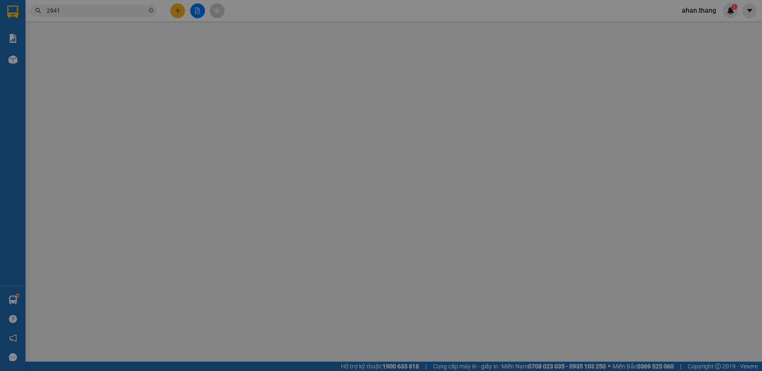
type input "0912032941"
type input "ANH TÂM"
type input "120.000"
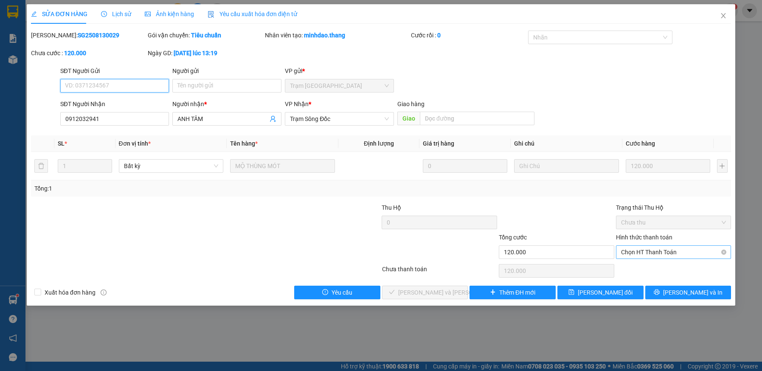
click at [657, 252] on span "Chọn HT Thanh Toán" at bounding box center [673, 252] width 105 height 13
click at [653, 268] on div "Tại văn phòng" at bounding box center [673, 269] width 105 height 9
type input "0"
click at [456, 296] on button "[PERSON_NAME] và [PERSON_NAME] hàng" at bounding box center [425, 293] width 86 height 14
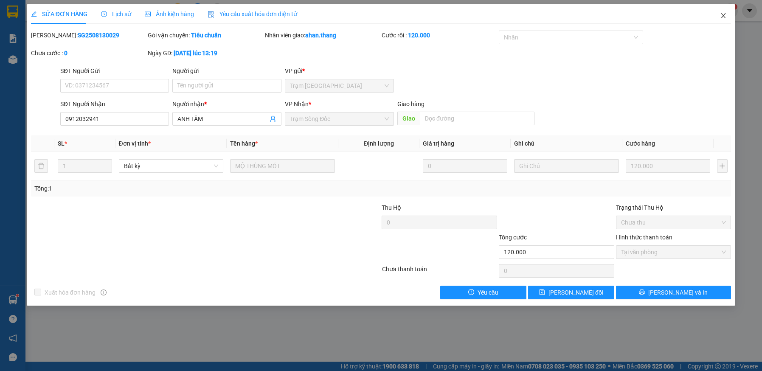
click at [724, 16] on icon "close" at bounding box center [724, 15] width 5 height 5
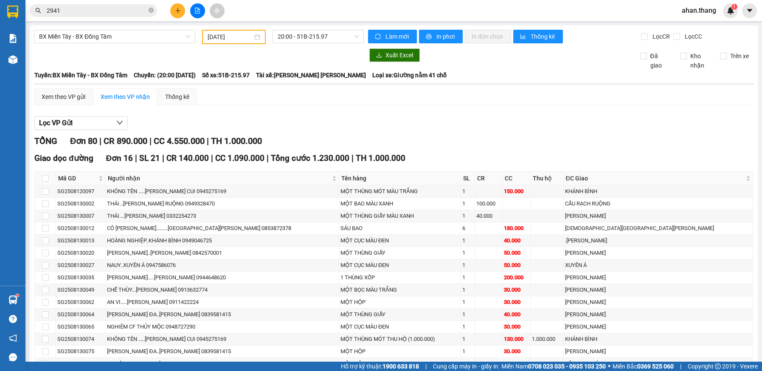
click at [124, 15] on input "2941" at bounding box center [97, 10] width 100 height 9
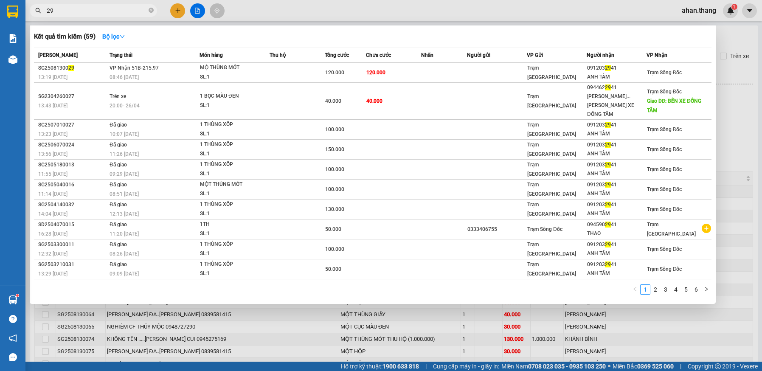
type input "2"
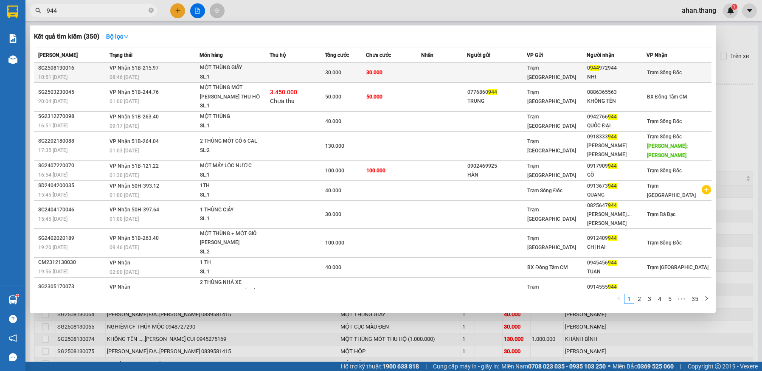
type input "944"
click at [302, 71] on td at bounding box center [297, 73] width 55 height 20
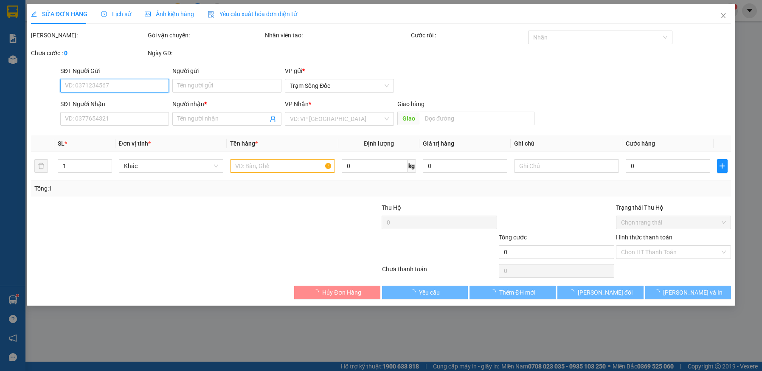
type input "0944972944"
type input "NHI"
type input "30.000"
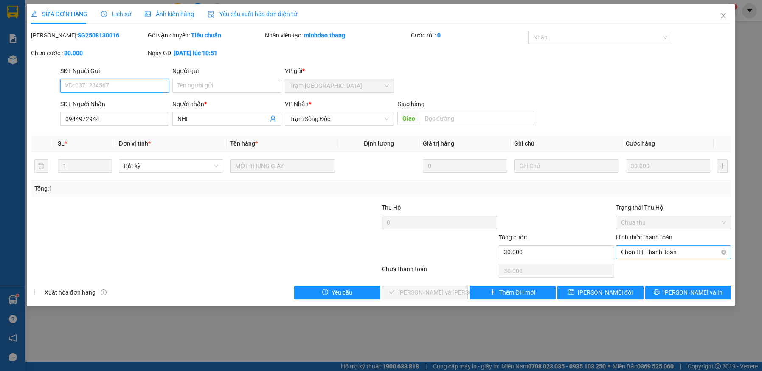
click at [683, 250] on span "Chọn HT Thanh Toán" at bounding box center [673, 252] width 105 height 13
click at [658, 271] on div "Tại văn phòng" at bounding box center [673, 269] width 105 height 9
type input "0"
drag, startPoint x: 449, startPoint y: 297, endPoint x: 458, endPoint y: 279, distance: 20.3
click at [449, 296] on span "Lưu và Giao hàng" at bounding box center [455, 292] width 115 height 9
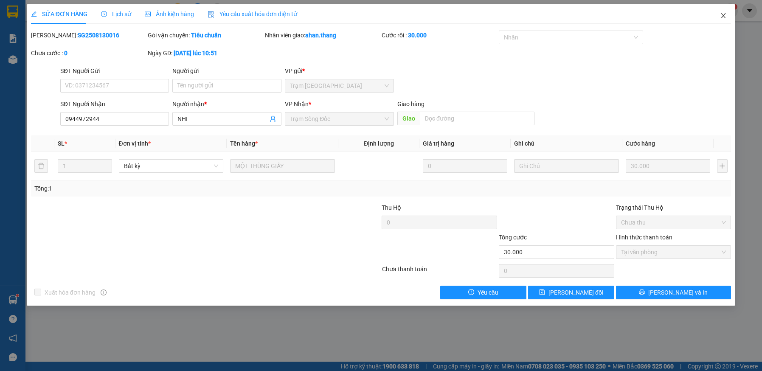
click at [723, 15] on icon "close" at bounding box center [723, 15] width 7 height 7
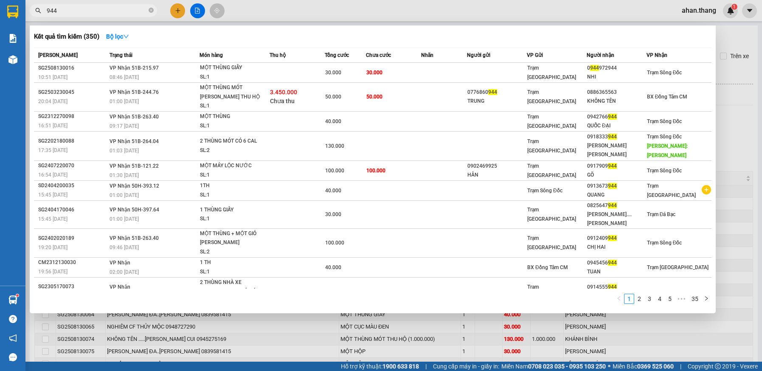
click at [94, 11] on input "944" at bounding box center [97, 10] width 100 height 9
type input "9"
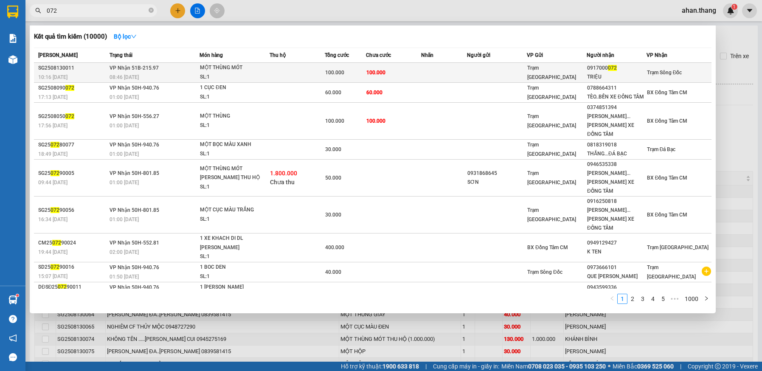
type input "072"
click at [440, 68] on td at bounding box center [444, 73] width 46 height 20
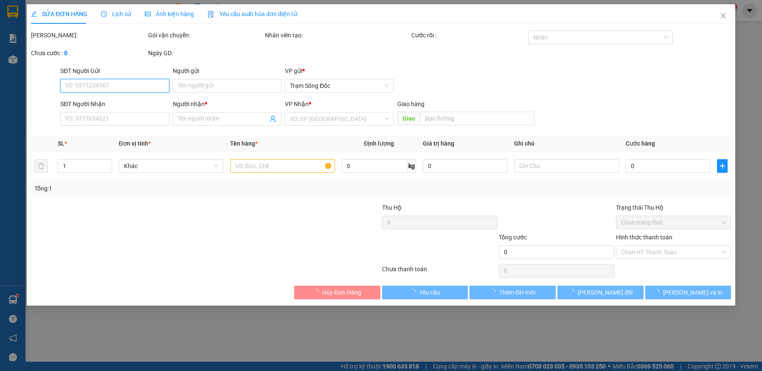
type input "0917000072"
type input "TRIỆU"
type input "100.000"
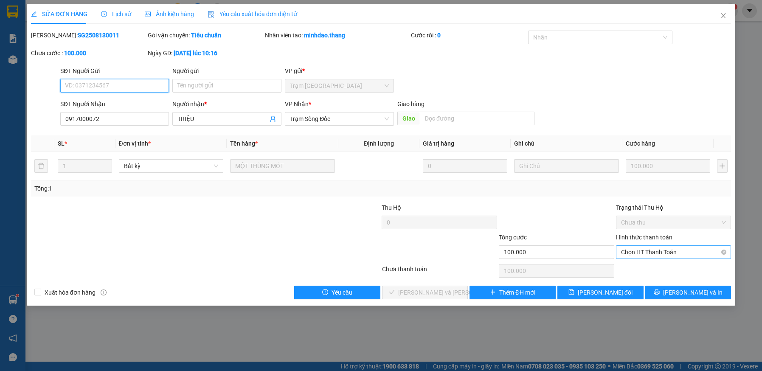
click at [633, 252] on span "Chọn HT Thanh Toán" at bounding box center [673, 252] width 105 height 13
click at [634, 269] on div "Tại văn phòng" at bounding box center [673, 269] width 105 height 9
type input "0"
click at [410, 292] on span "[PERSON_NAME] và [PERSON_NAME] hàng" at bounding box center [455, 292] width 115 height 9
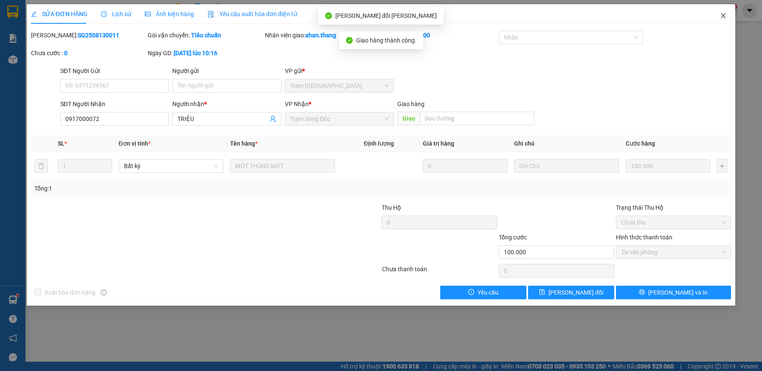
click at [722, 15] on icon "close" at bounding box center [723, 15] width 7 height 7
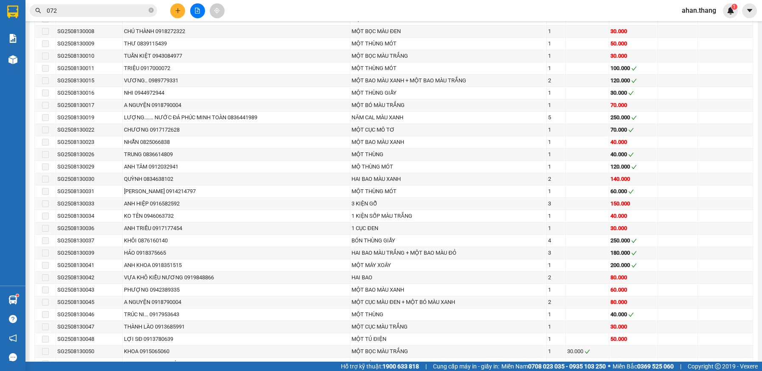
scroll to position [467, 0]
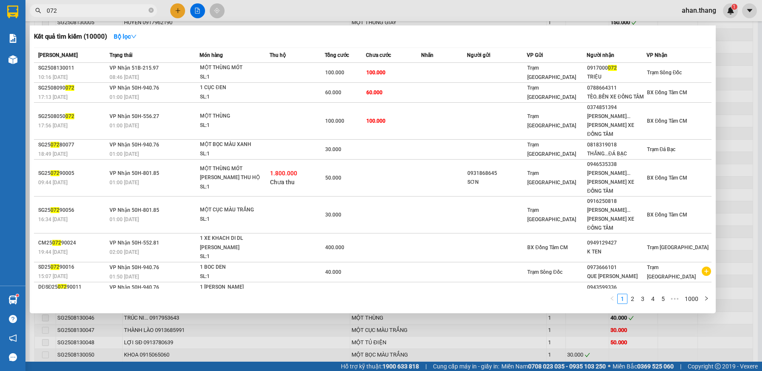
click at [65, 12] on input "072" at bounding box center [97, 10] width 100 height 9
type input "0"
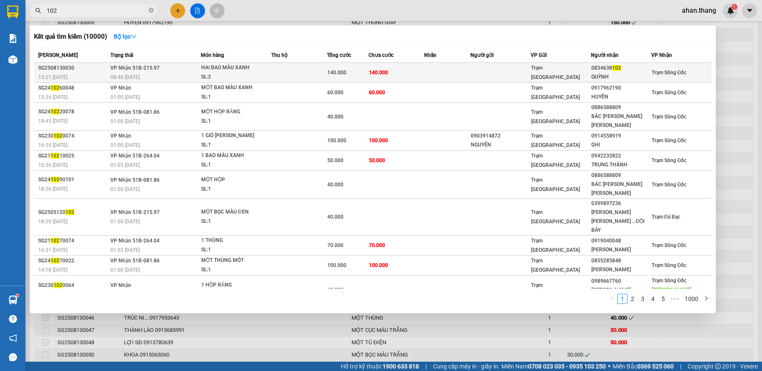
type input "102"
click at [354, 71] on div "140.000" at bounding box center [347, 72] width 41 height 9
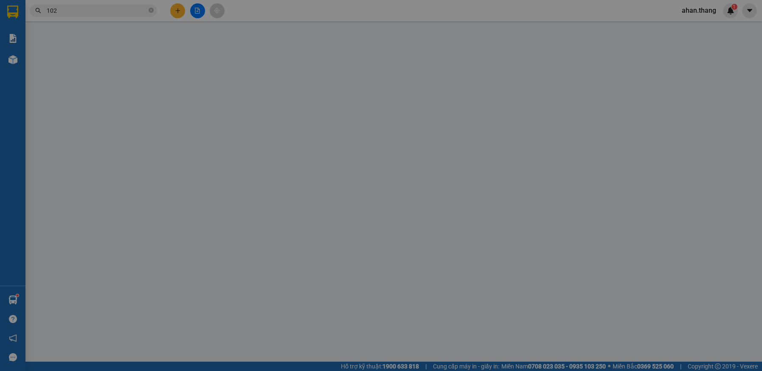
type input "0834638102"
type input "QUỲNH"
type input "140.000"
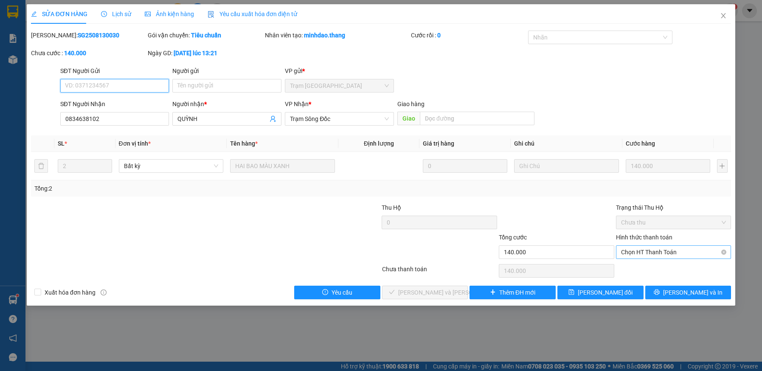
click at [650, 251] on span "Chọn HT Thanh Toán" at bounding box center [673, 252] width 105 height 13
click at [651, 269] on div "Tại văn phòng" at bounding box center [673, 269] width 105 height 9
type input "0"
click at [451, 296] on span "[PERSON_NAME] và [PERSON_NAME] hàng" at bounding box center [455, 292] width 115 height 9
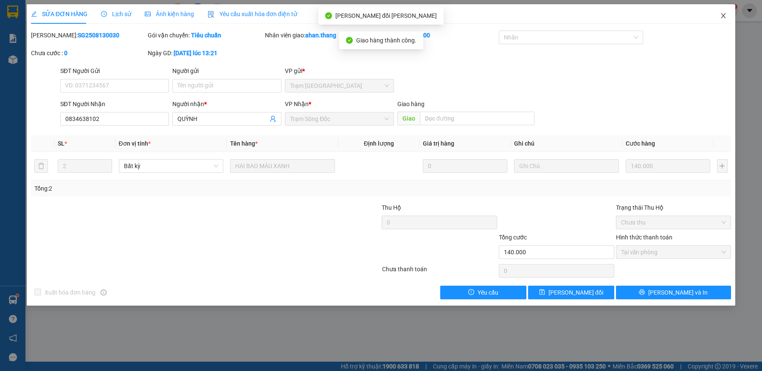
click at [724, 17] on icon "close" at bounding box center [724, 15] width 5 height 5
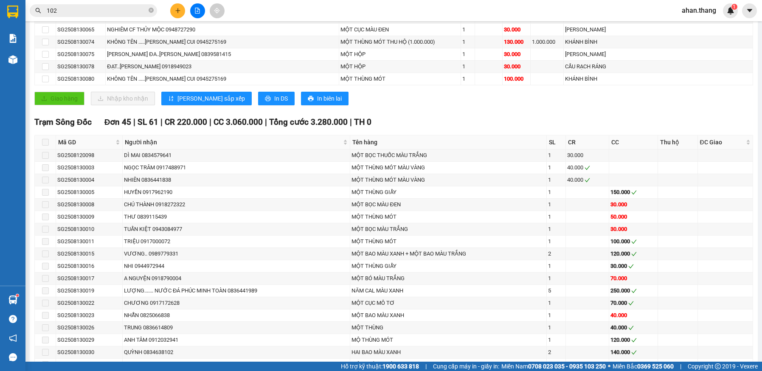
scroll to position [340, 0]
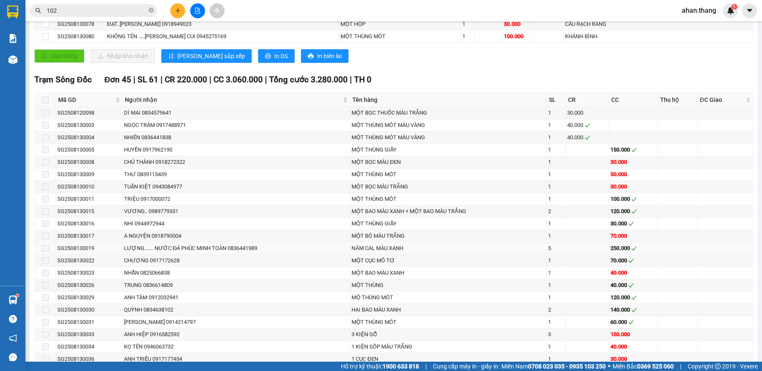
click at [601, 247] on td at bounding box center [587, 249] width 43 height 12
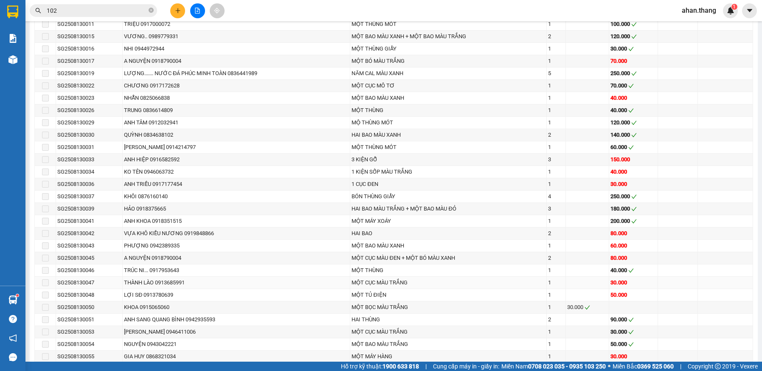
scroll to position [510, 0]
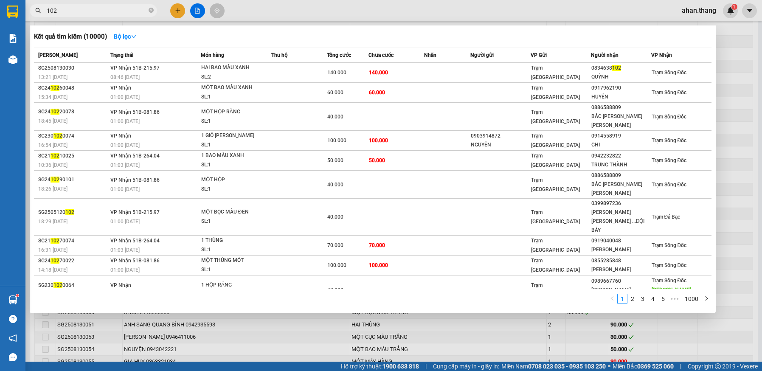
click at [102, 13] on input "102" at bounding box center [97, 10] width 100 height 9
type input "1"
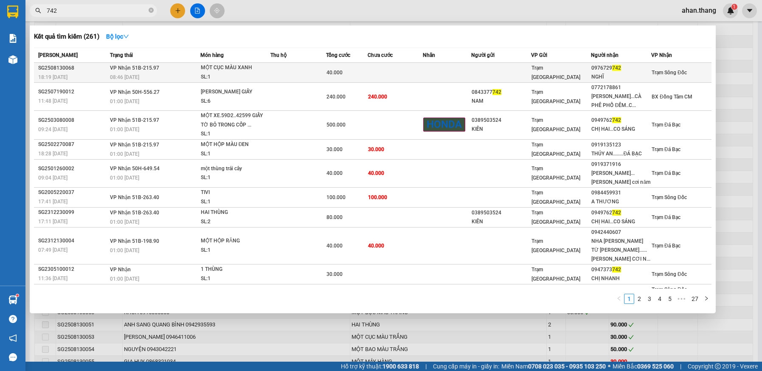
type input "742"
click at [371, 69] on td at bounding box center [396, 73] width 56 height 20
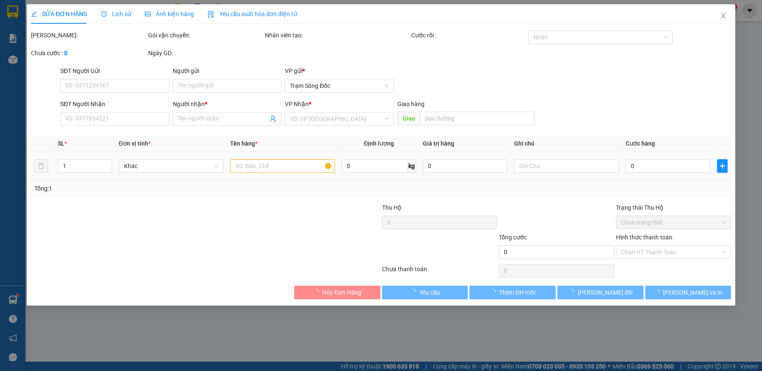
type input "0976729742"
type input "NGHĨ"
type input "40.000"
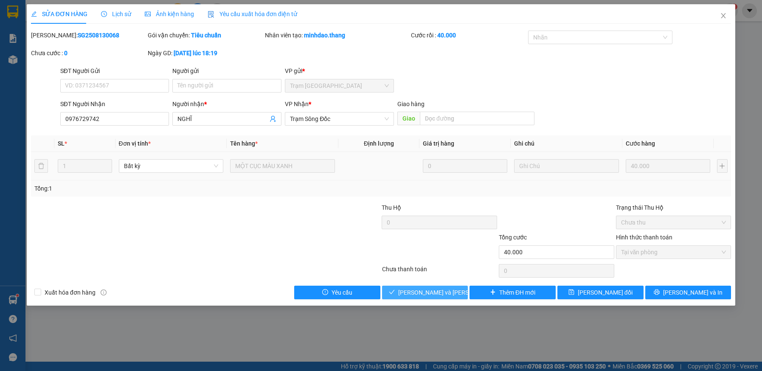
click at [429, 295] on span "[PERSON_NAME] và [PERSON_NAME] hàng" at bounding box center [455, 292] width 115 height 9
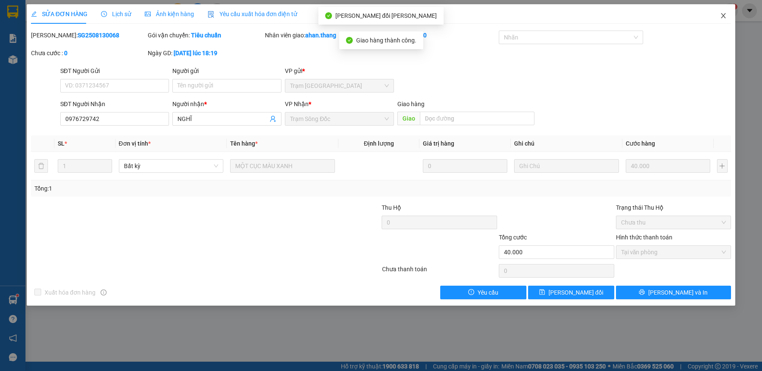
click at [721, 15] on icon "close" at bounding box center [723, 15] width 7 height 7
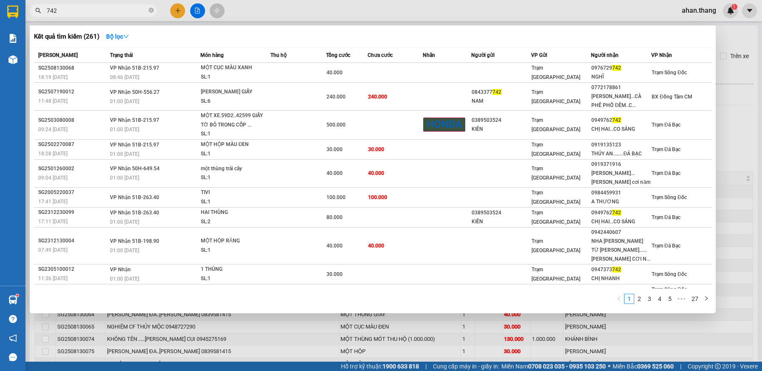
click at [98, 10] on input "742" at bounding box center [97, 10] width 100 height 9
type input "7"
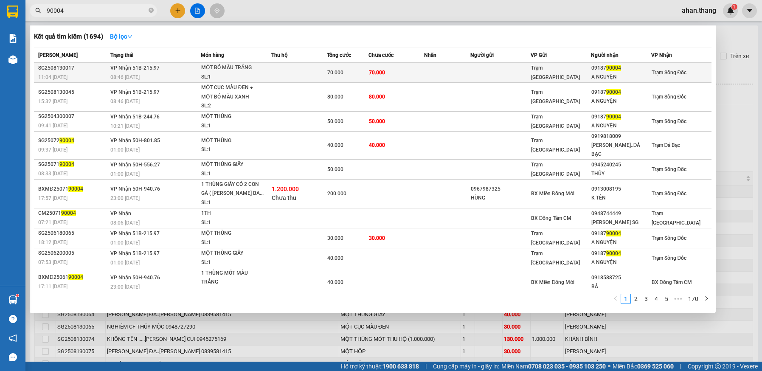
type input "90004"
click at [414, 74] on td "70.000" at bounding box center [397, 73] width 56 height 20
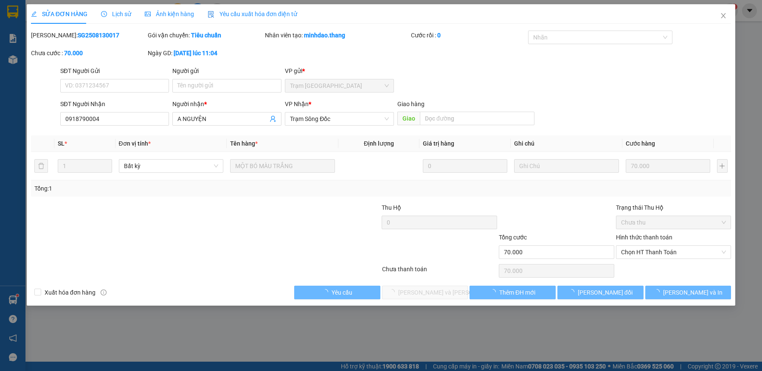
type input "0918790004"
type input "A NGUYỆN"
type input "70.000"
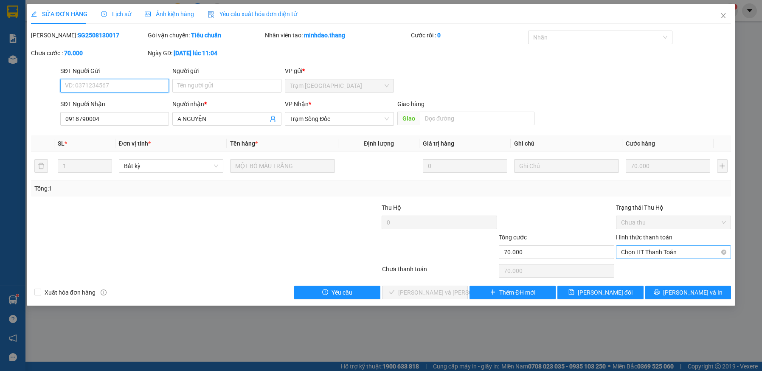
click at [660, 251] on span "Chọn HT Thanh Toán" at bounding box center [673, 252] width 105 height 13
click at [657, 268] on div "Tại văn phòng" at bounding box center [673, 269] width 105 height 9
type input "0"
click at [455, 292] on button "[PERSON_NAME] và [PERSON_NAME] hàng" at bounding box center [425, 293] width 86 height 14
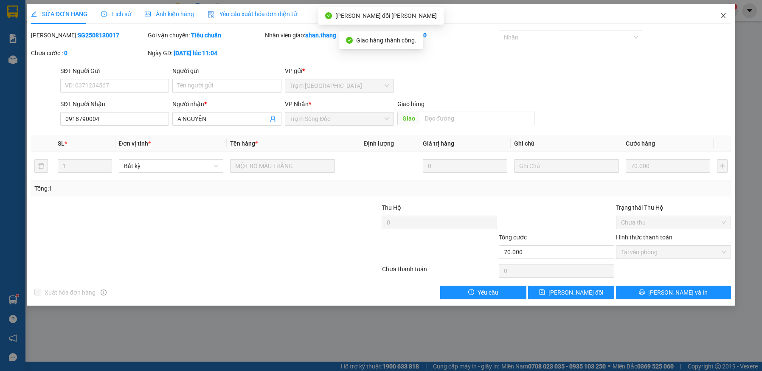
click at [722, 16] on icon "close" at bounding box center [723, 15] width 7 height 7
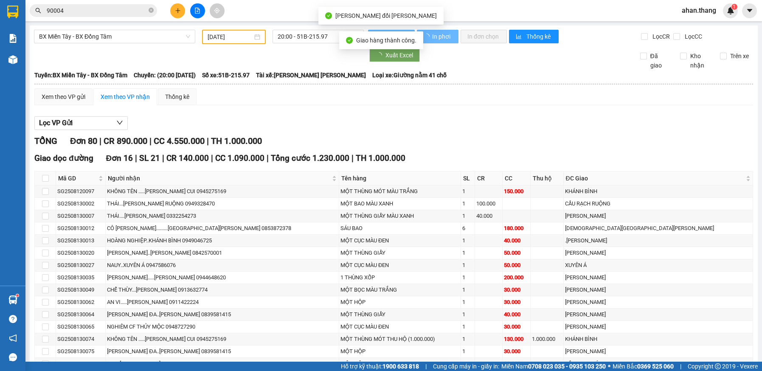
click at [71, 10] on input "90004" at bounding box center [97, 10] width 100 height 9
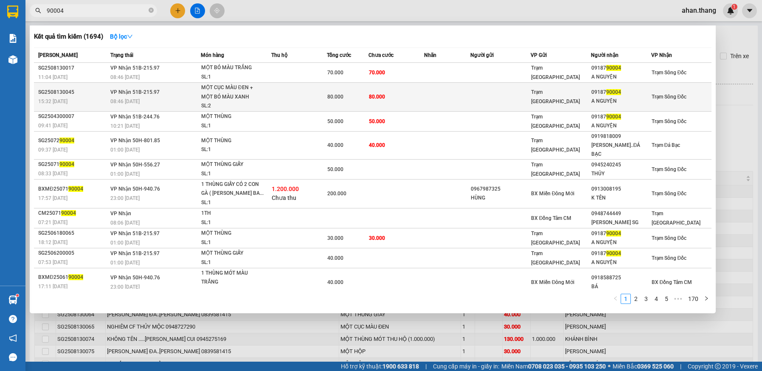
click at [343, 93] on div "80.000" at bounding box center [347, 96] width 41 height 9
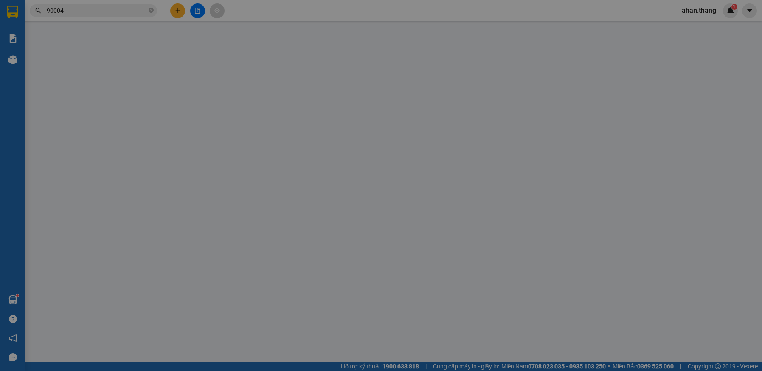
type input "0918790004"
type input "A NGUYỆN"
type input "80.000"
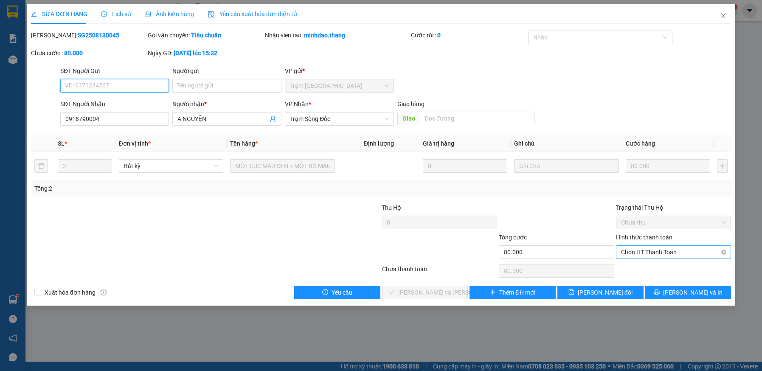
click at [641, 253] on span "Chọn HT Thanh Toán" at bounding box center [673, 252] width 105 height 13
drag, startPoint x: 639, startPoint y: 267, endPoint x: 547, endPoint y: 276, distance: 92.2
click at [639, 267] on div "Tại văn phòng" at bounding box center [673, 269] width 105 height 9
type input "0"
click at [433, 295] on span "[PERSON_NAME] và [PERSON_NAME] hàng" at bounding box center [455, 292] width 115 height 9
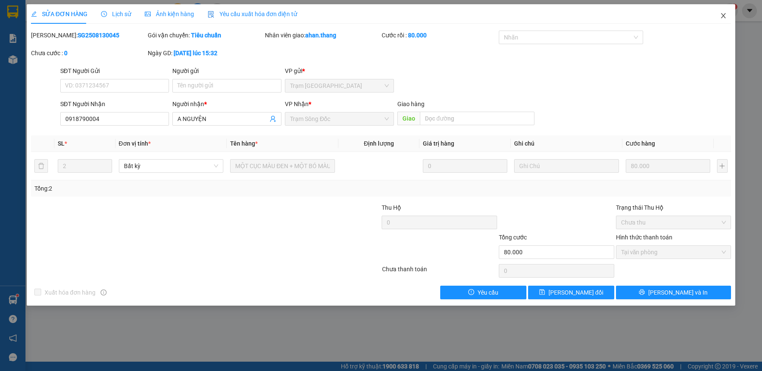
click at [722, 14] on icon "close" at bounding box center [724, 15] width 5 height 5
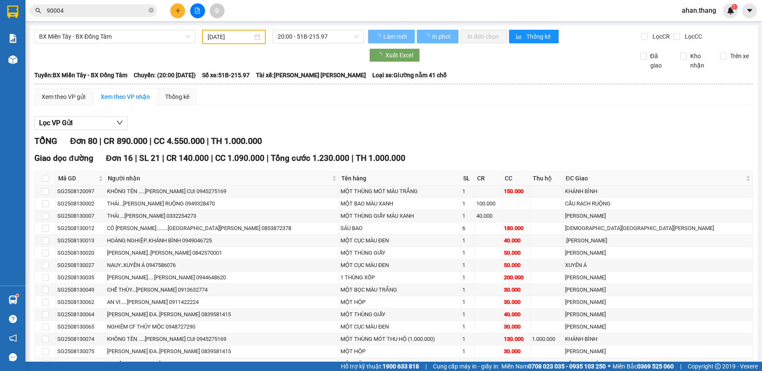
click at [69, 11] on input "90004" at bounding box center [97, 10] width 100 height 9
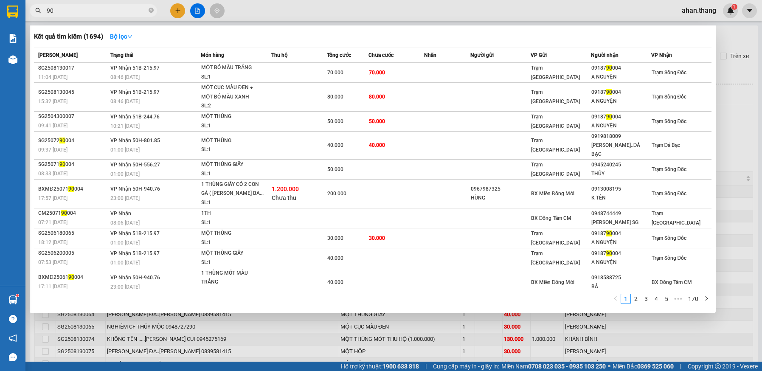
type input "9"
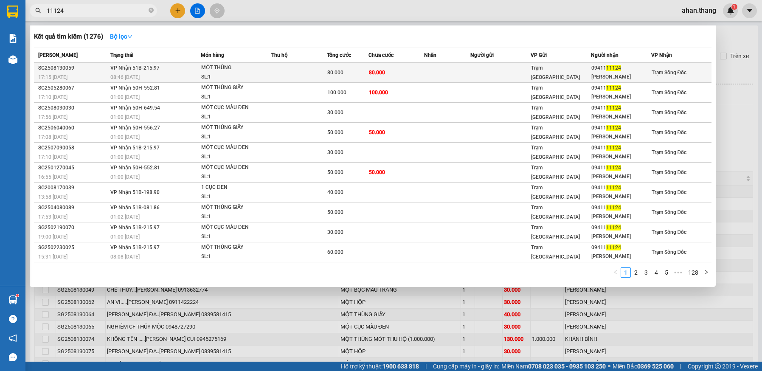
type input "11124"
click at [408, 71] on td "80.000" at bounding box center [397, 73] width 56 height 20
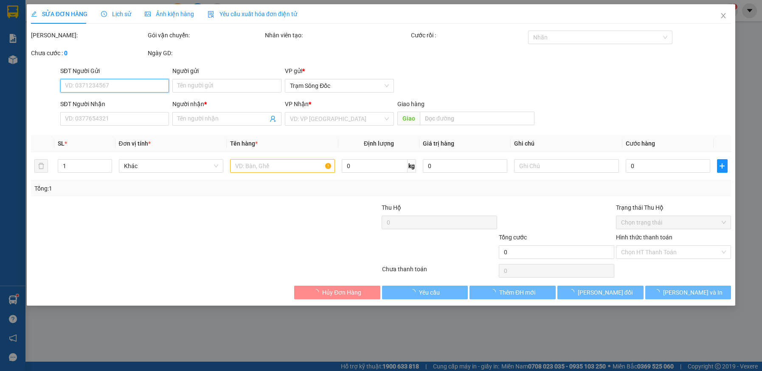
type input "0941111124"
type input "[PERSON_NAME]"
type input "80.000"
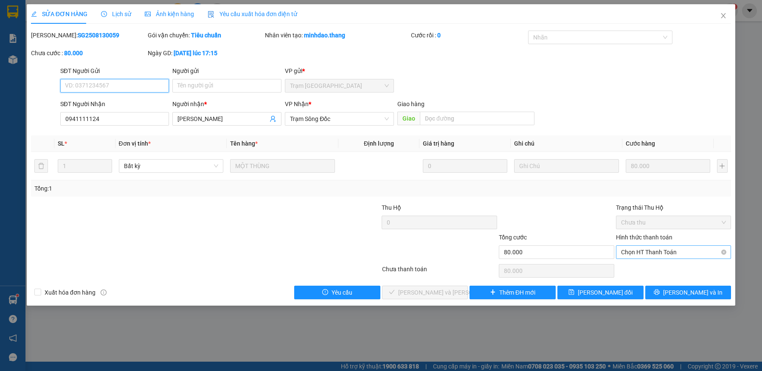
click at [691, 247] on span "Chọn HT Thanh Toán" at bounding box center [673, 252] width 105 height 13
click at [677, 268] on div "Tại văn phòng" at bounding box center [673, 269] width 105 height 9
type input "0"
click at [448, 294] on span "[PERSON_NAME] và [PERSON_NAME] hàng" at bounding box center [455, 292] width 115 height 9
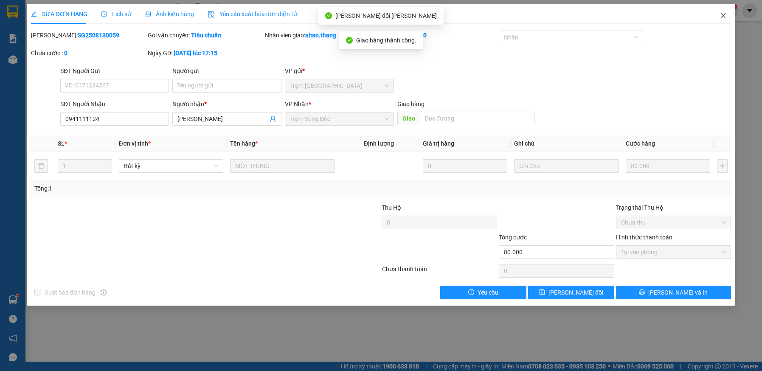
click at [723, 16] on icon "close" at bounding box center [723, 15] width 7 height 7
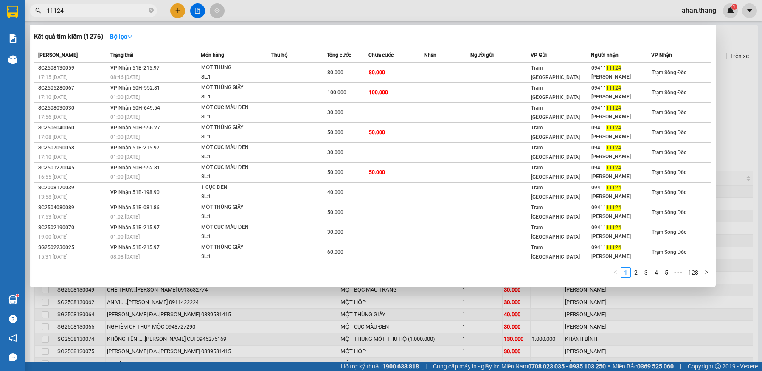
click at [65, 11] on input "11124" at bounding box center [97, 10] width 100 height 9
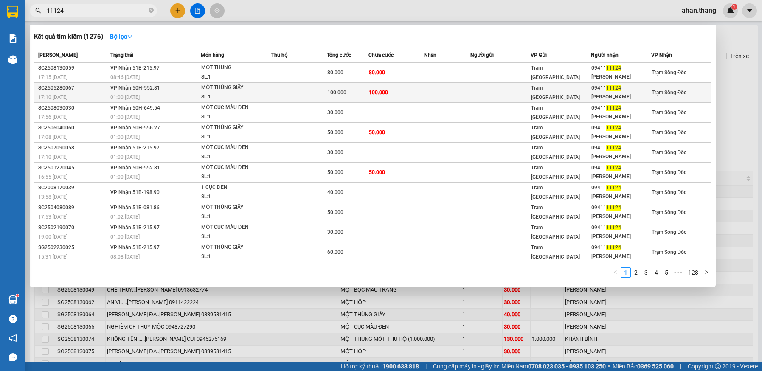
click at [336, 90] on span "100.000" at bounding box center [336, 93] width 19 height 6
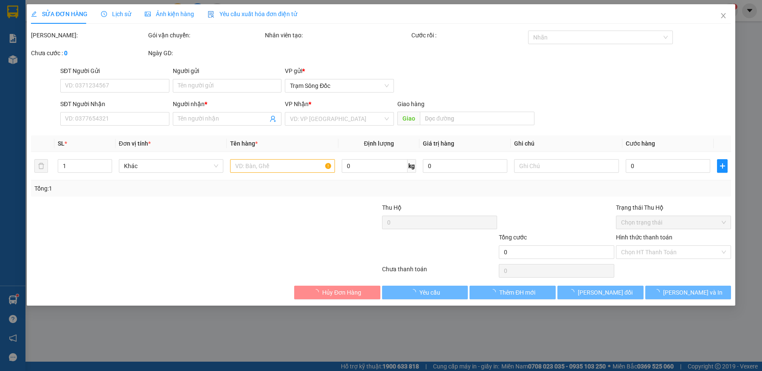
type input "0941111124"
type input "[PERSON_NAME]"
type input "100.000"
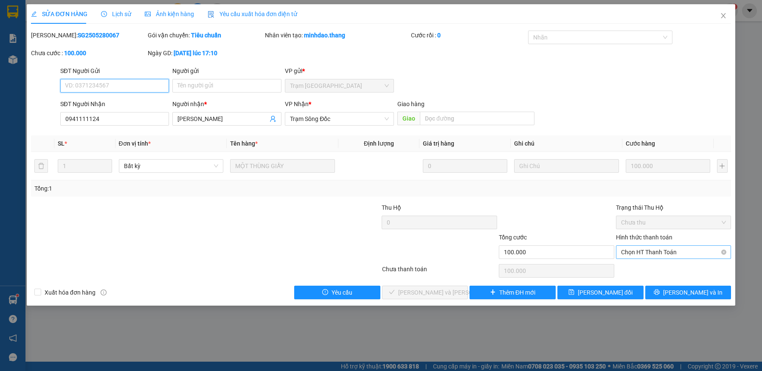
click at [664, 252] on span "Chọn HT Thanh Toán" at bounding box center [673, 252] width 105 height 13
click at [662, 266] on div "Tại văn phòng" at bounding box center [673, 269] width 105 height 9
type input "0"
click at [452, 293] on span "[PERSON_NAME] và [PERSON_NAME] hàng" at bounding box center [455, 292] width 115 height 9
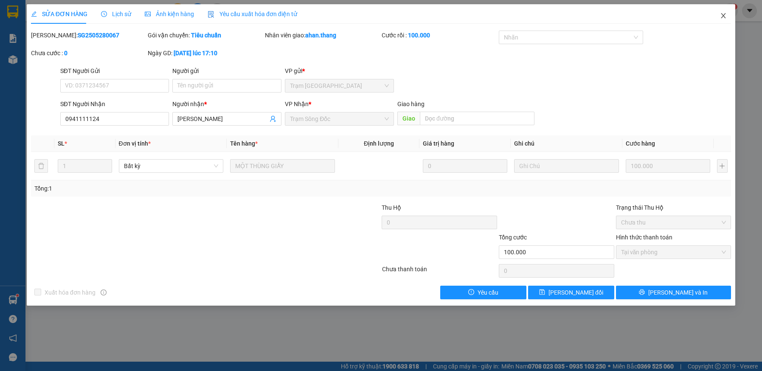
click at [722, 14] on icon "close" at bounding box center [723, 15] width 7 height 7
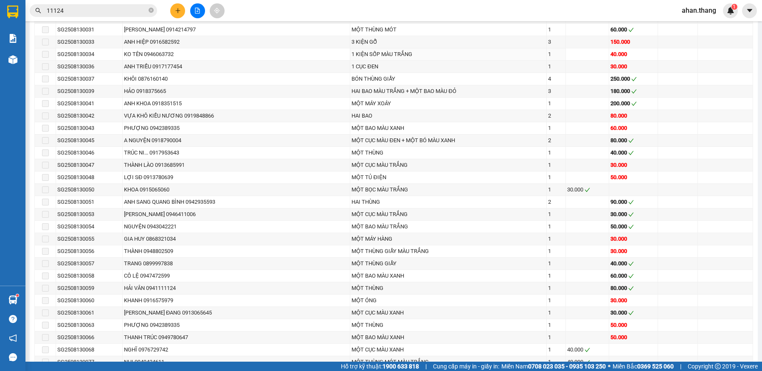
scroll to position [637, 0]
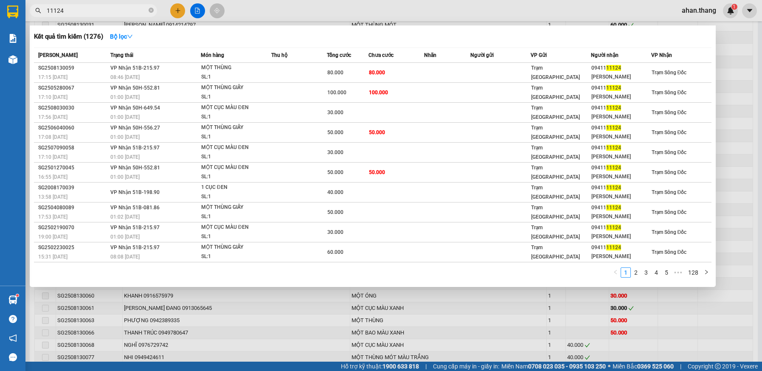
click at [78, 9] on input "11124" at bounding box center [97, 10] width 100 height 9
type input "1"
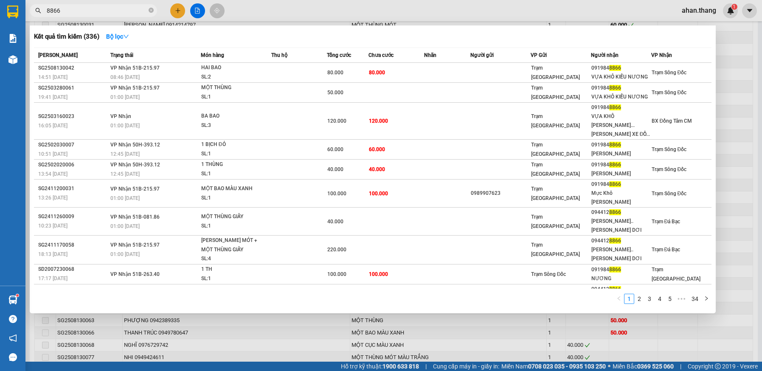
type input "8866"
click at [423, 73] on td "80.000" at bounding box center [397, 73] width 56 height 20
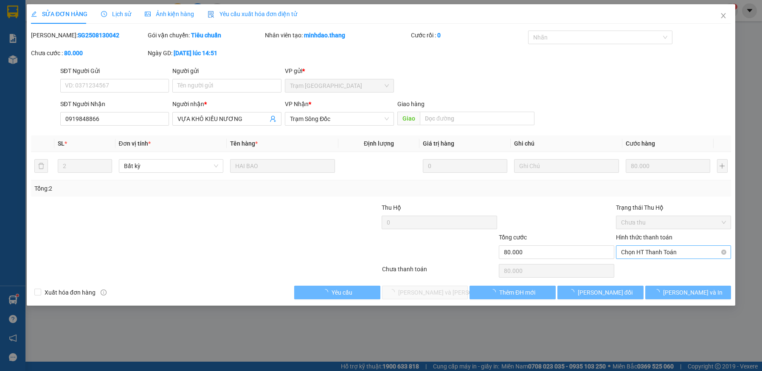
type input "0919848866"
type input "VỰA KHÔ KIỀU NƯƠNG"
type input "80.000"
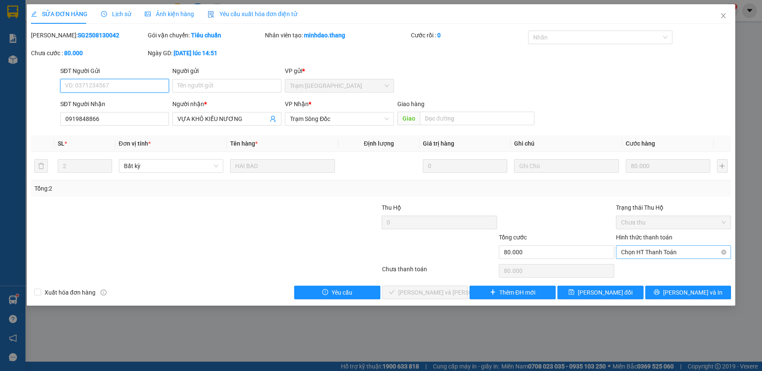
click at [665, 252] on span "Chọn HT Thanh Toán" at bounding box center [673, 252] width 105 height 13
click at [661, 271] on div "Tại văn phòng" at bounding box center [673, 269] width 105 height 9
type input "0"
click at [461, 293] on button "[PERSON_NAME] và [PERSON_NAME] hàng" at bounding box center [425, 293] width 86 height 14
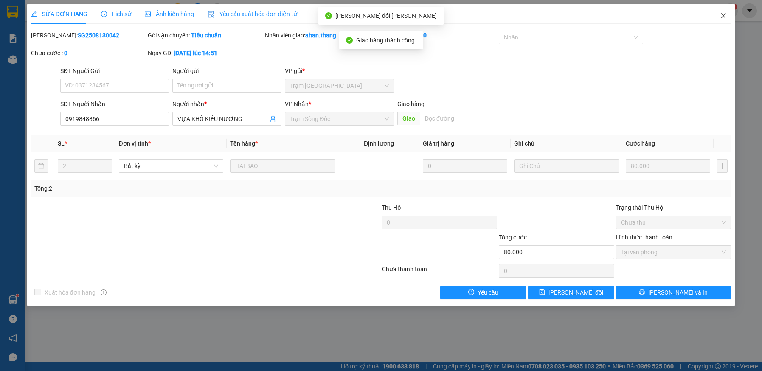
click at [724, 14] on icon "close" at bounding box center [723, 15] width 7 height 7
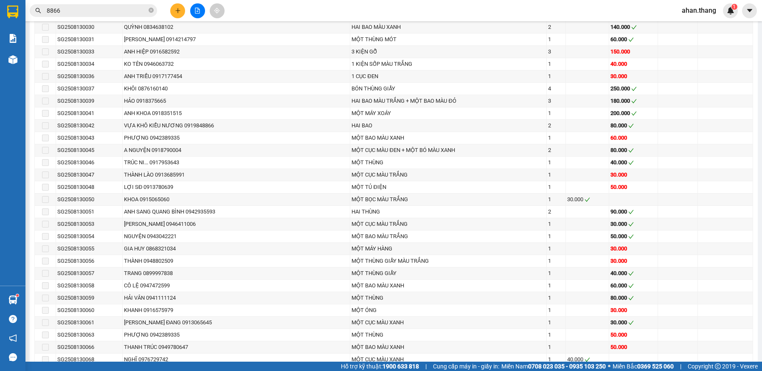
scroll to position [637, 0]
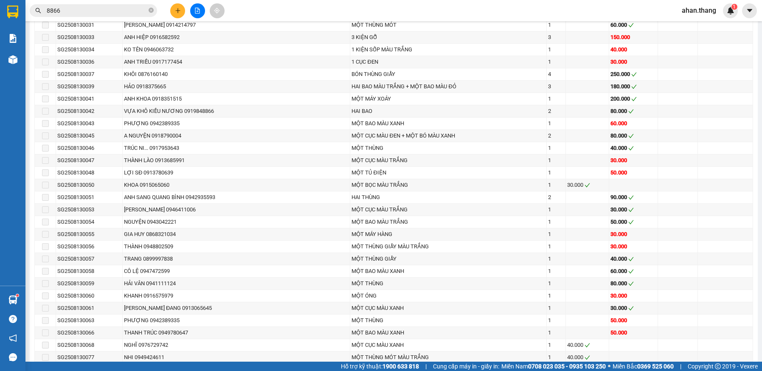
click at [73, 12] on input "8866" at bounding box center [97, 10] width 100 height 9
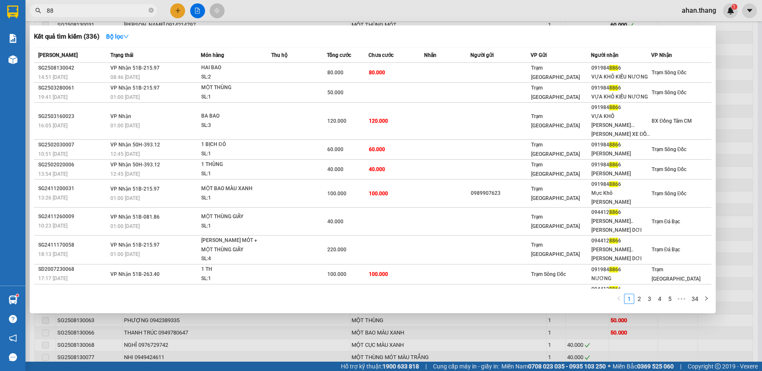
type input "8"
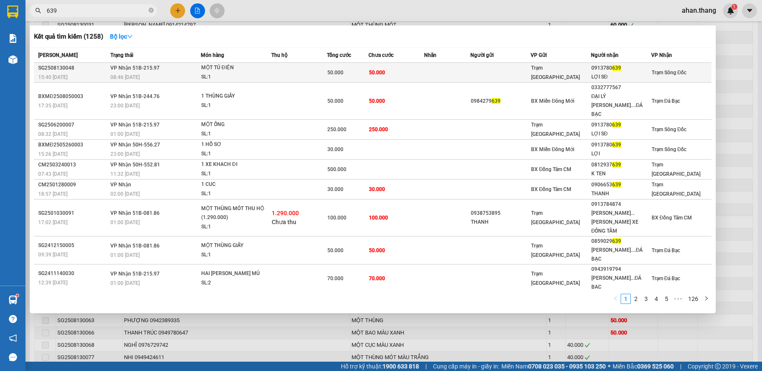
type input "639"
click at [445, 74] on td at bounding box center [447, 73] width 46 height 20
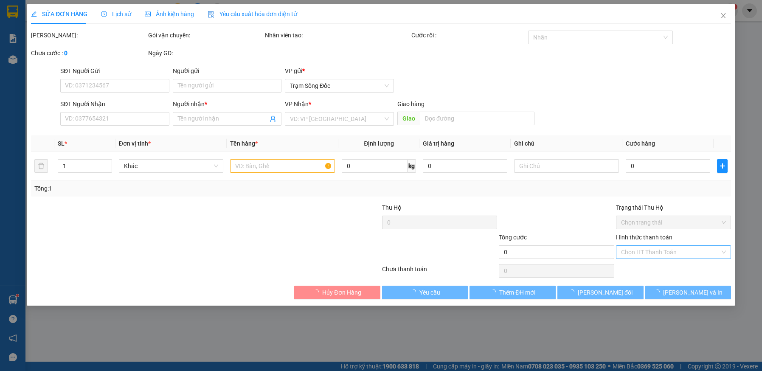
type input "0913780639"
type input "LỢI SĐ"
type input "50.000"
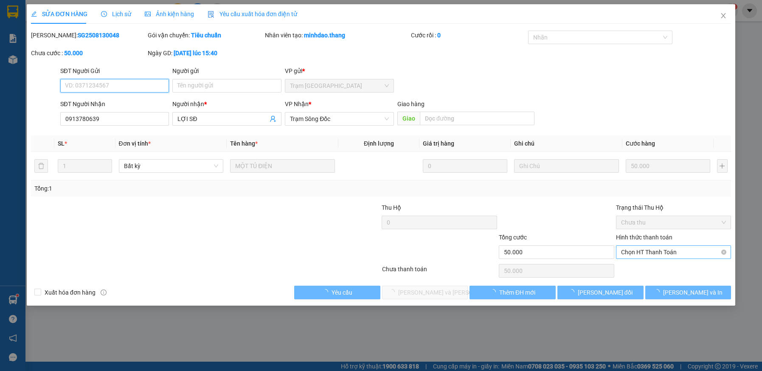
click at [688, 251] on span "Chọn HT Thanh Toán" at bounding box center [673, 252] width 105 height 13
click at [682, 270] on div "Tại văn phòng" at bounding box center [673, 269] width 105 height 9
type input "0"
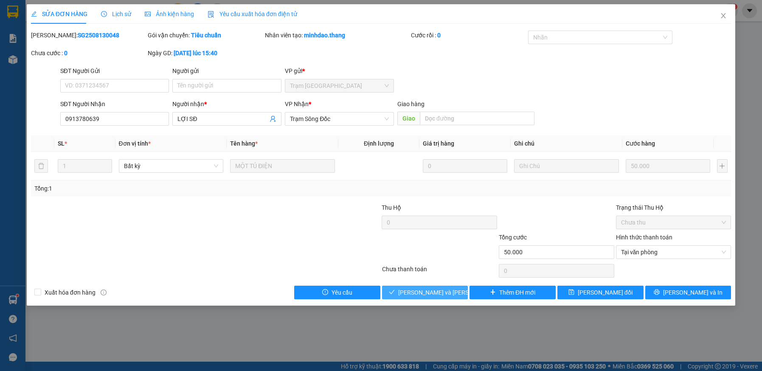
click at [446, 295] on span "[PERSON_NAME] và [PERSON_NAME] hàng" at bounding box center [455, 292] width 115 height 9
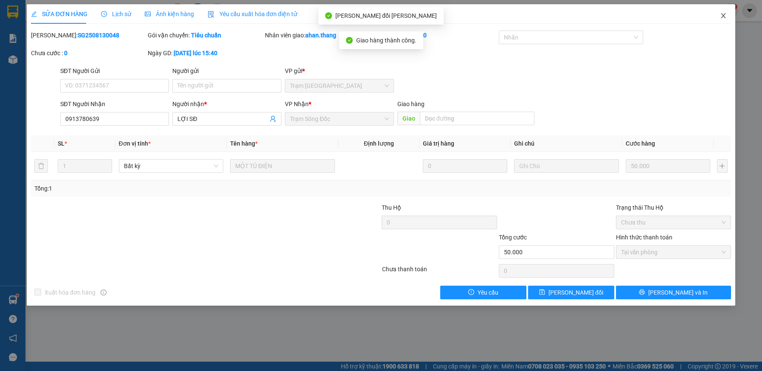
click at [722, 13] on icon "close" at bounding box center [723, 15] width 7 height 7
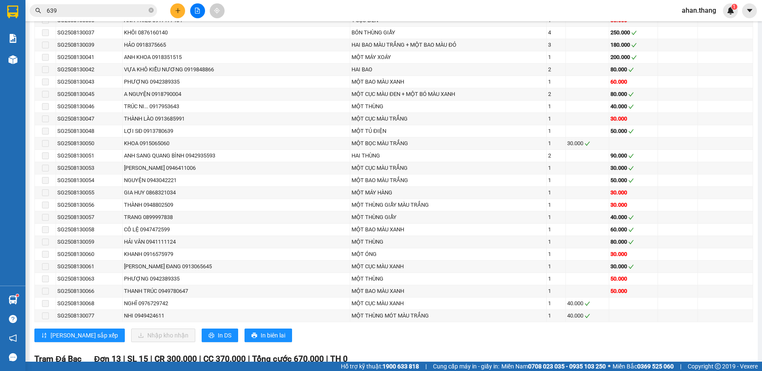
scroll to position [680, 0]
click at [59, 9] on input "639" at bounding box center [97, 10] width 100 height 9
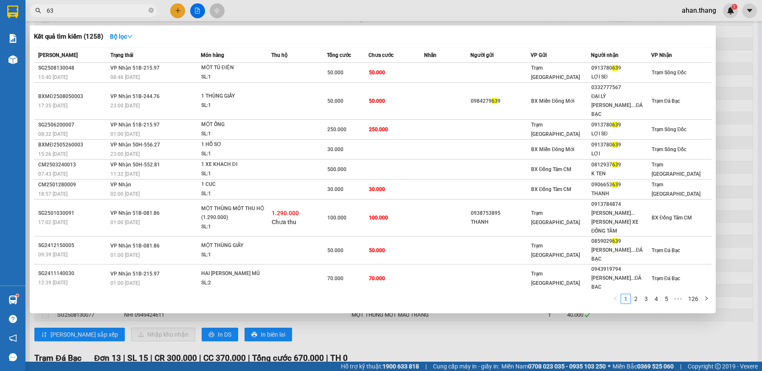
type input "6"
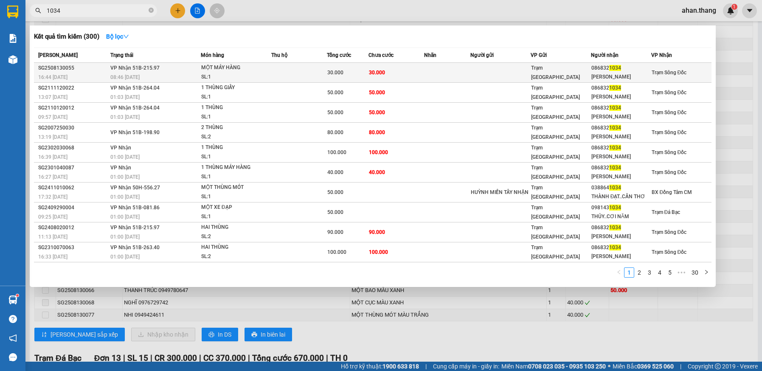
type input "1034"
click at [374, 72] on span "30.000" at bounding box center [377, 73] width 16 height 6
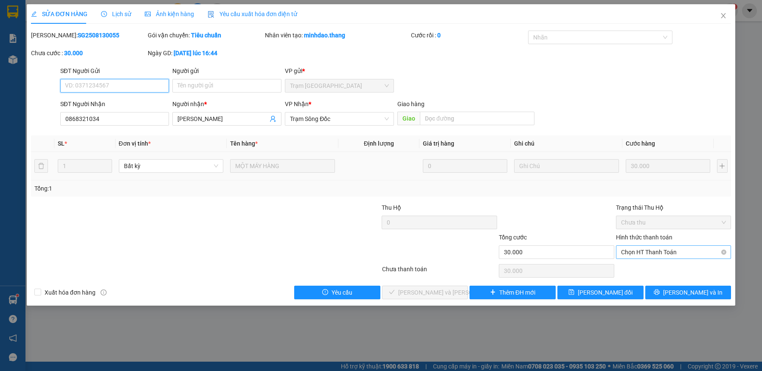
click at [671, 252] on span "Chọn HT Thanh Toán" at bounding box center [673, 252] width 105 height 13
click at [668, 275] on div "Tại văn phòng" at bounding box center [674, 269] width 116 height 14
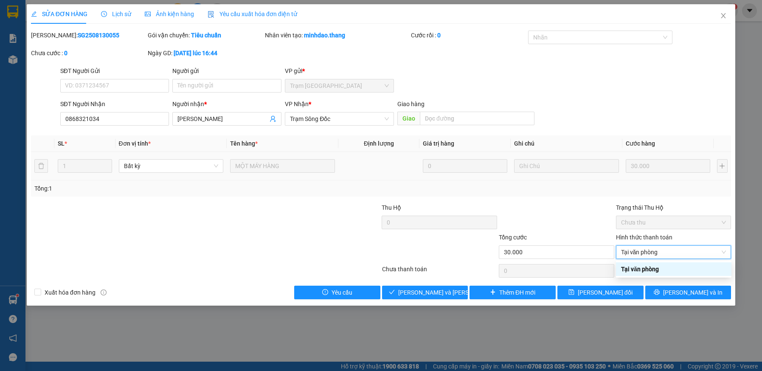
type input "0"
click at [447, 293] on span "[PERSON_NAME] và [PERSON_NAME] hàng" at bounding box center [455, 292] width 115 height 9
